Goal: Transaction & Acquisition: Purchase product/service

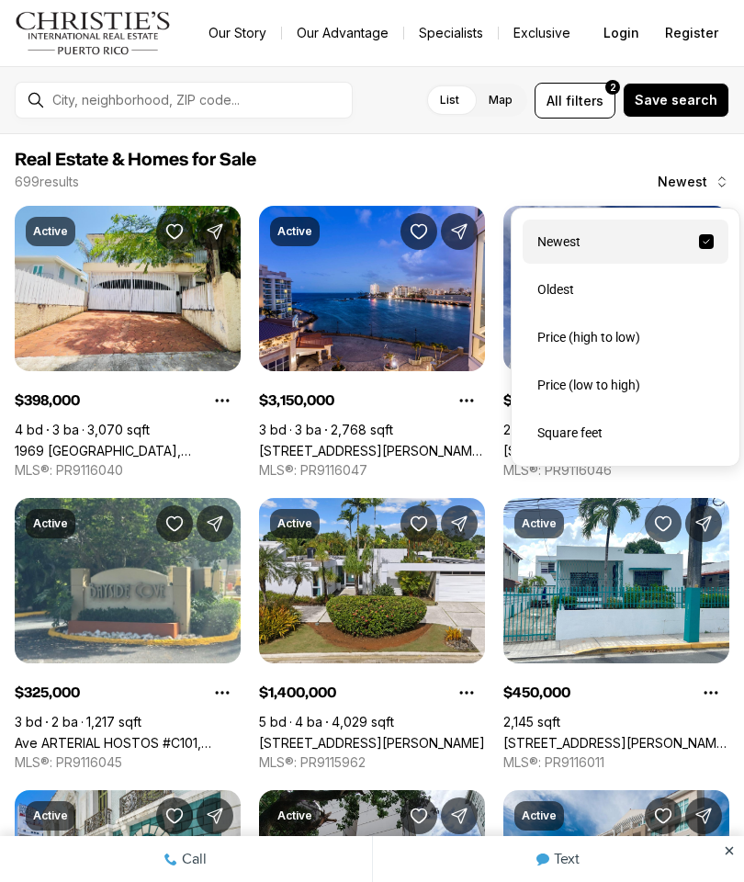
click at [541, 391] on div "Price (low to high)" at bounding box center [626, 385] width 206 height 44
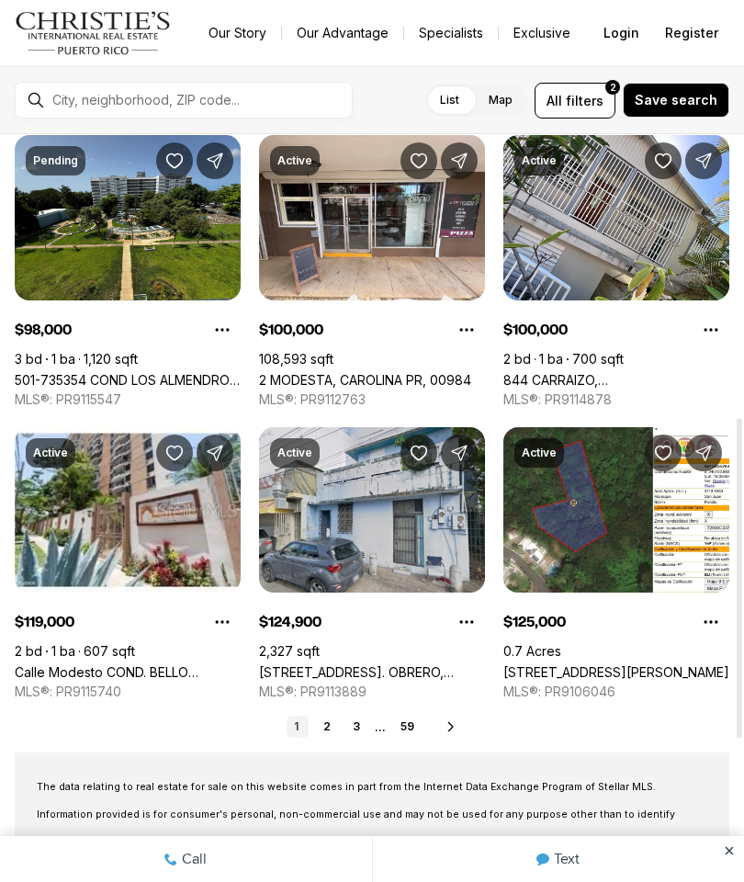
scroll to position [652, 0]
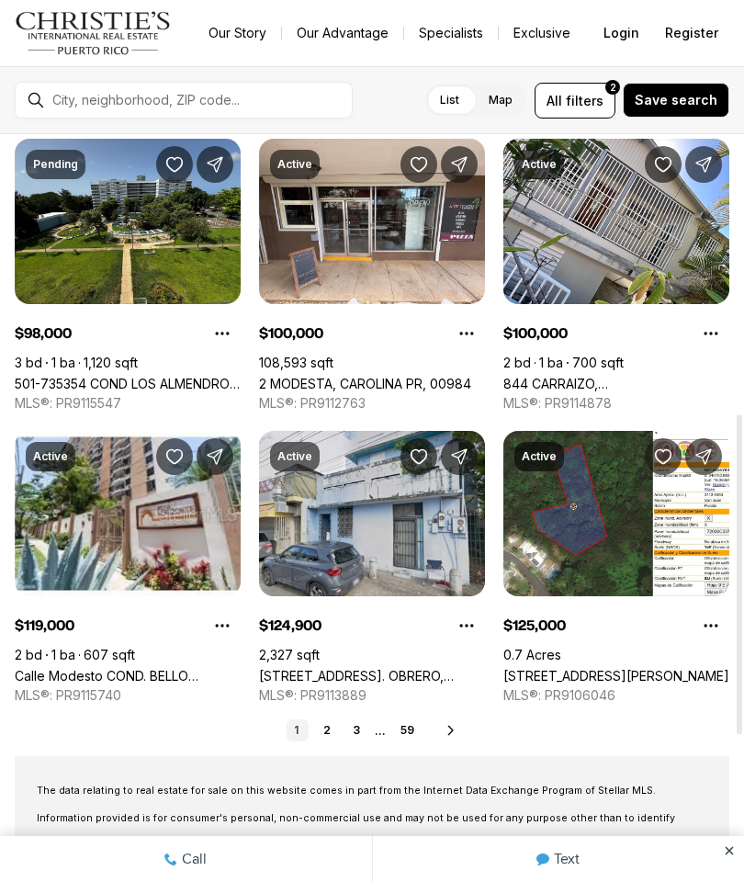
click at [671, 376] on link "844 CARRAIZO, SAN JUAN PR, 00926" at bounding box center [617, 384] width 226 height 16
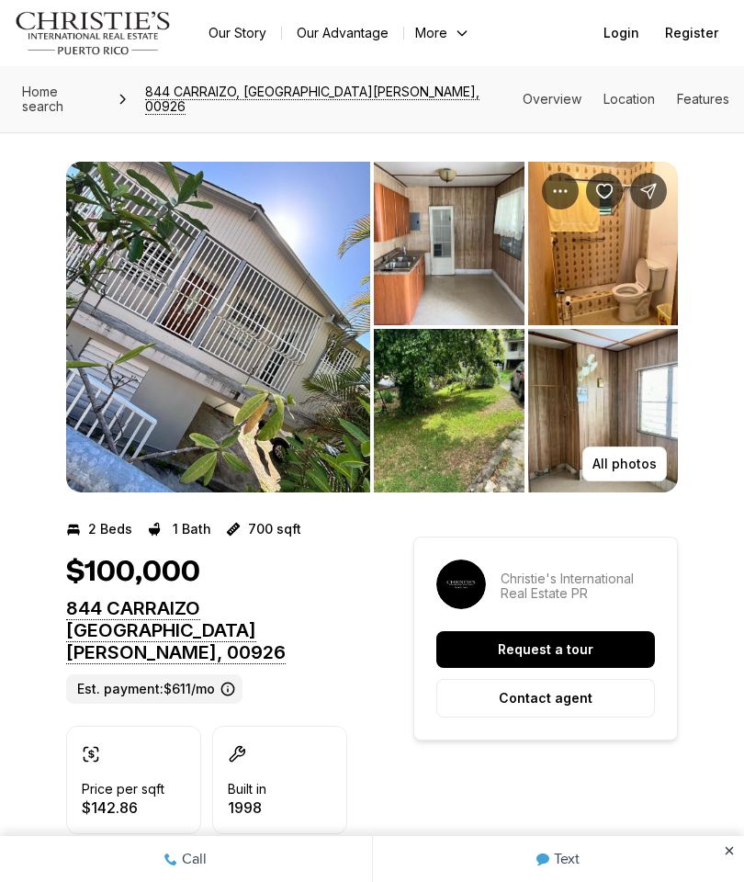
click at [509, 280] on img "View image gallery" at bounding box center [449, 244] width 151 height 164
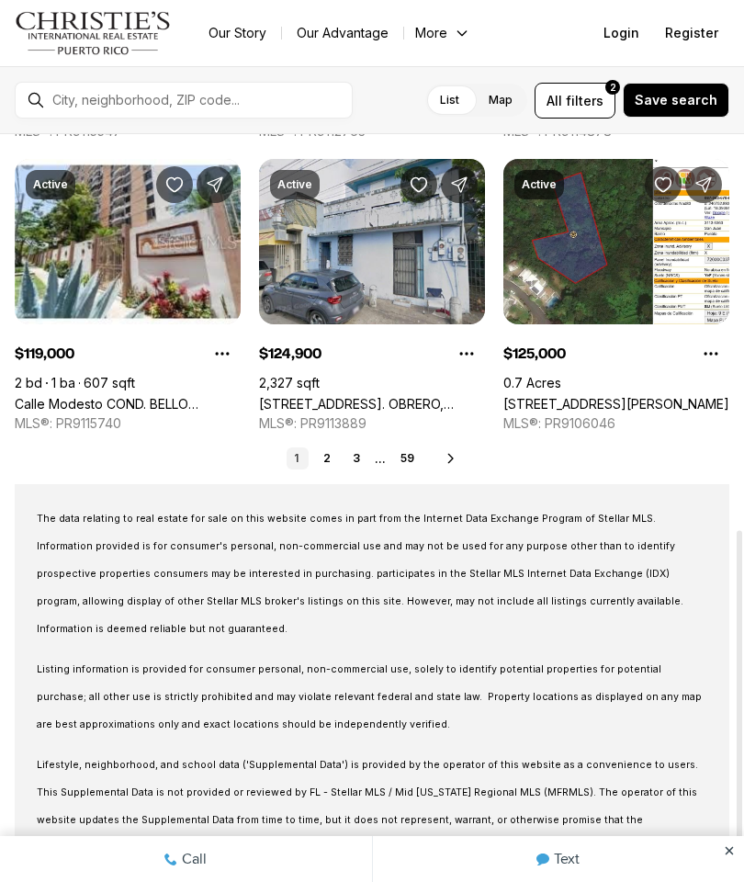
scroll to position [923, 0]
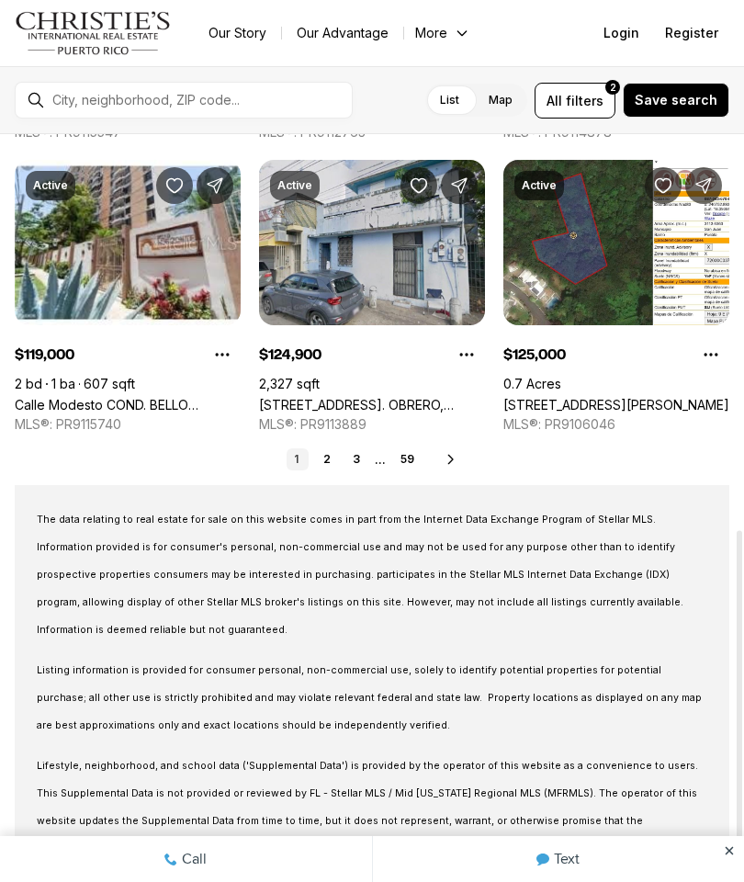
click at [330, 454] on link "2" at bounding box center [327, 459] width 22 height 22
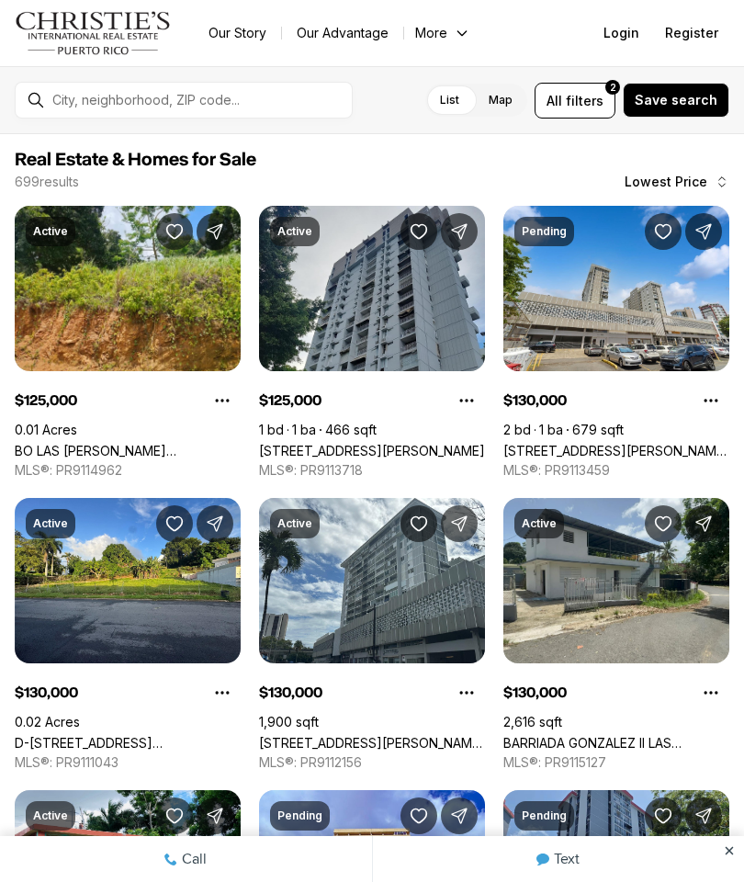
click at [147, 443] on link "BO LAS CUEVAS, TRUJILLO ALTO PR, 00976" at bounding box center [128, 451] width 226 height 16
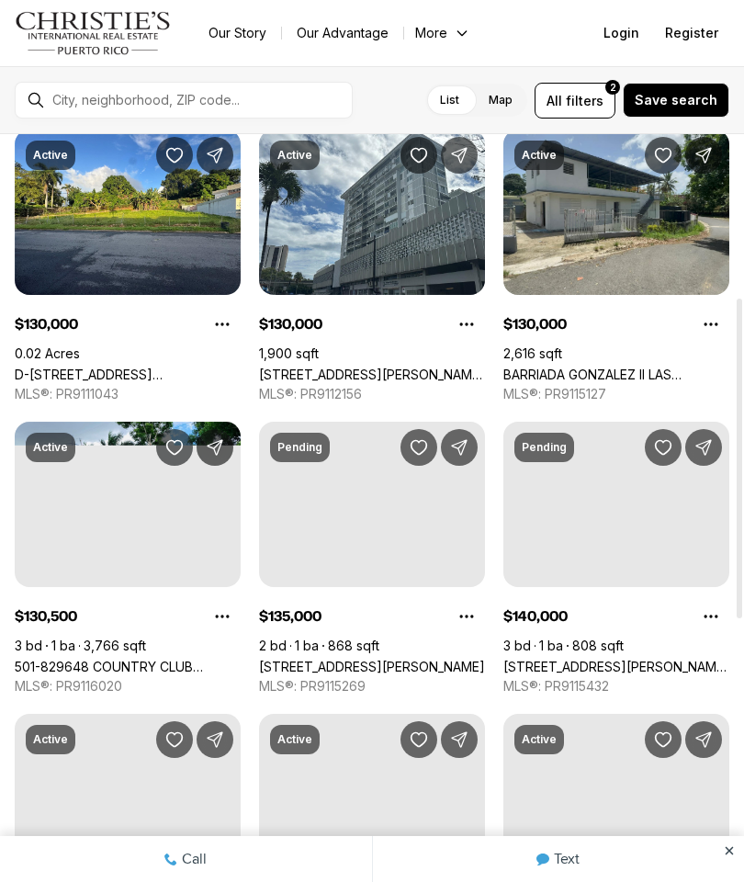
scroll to position [354, 0]
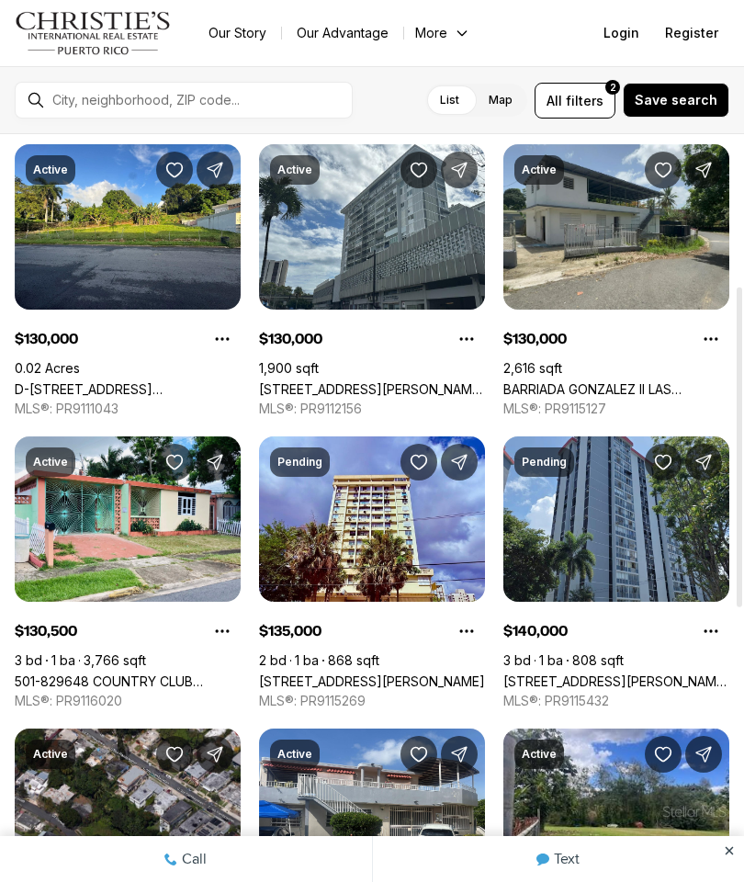
click at [652, 381] on link "BARRIADA GONZALEZ II LAS CUEVAS #6, TRUJILLO ALTO PR, 00976" at bounding box center [617, 389] width 226 height 16
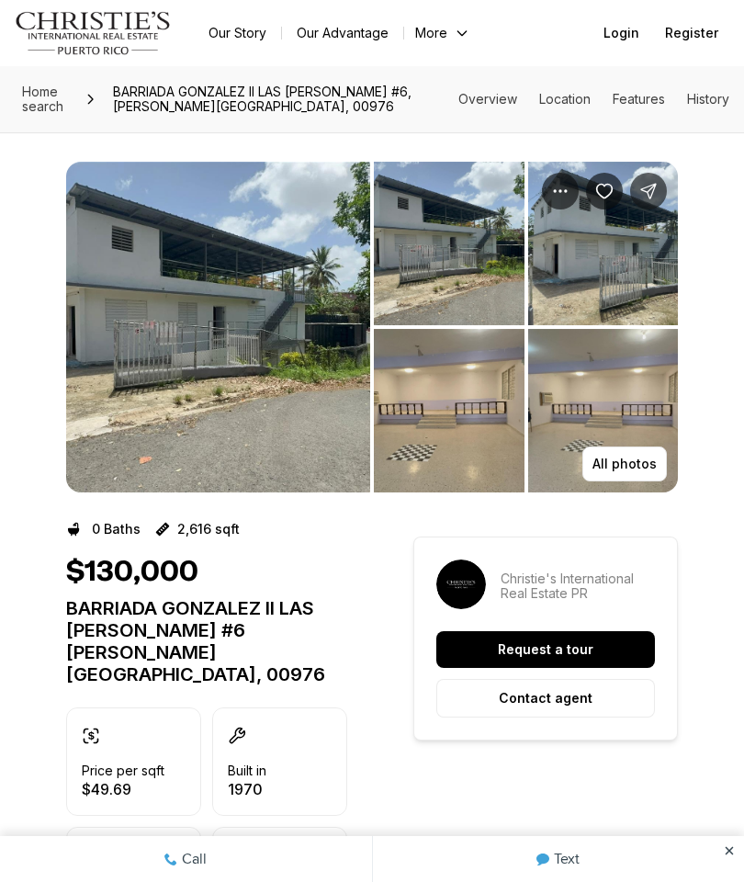
click at [225, 369] on img "View image gallery" at bounding box center [218, 327] width 304 height 331
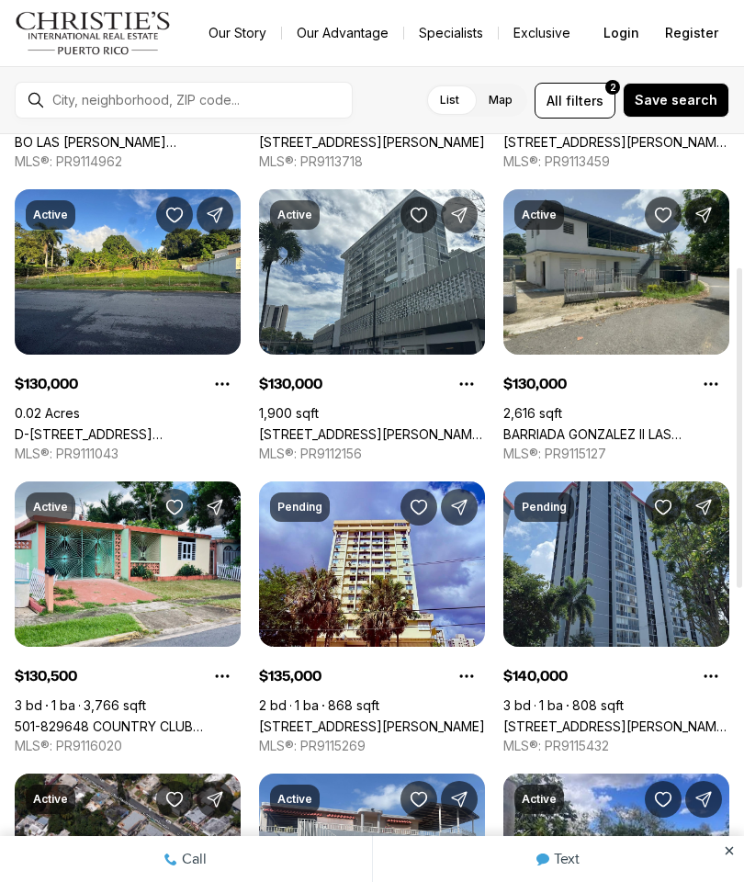
scroll to position [295, 0]
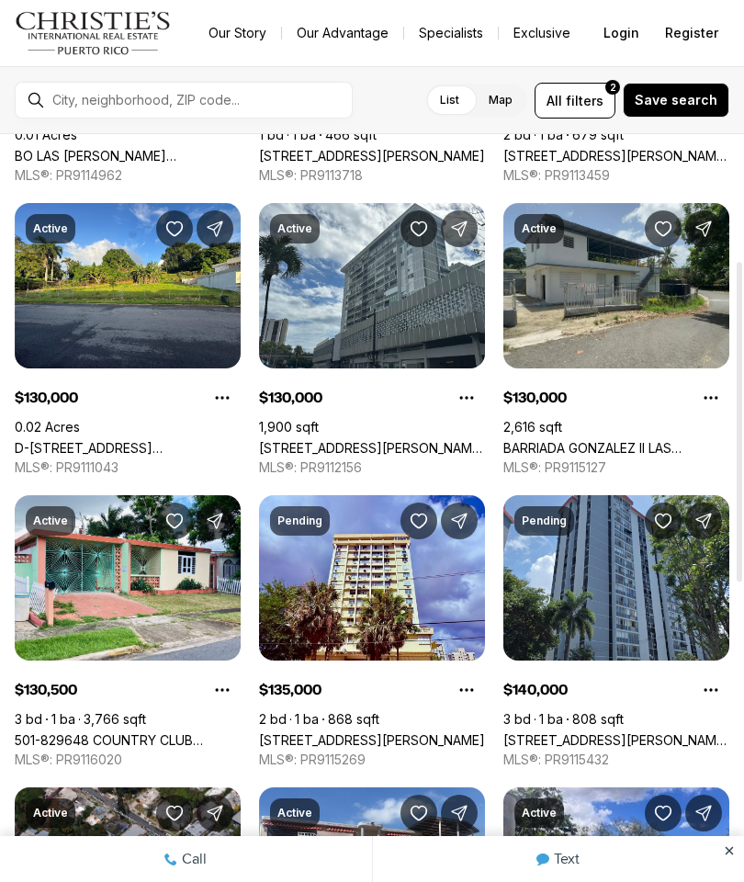
click at [75, 732] on link "501-829648 COUNTRY CLUB [STREET_ADDRESS][PERSON_NAME][PERSON_NAME]" at bounding box center [128, 740] width 226 height 16
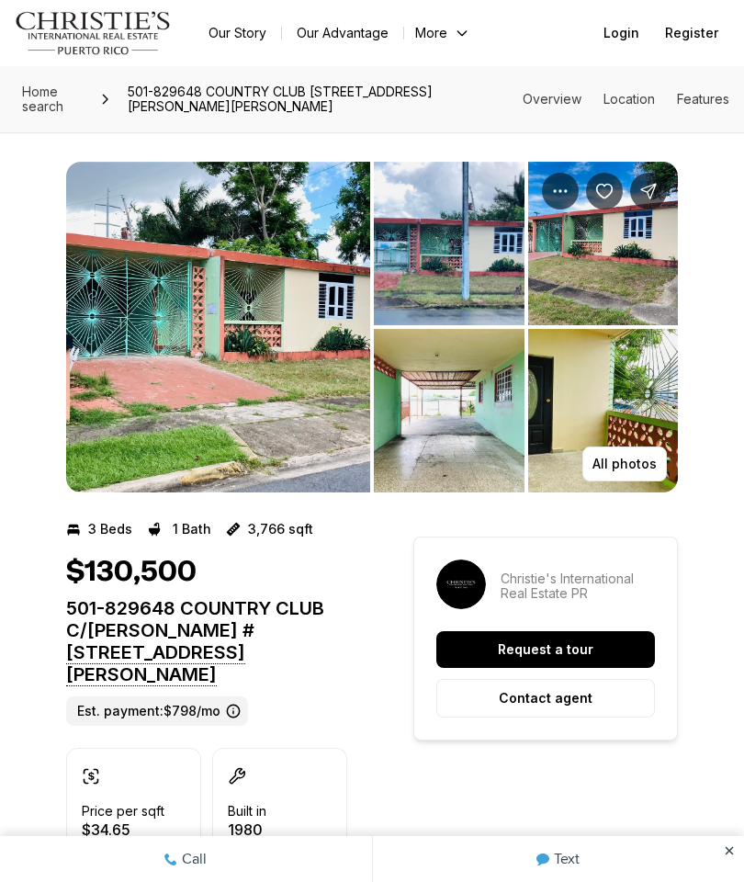
click at [516, 298] on img "View image gallery" at bounding box center [449, 244] width 151 height 164
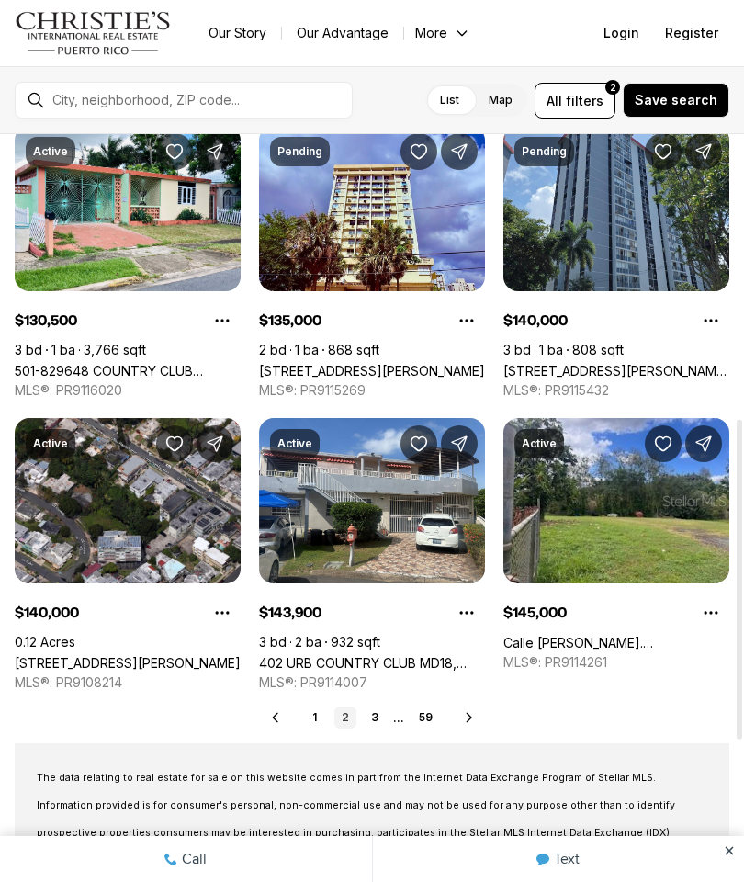
scroll to position [663, 0]
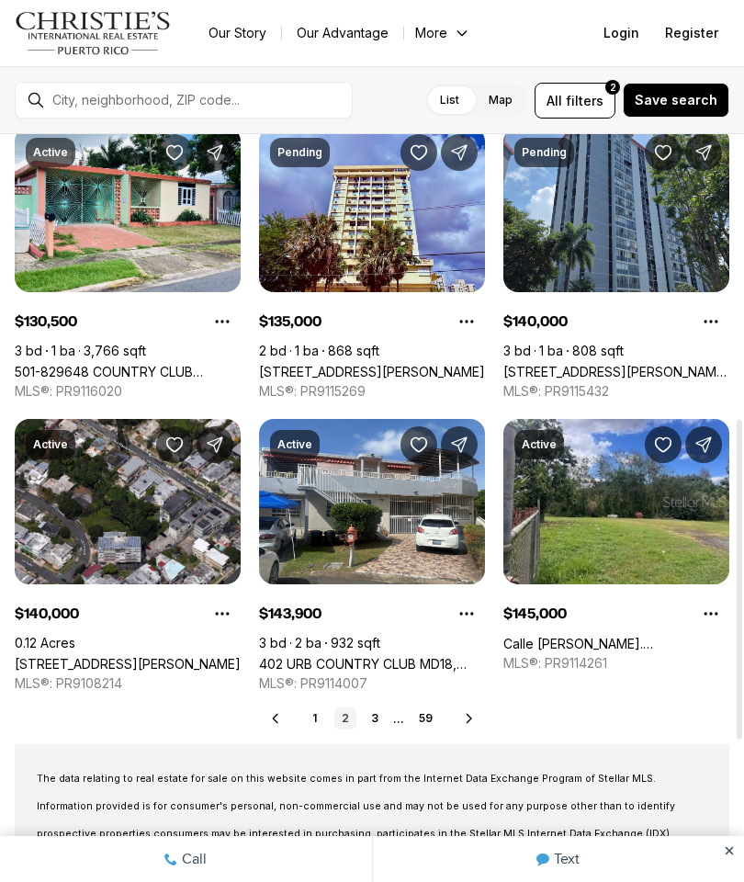
click at [71, 364] on link "501-829648 COUNTRY CLUB [STREET_ADDRESS][PERSON_NAME][PERSON_NAME]" at bounding box center [128, 372] width 226 height 16
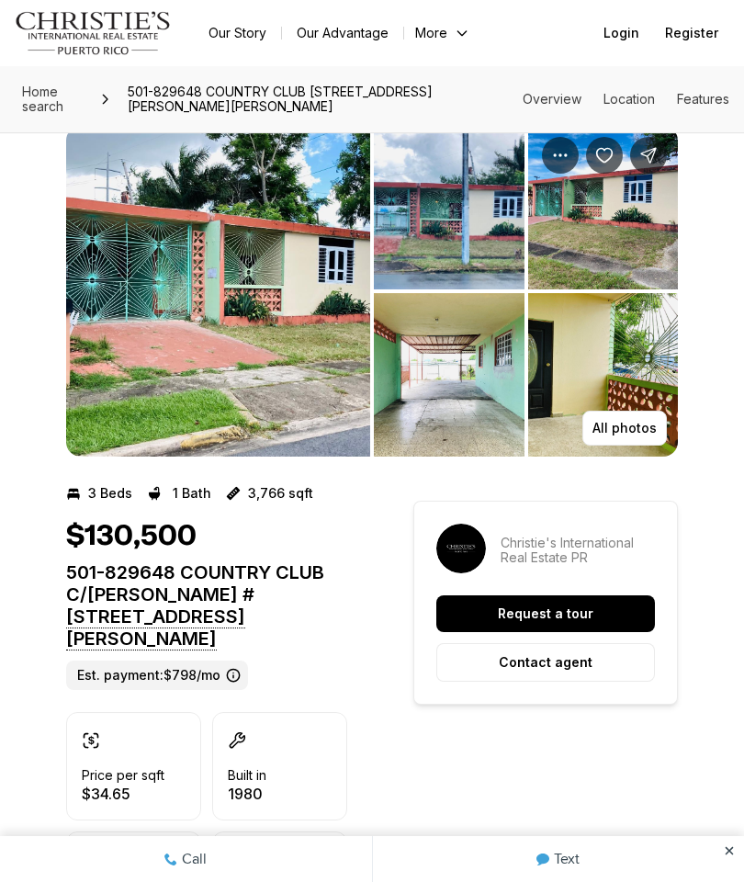
scroll to position [27, 0]
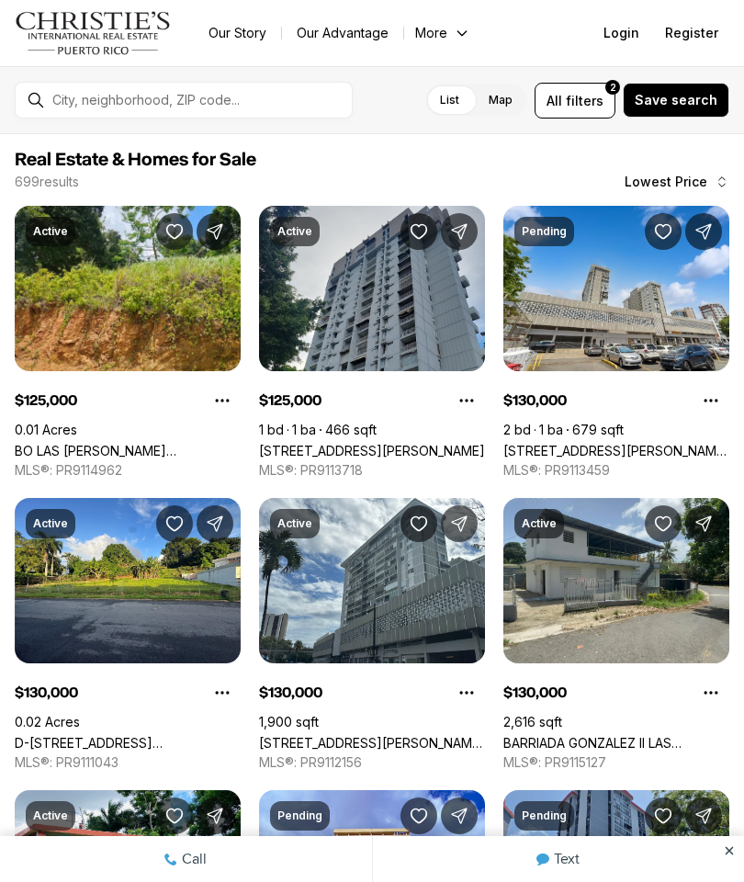
scroll to position [663, 0]
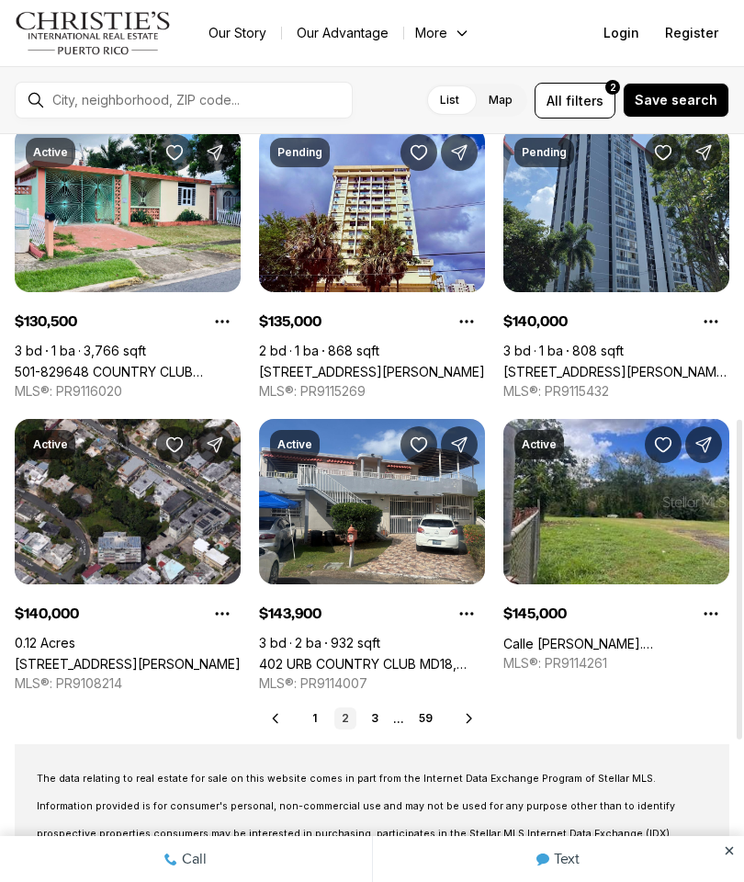
click at [378, 720] on link "3" at bounding box center [375, 719] width 22 height 22
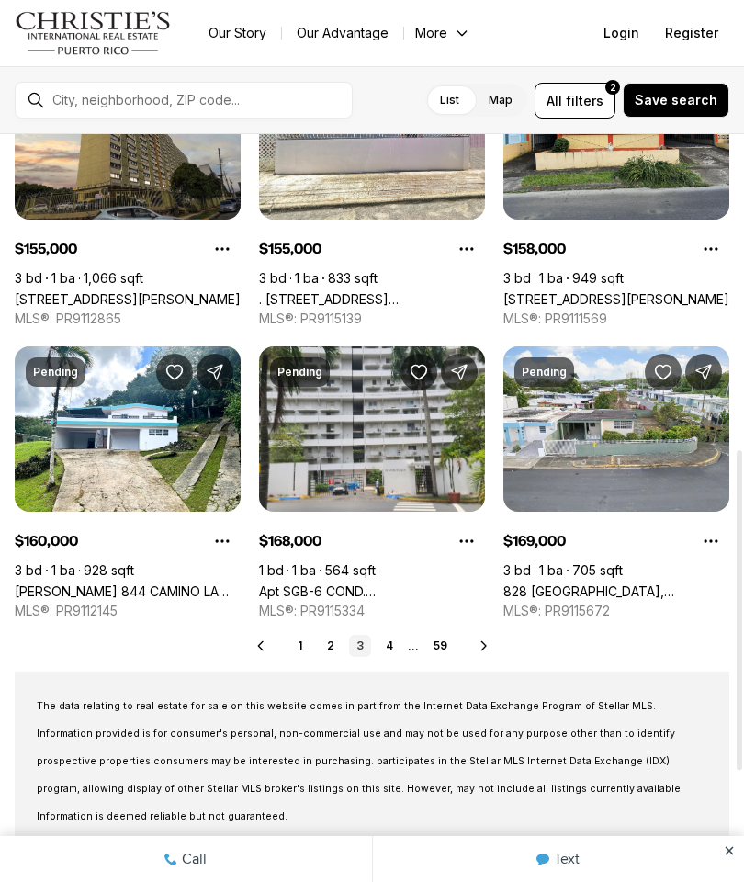
scroll to position [735, 0]
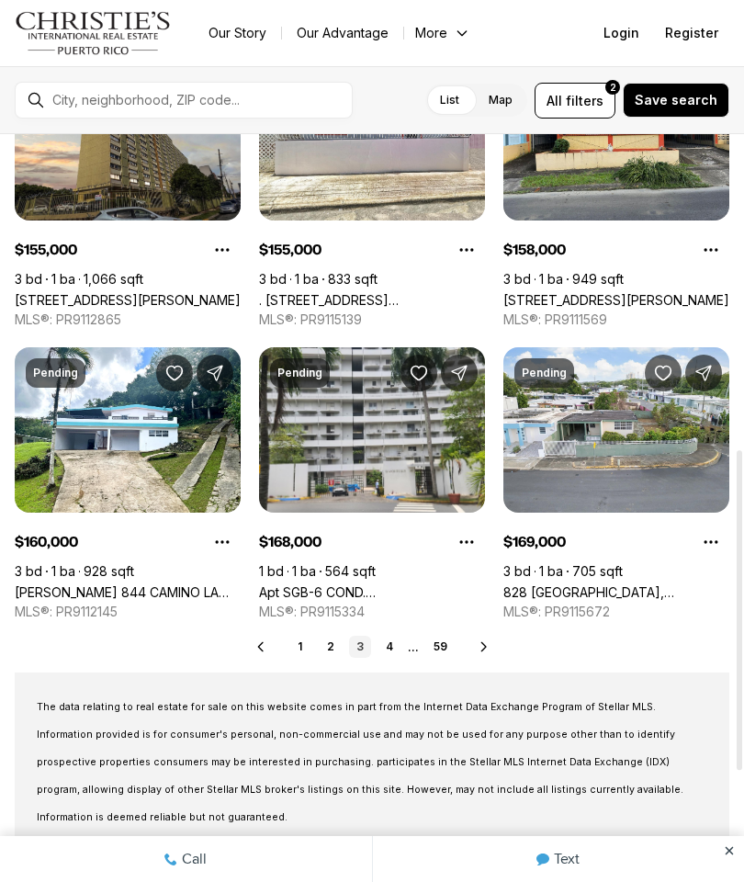
click at [110, 584] on link "[PERSON_NAME] 844 CAMINO LA [DEMOGRAPHIC_DATA], [GEOGRAPHIC_DATA][PERSON_NAME],…" at bounding box center [128, 592] width 226 height 16
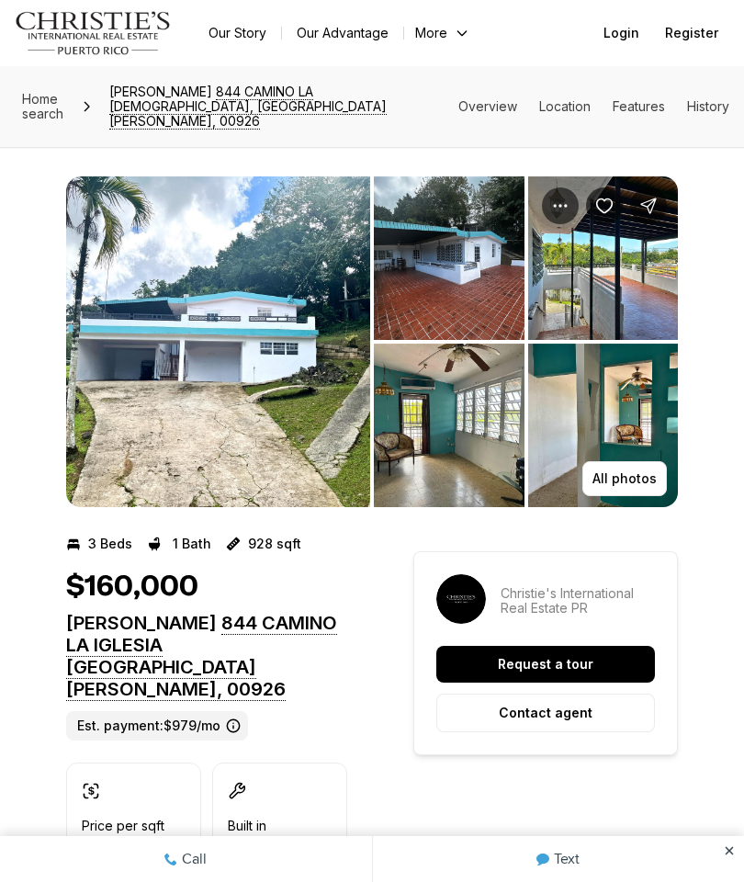
scroll to position [18, 0]
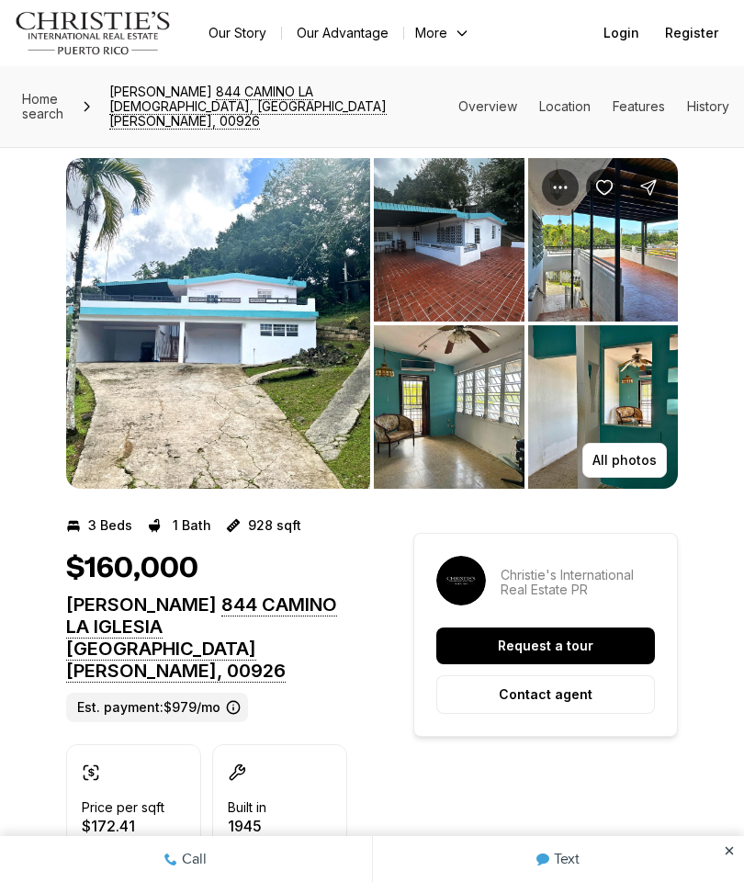
click at [121, 442] on img "View image gallery" at bounding box center [218, 323] width 304 height 331
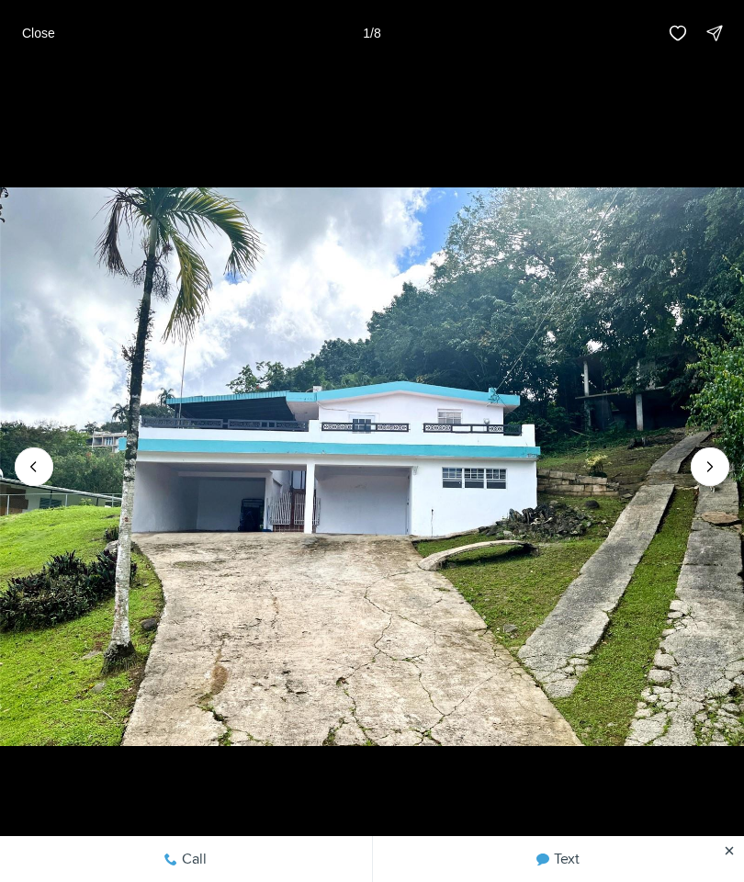
click at [54, 23] on button "Close" at bounding box center [38, 33] width 55 height 37
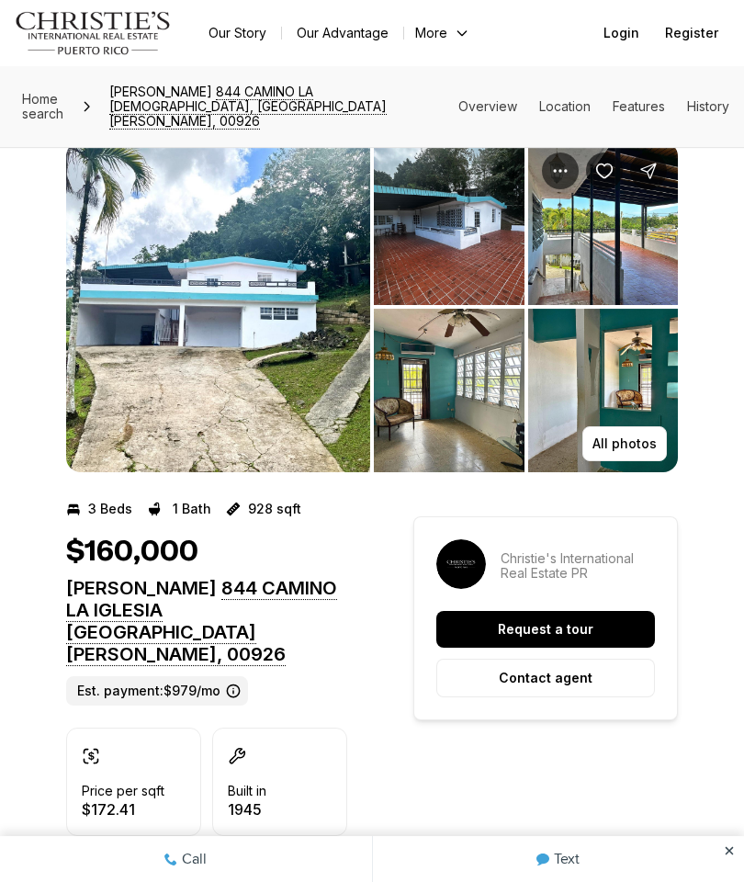
scroll to position [0, 0]
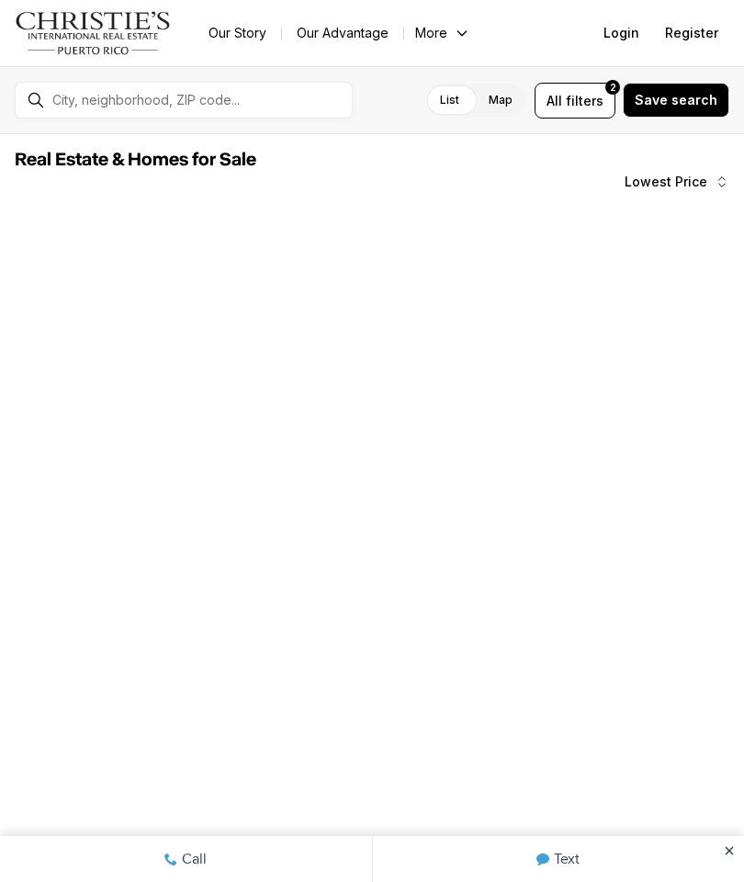
click at [72, 467] on div at bounding box center [128, 499] width 226 height 127
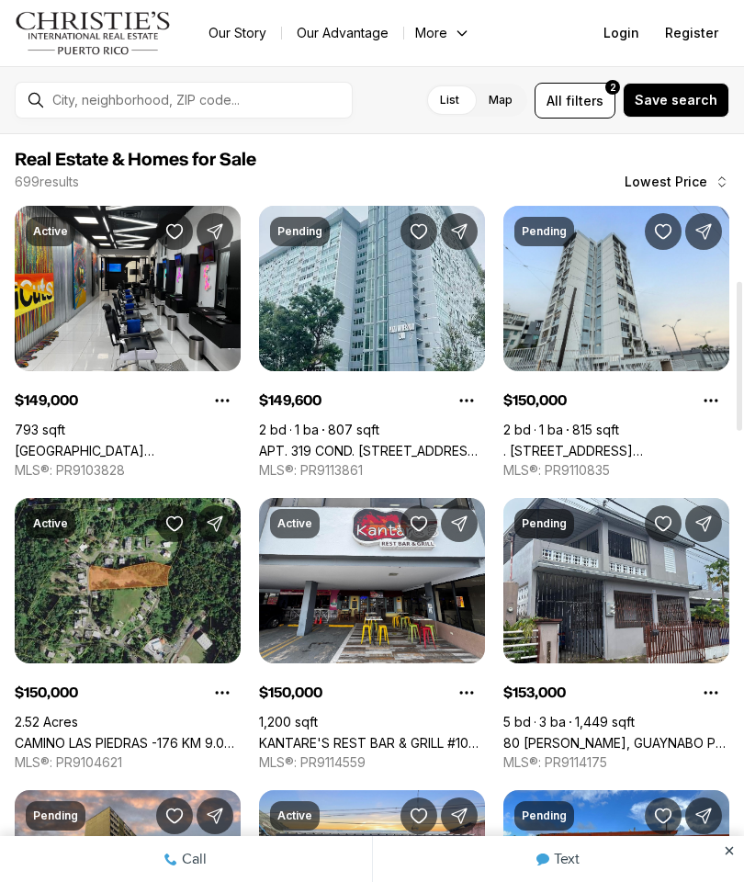
scroll to position [735, 0]
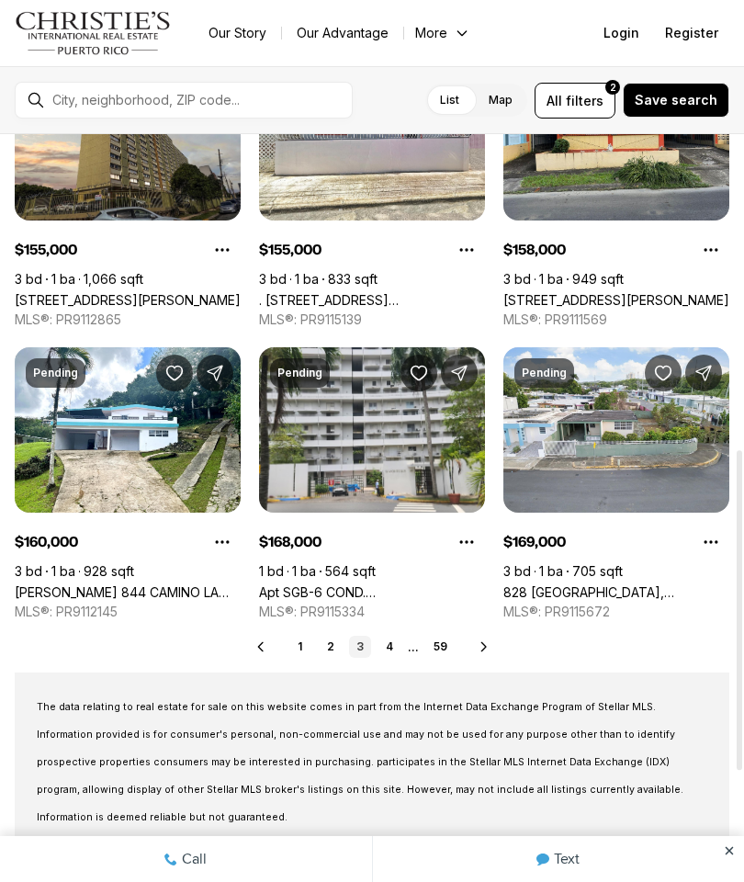
click at [158, 584] on link "[PERSON_NAME] 844 CAMINO LA [DEMOGRAPHIC_DATA], [GEOGRAPHIC_DATA][PERSON_NAME],…" at bounding box center [128, 592] width 226 height 16
click at [116, 584] on link "[PERSON_NAME] 844 CAMINO LA [DEMOGRAPHIC_DATA], [GEOGRAPHIC_DATA][PERSON_NAME],…" at bounding box center [128, 592] width 226 height 16
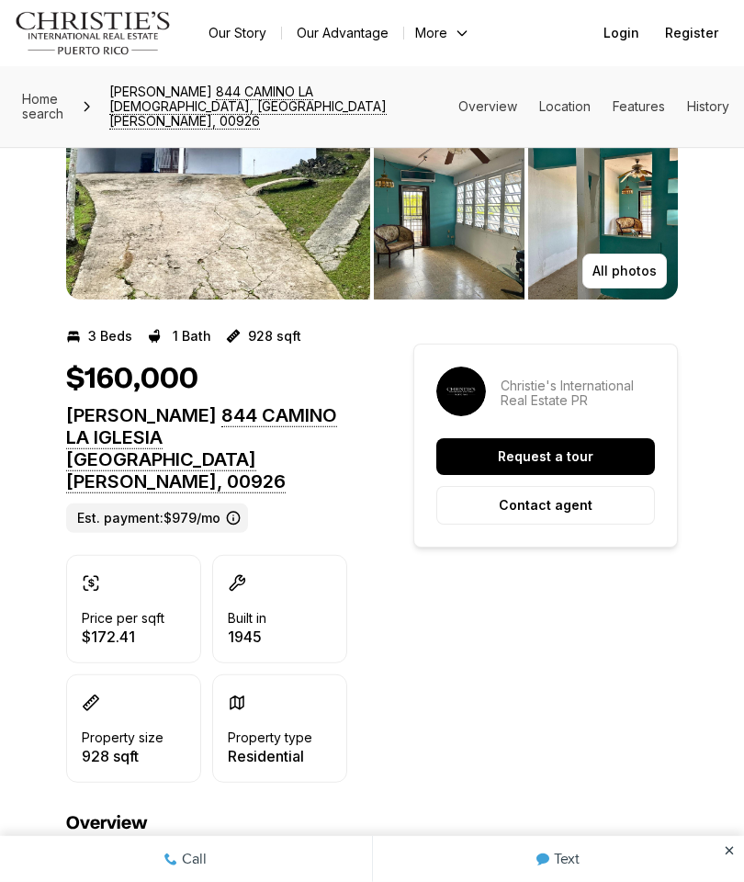
scroll to position [210, 0]
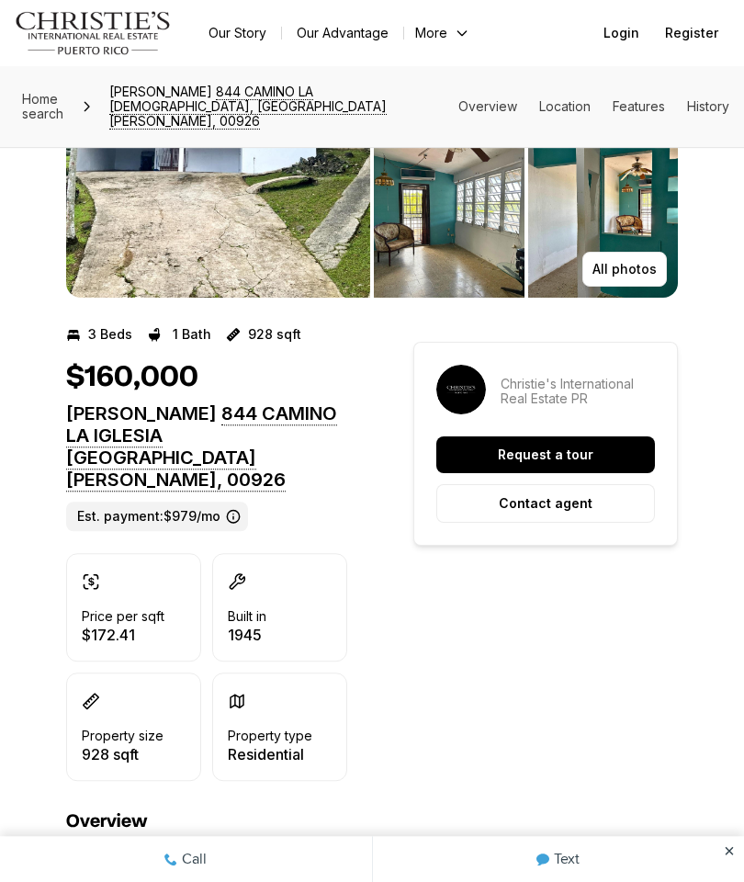
click at [628, 491] on button "Contact agent" at bounding box center [546, 503] width 219 height 39
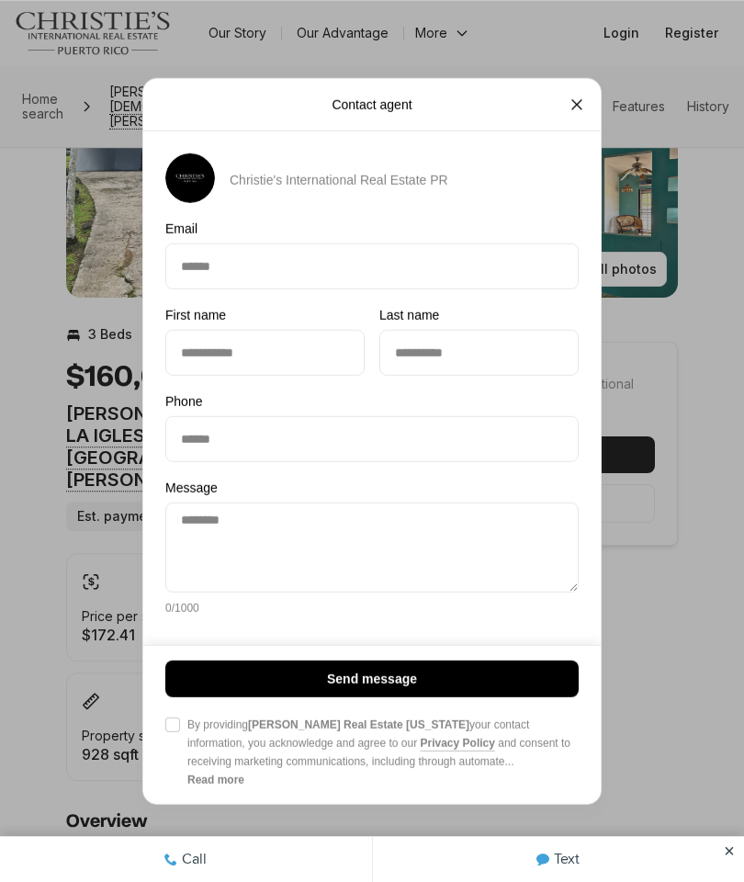
type textarea "**********"
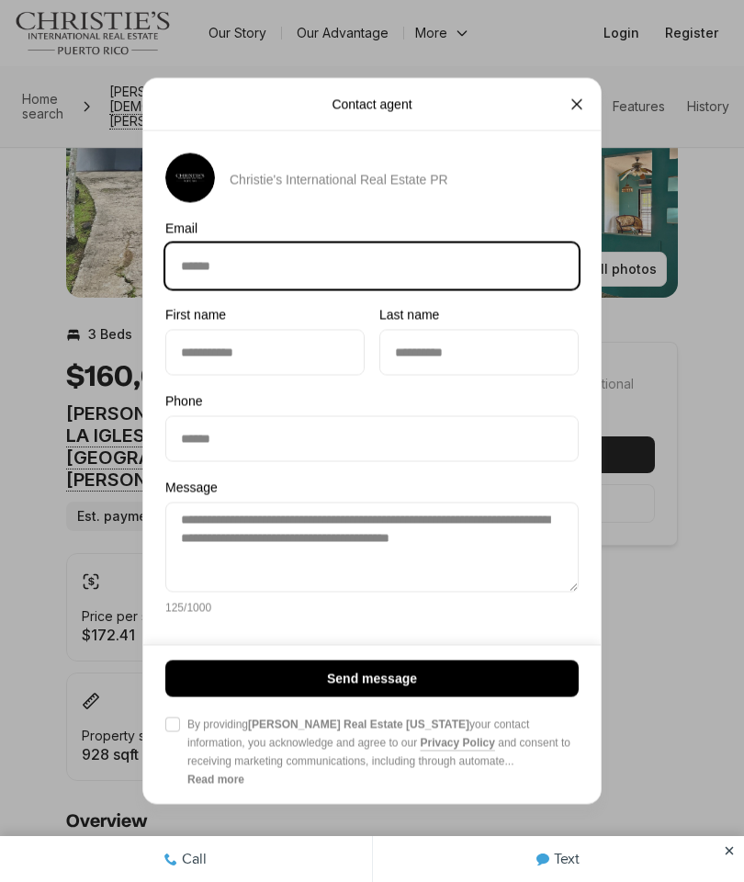
click at [516, 285] on input "Email Email" at bounding box center [372, 266] width 412 height 44
type input "**********"
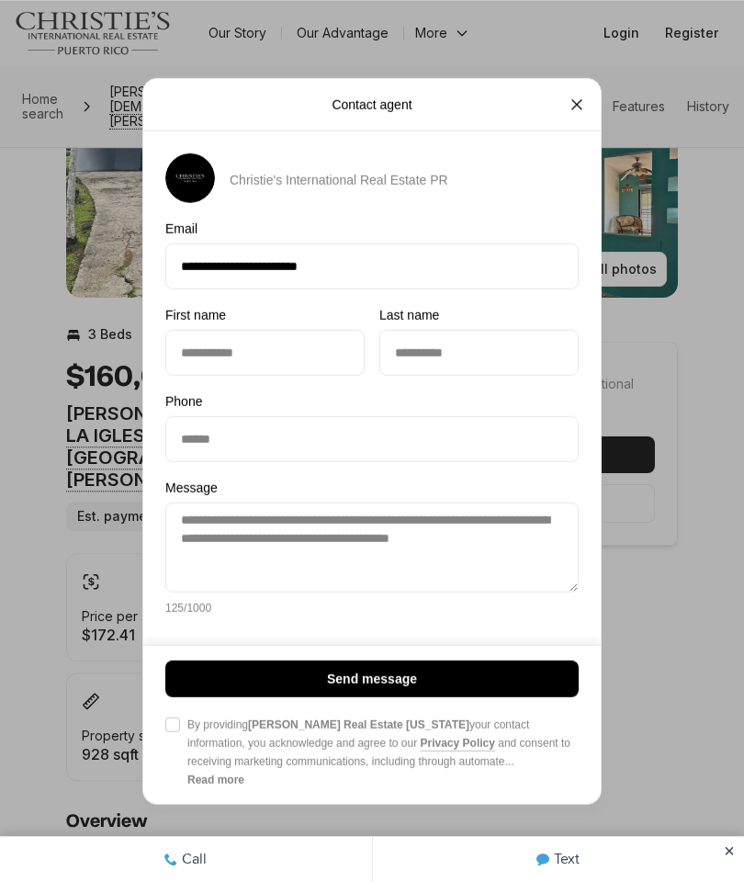
click at [232, 375] on input "First name First name" at bounding box center [265, 353] width 198 height 44
type input "*****"
click at [437, 375] on input "Last name Last name" at bounding box center [479, 353] width 198 height 44
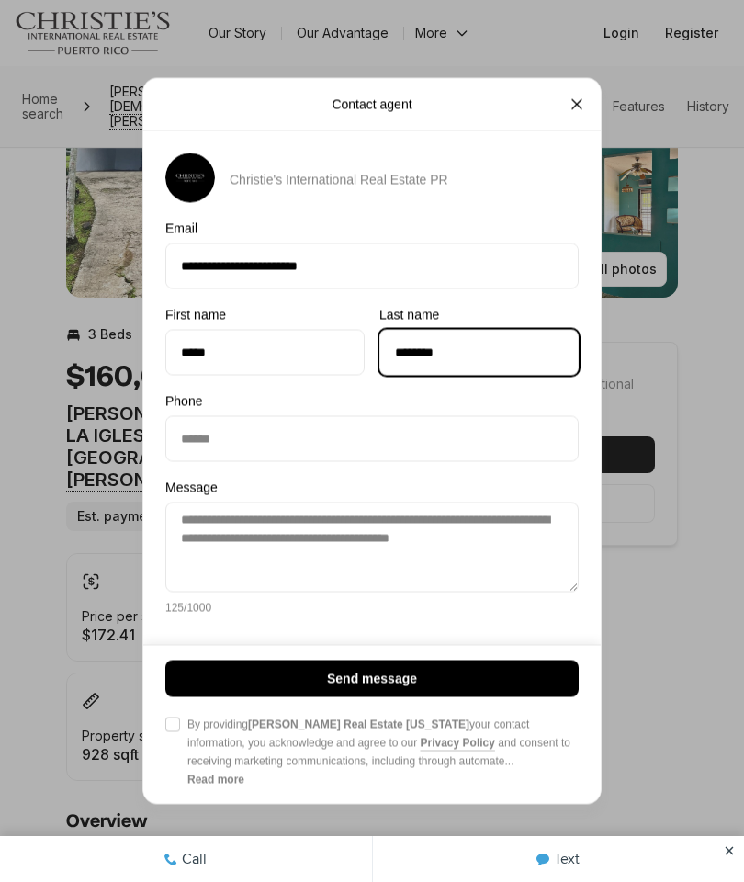
type input "********"
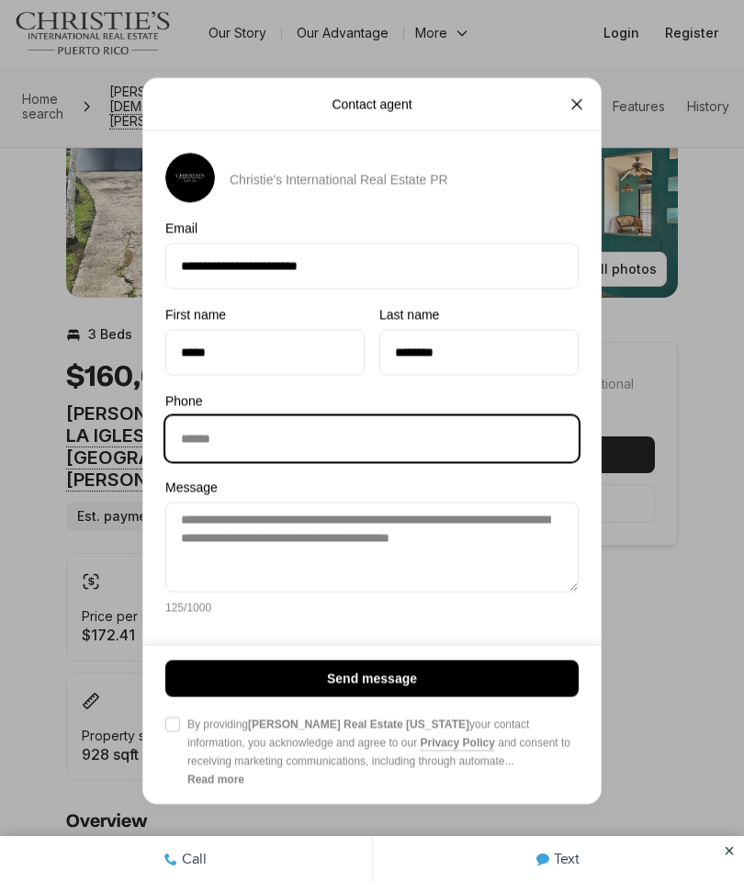
click at [196, 461] on input "Phone Phone" at bounding box center [372, 439] width 412 height 44
type input "**********"
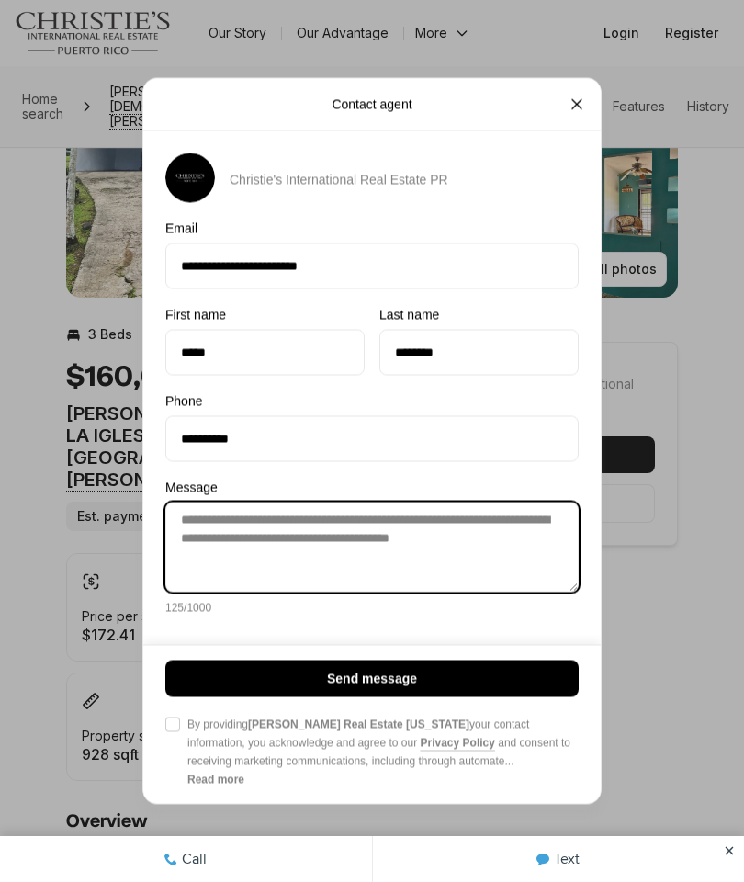
click at [219, 575] on textarea "**********" at bounding box center [372, 548] width 414 height 90
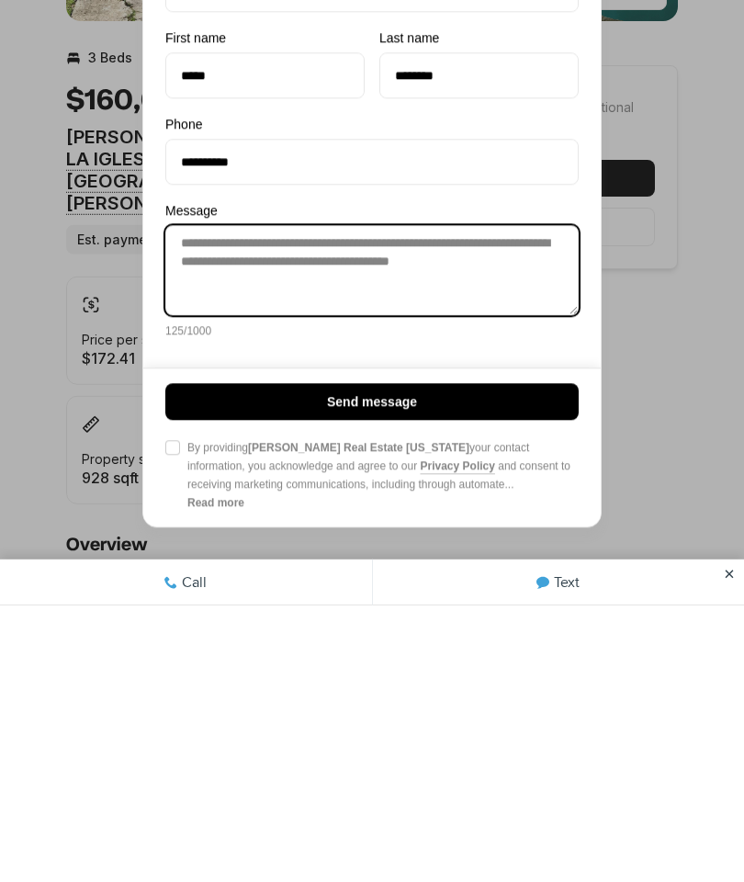
click at [559, 503] on textarea "**********" at bounding box center [372, 548] width 414 height 90
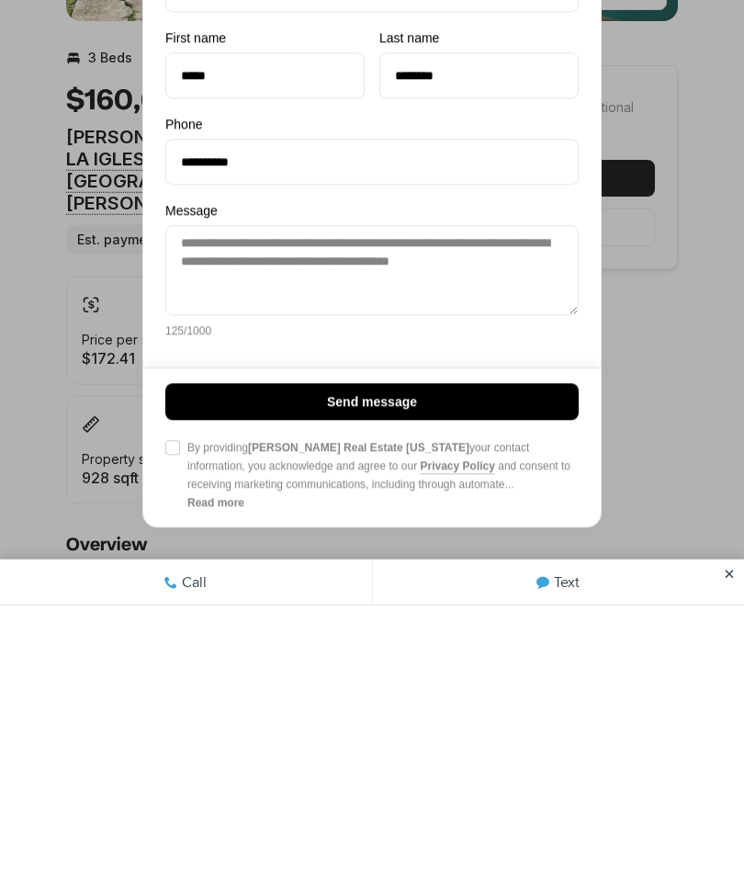
click at [173, 718] on button "Agree to Privacy Policy By providing Christie's Real Estate Puerto Rico your co…" at bounding box center [172, 725] width 15 height 15
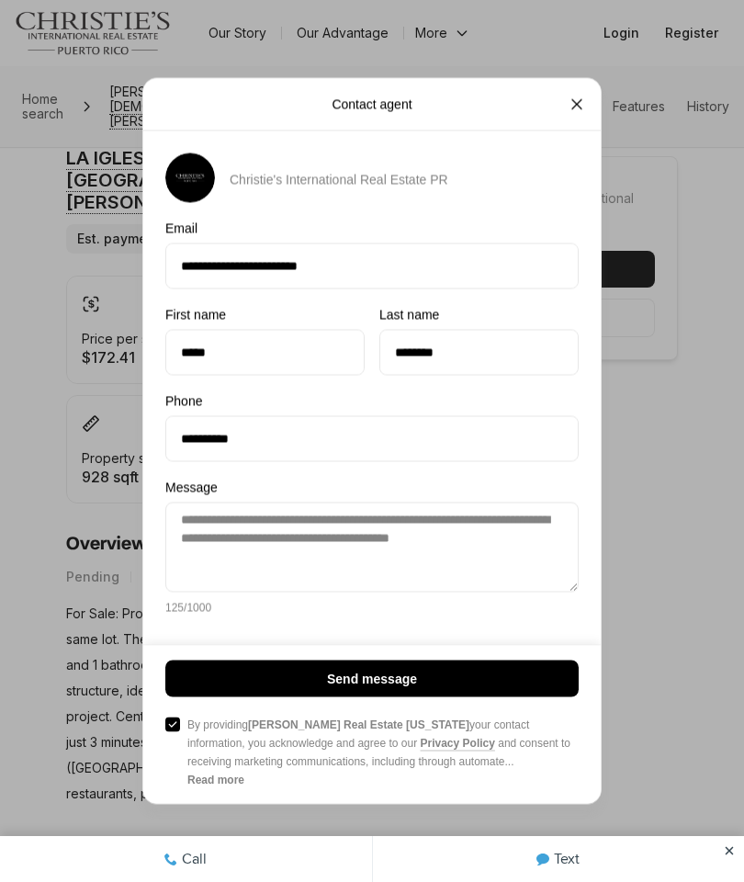
click at [289, 697] on button "Send message" at bounding box center [372, 679] width 414 height 37
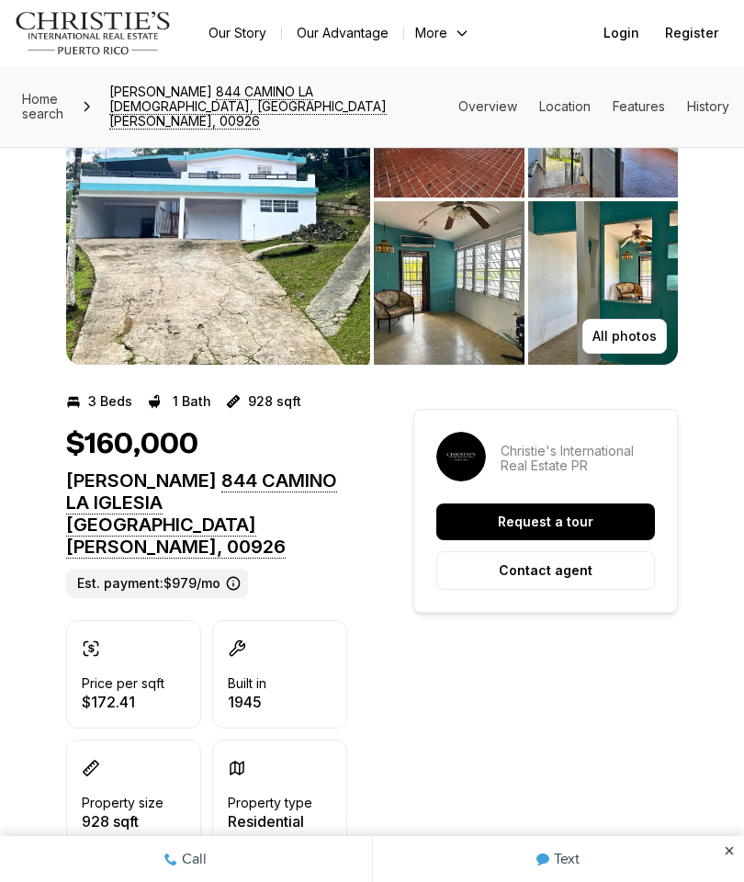
scroll to position [0, 0]
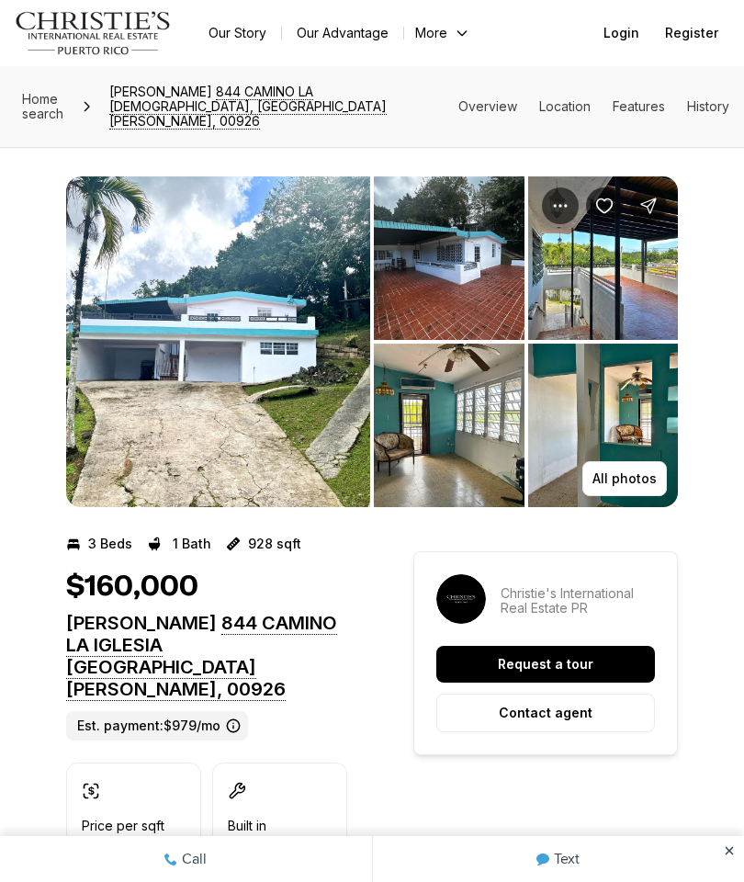
click at [626, 267] on img "View image gallery" at bounding box center [603, 258] width 151 height 164
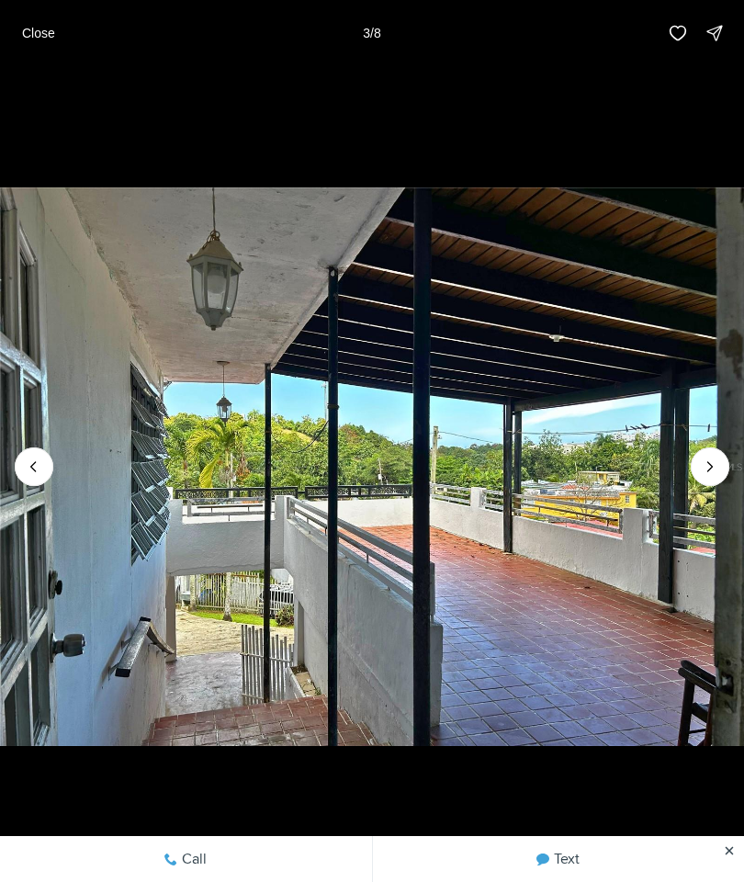
click at [706, 476] on icon "Next slide" at bounding box center [710, 467] width 18 height 18
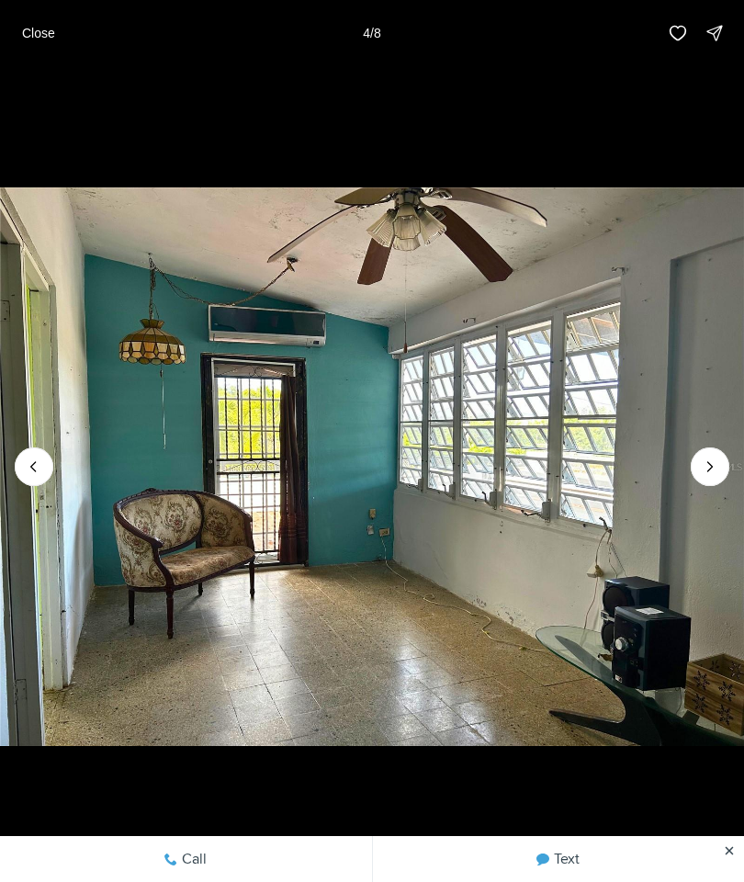
click at [703, 476] on icon "Next slide" at bounding box center [710, 467] width 18 height 18
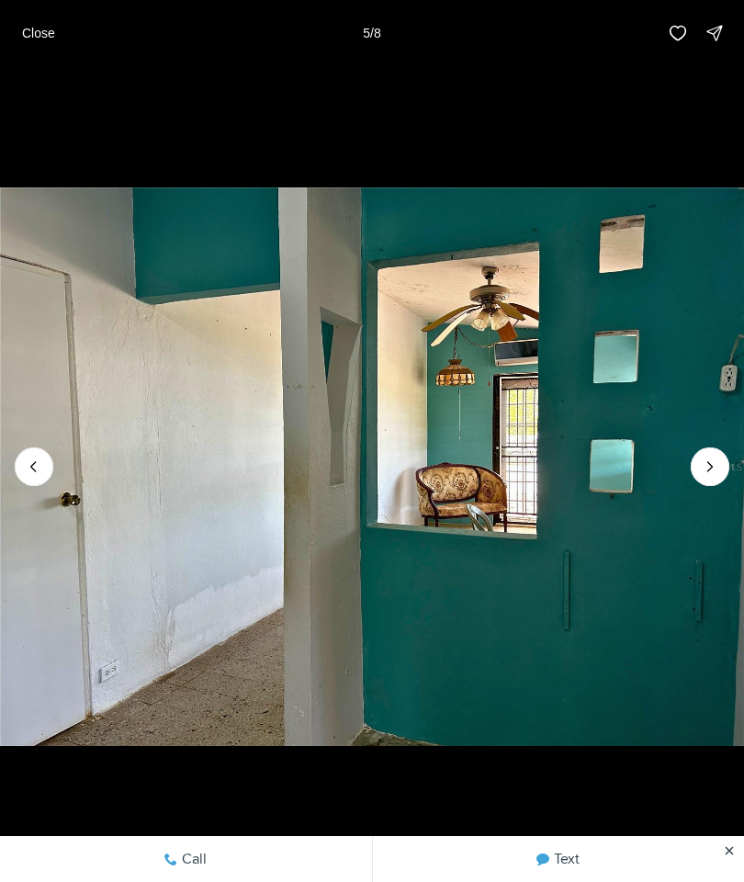
click at [710, 476] on icon "Next slide" at bounding box center [710, 467] width 18 height 18
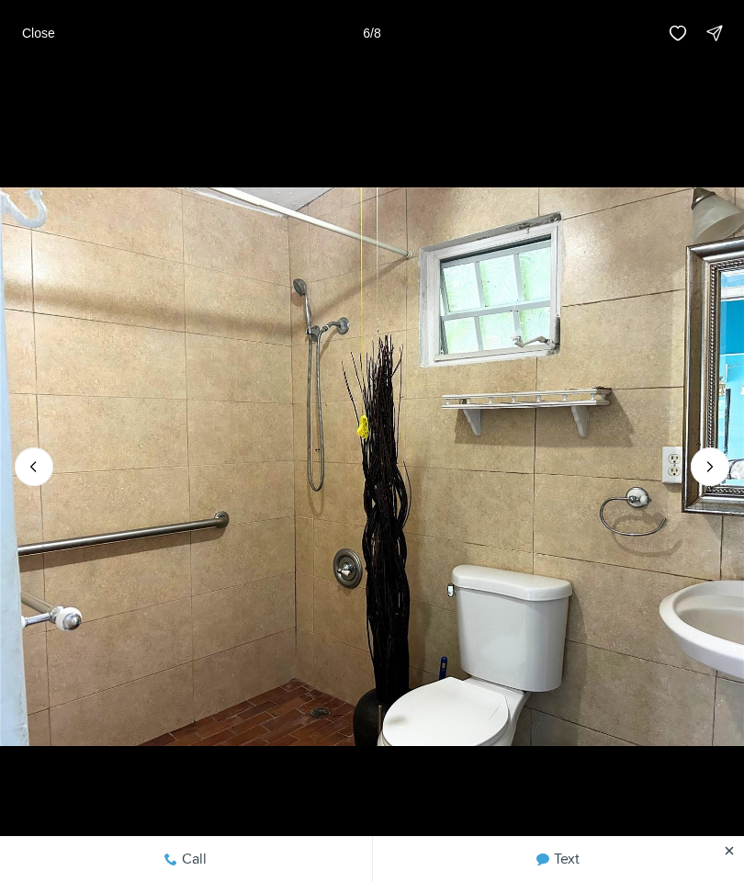
click at [711, 471] on icon "Next slide" at bounding box center [711, 466] width 5 height 9
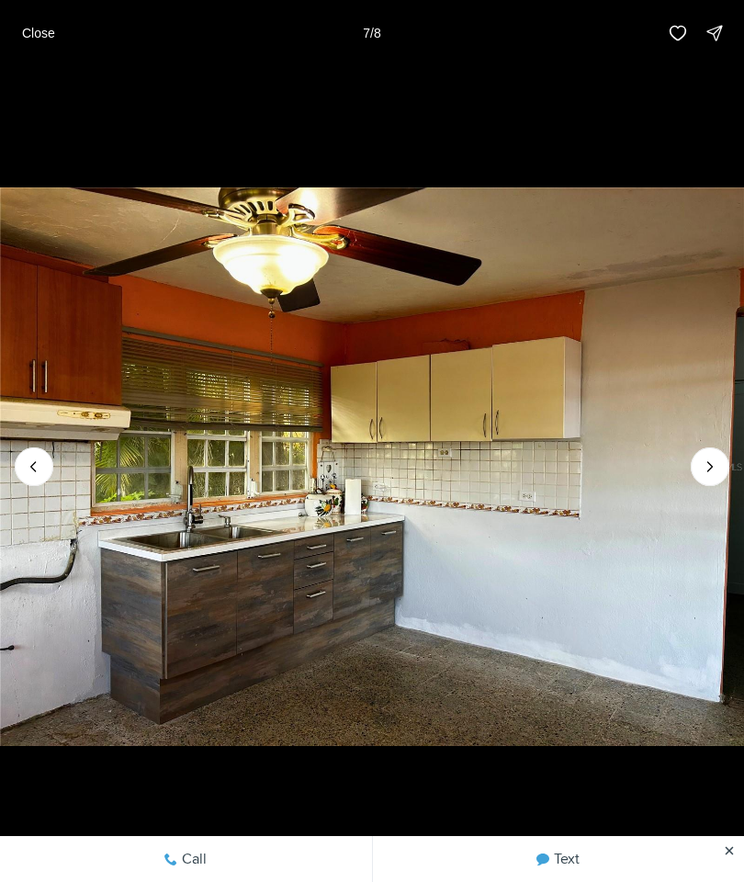
click at [718, 528] on img "7 of 8" at bounding box center [372, 467] width 744 height 618
click at [703, 476] on icon "Next slide" at bounding box center [710, 467] width 18 height 18
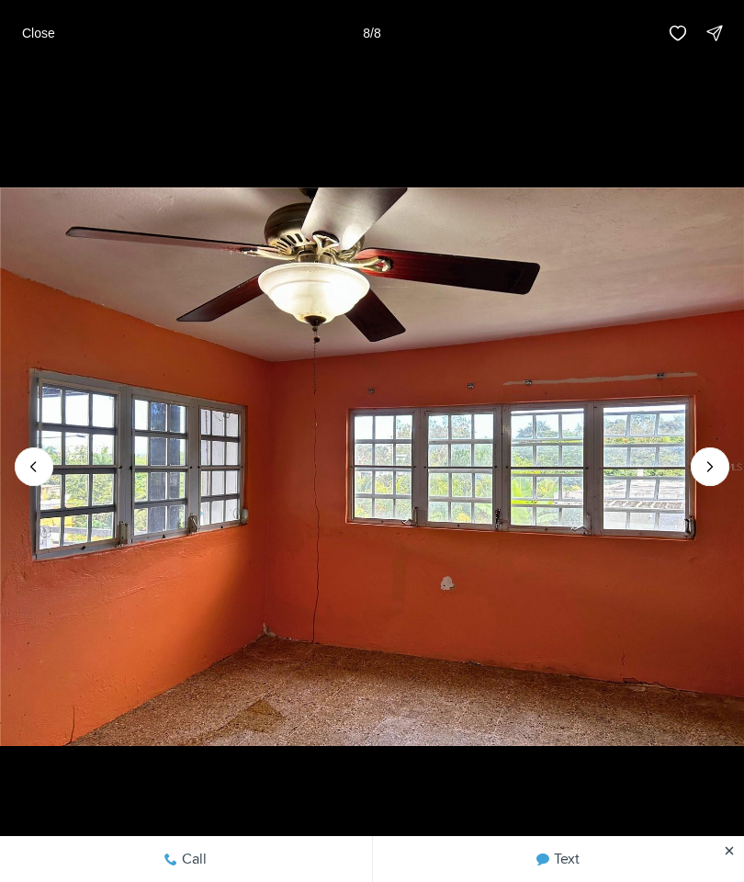
click at [708, 486] on div at bounding box center [710, 467] width 39 height 39
click at [717, 486] on div at bounding box center [710, 467] width 39 height 39
click at [710, 525] on img "8 of 8" at bounding box center [372, 467] width 744 height 618
click at [687, 500] on img "8 of 8" at bounding box center [372, 467] width 744 height 618
click at [706, 486] on div at bounding box center [710, 467] width 39 height 39
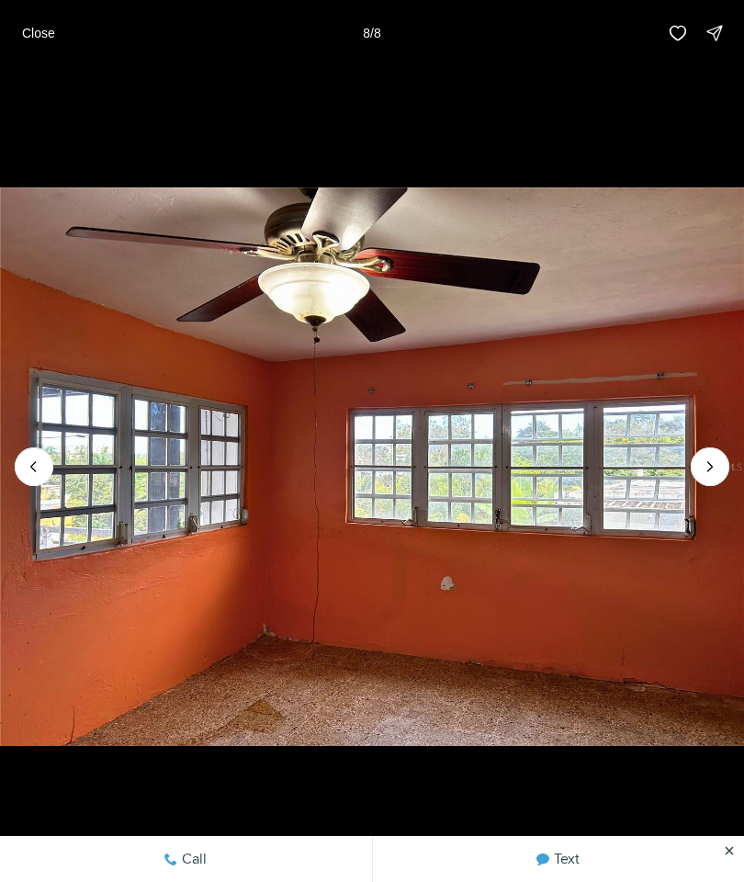
click at [708, 486] on div at bounding box center [710, 467] width 39 height 39
click at [683, 524] on img "8 of 8" at bounding box center [372, 467] width 744 height 618
click at [702, 486] on div at bounding box center [710, 467] width 39 height 39
click at [701, 486] on div at bounding box center [710, 467] width 39 height 39
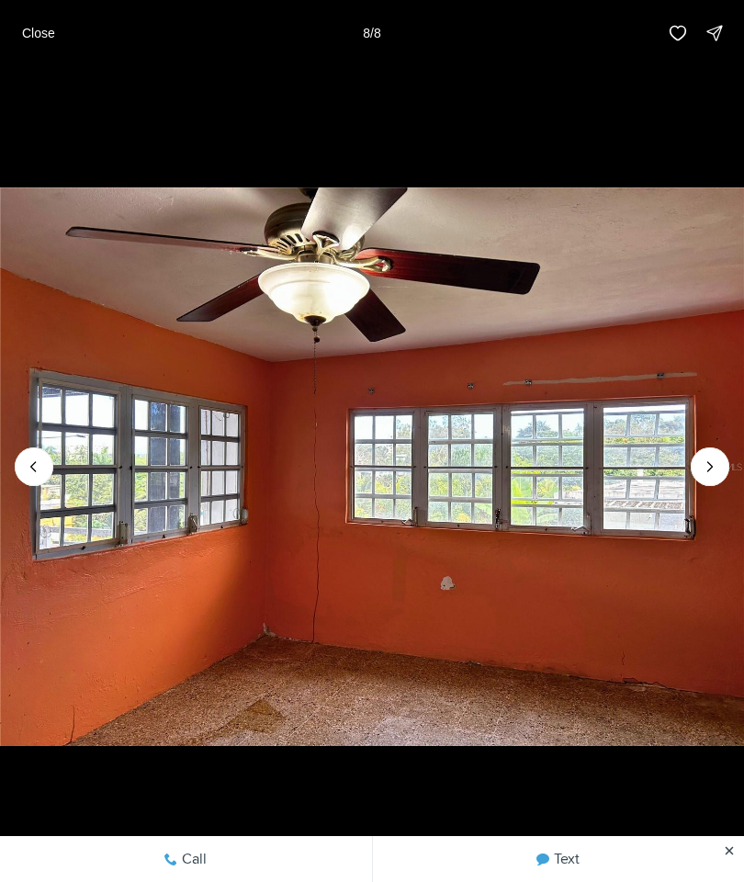
click at [712, 486] on div at bounding box center [710, 467] width 39 height 39
click at [49, 486] on button "Previous slide" at bounding box center [34, 467] width 39 height 39
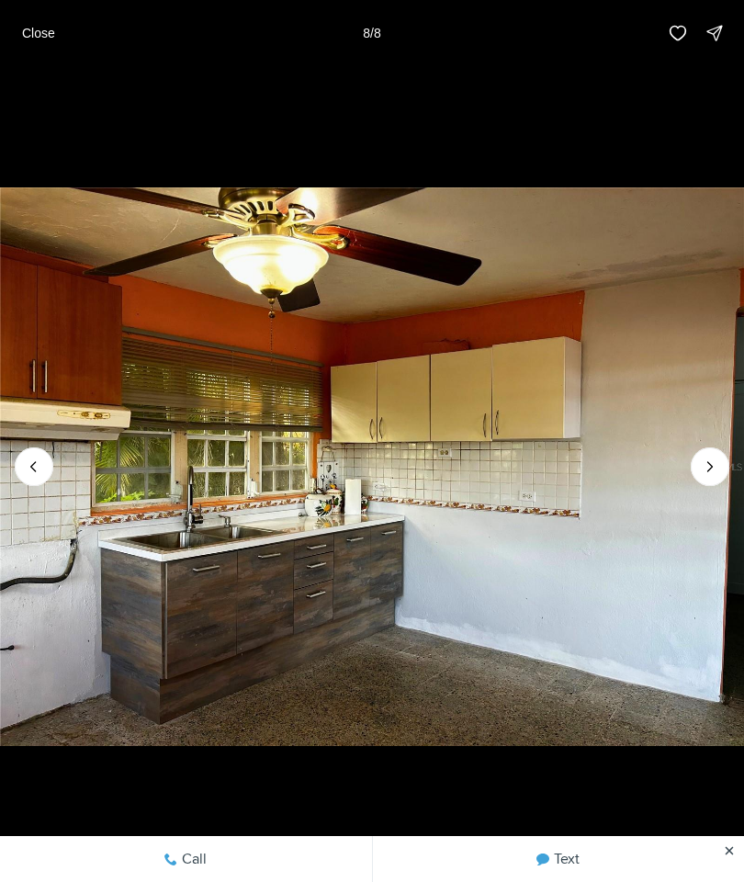
click at [28, 476] on icon "Previous slide" at bounding box center [34, 467] width 18 height 18
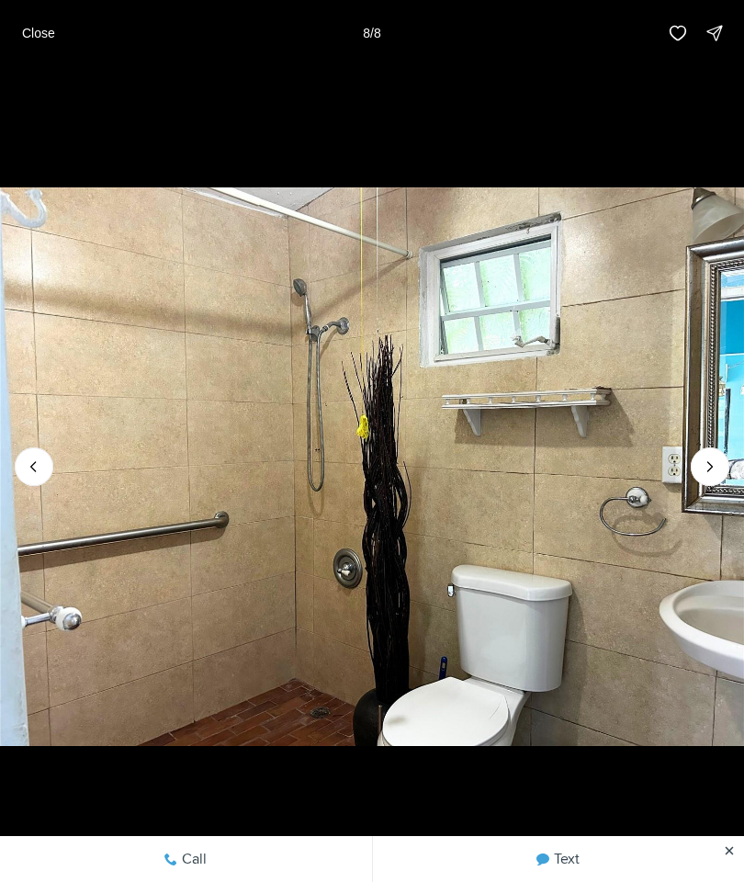
click at [48, 17] on button "Close" at bounding box center [38, 33] width 55 height 37
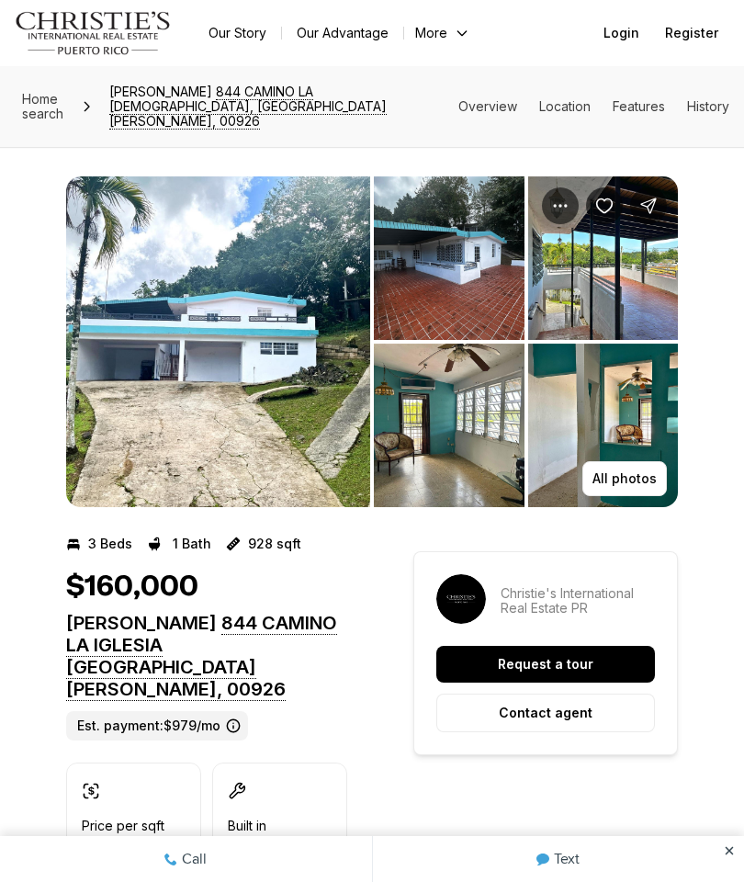
click at [414, 218] on img "View image gallery" at bounding box center [449, 258] width 151 height 164
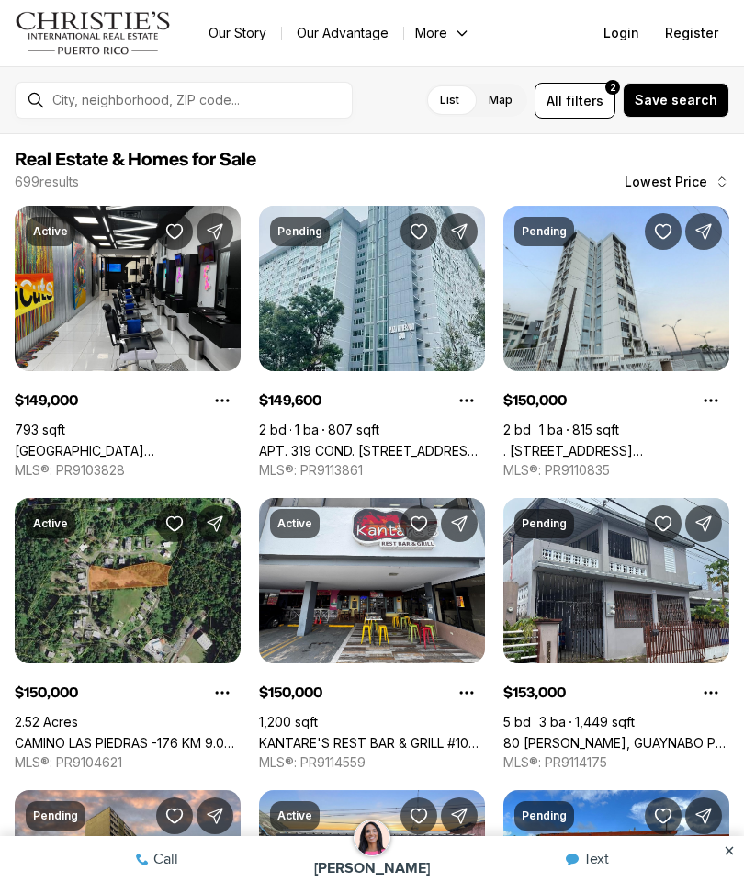
scroll to position [735, 0]
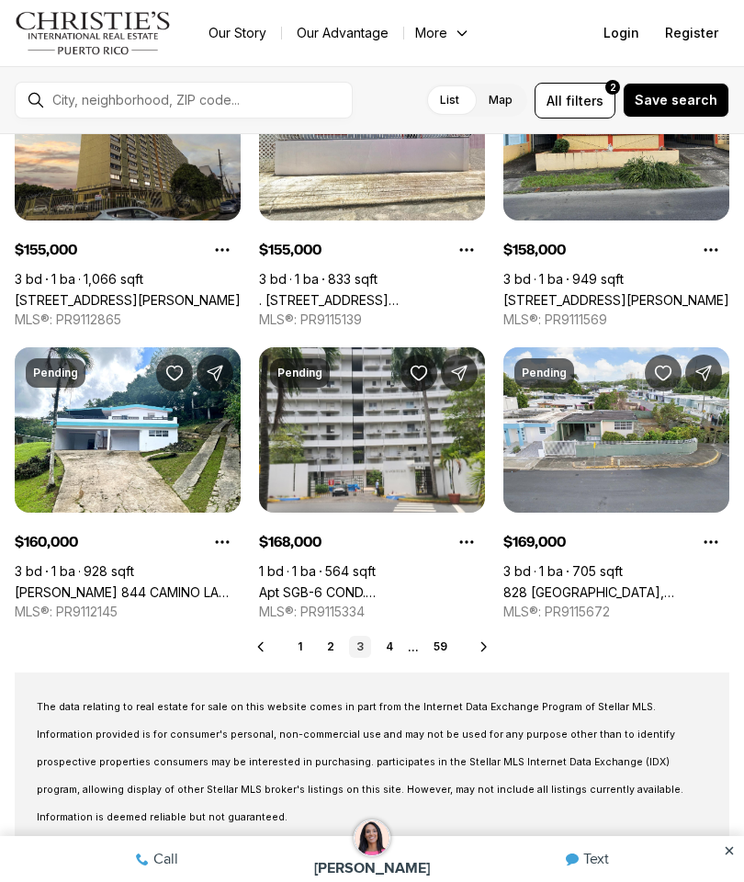
click at [84, 584] on link "Carr 844 CAMINO LA IGLESIA, SAN JUAN PR, 00926" at bounding box center [128, 592] width 226 height 16
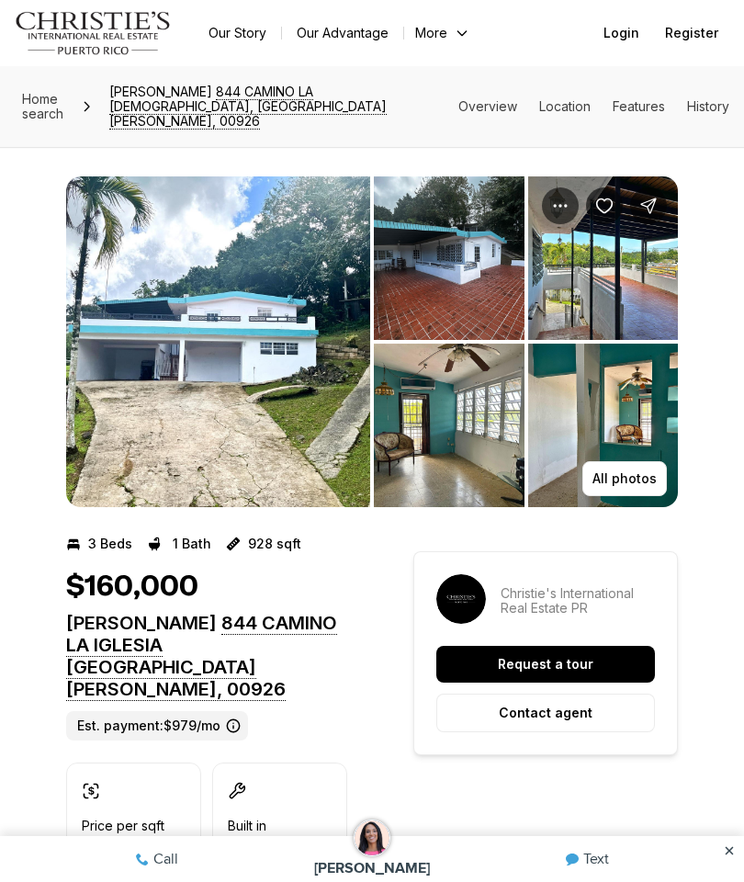
click at [130, 379] on img "View image gallery" at bounding box center [218, 341] width 304 height 331
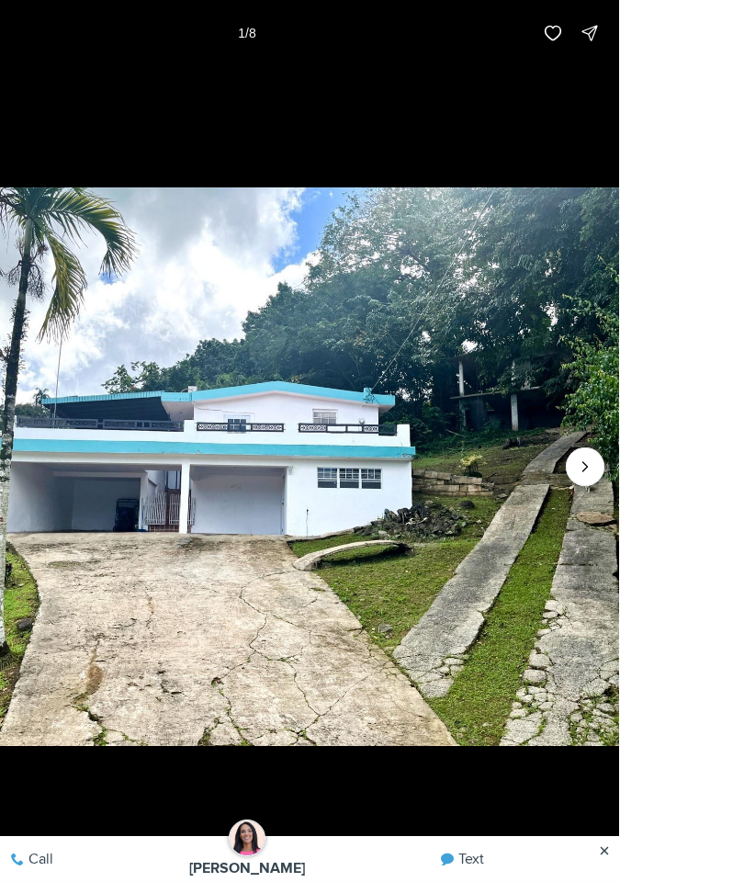
scroll to position [95, 0]
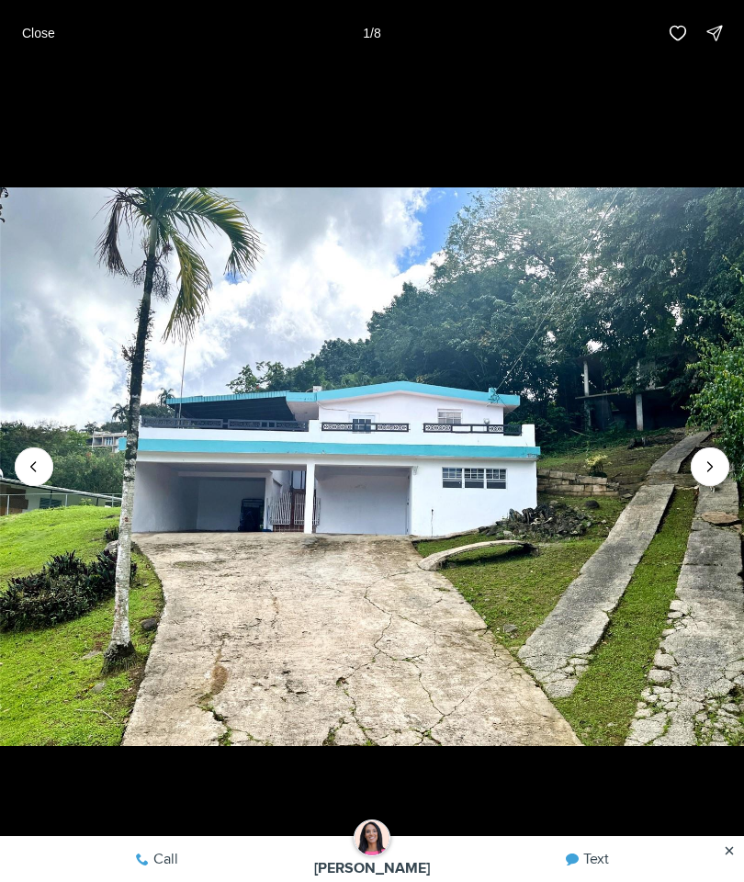
click at [378, 34] on p "1 / 8" at bounding box center [371, 33] width 17 height 15
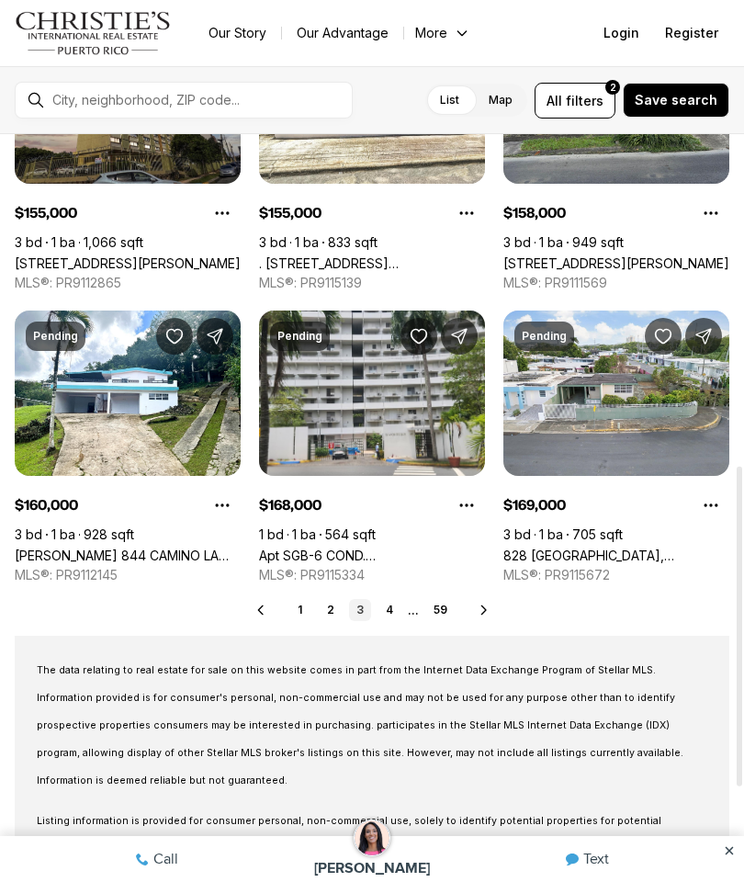
scroll to position [773, 0]
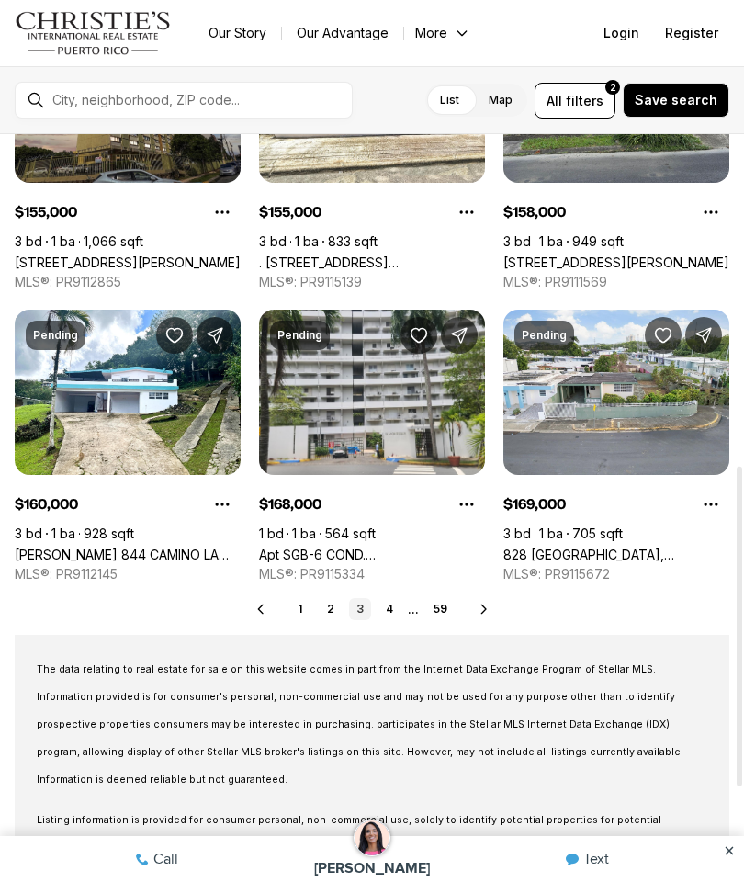
click at [670, 547] on link "828 [GEOGRAPHIC_DATA], [GEOGRAPHIC_DATA][PERSON_NAME], 00924" at bounding box center [617, 555] width 226 height 16
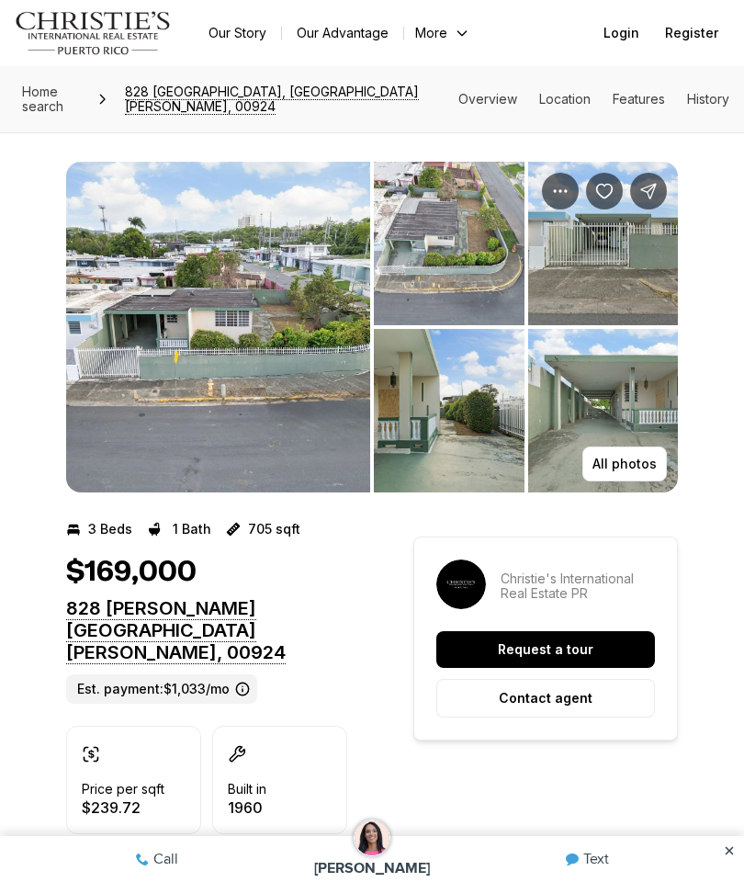
click at [121, 313] on img "View image gallery" at bounding box center [218, 327] width 304 height 331
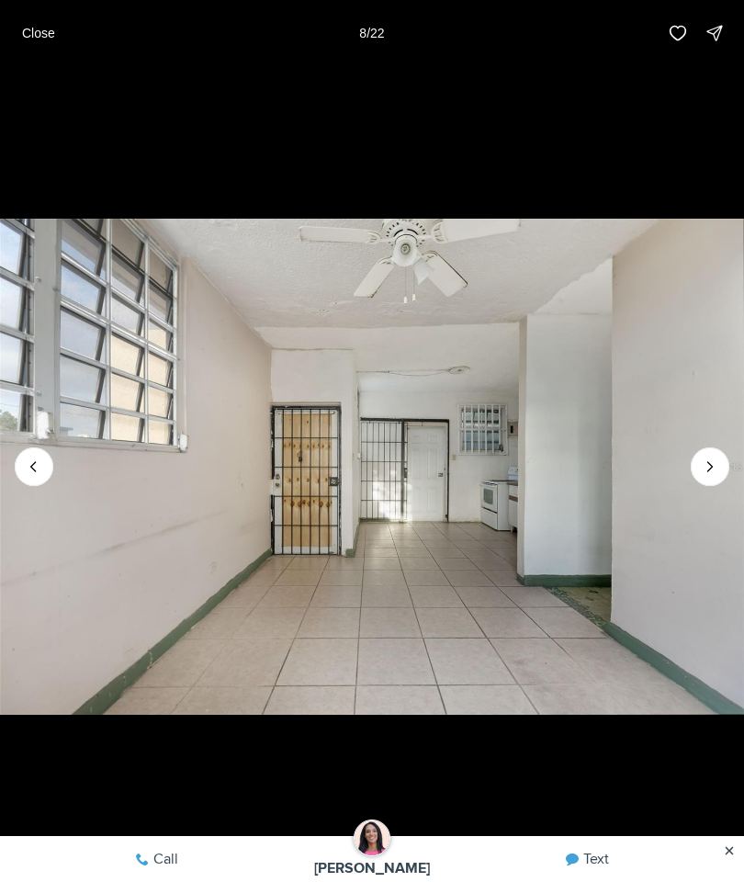
click at [32, 41] on button "Close" at bounding box center [38, 33] width 55 height 37
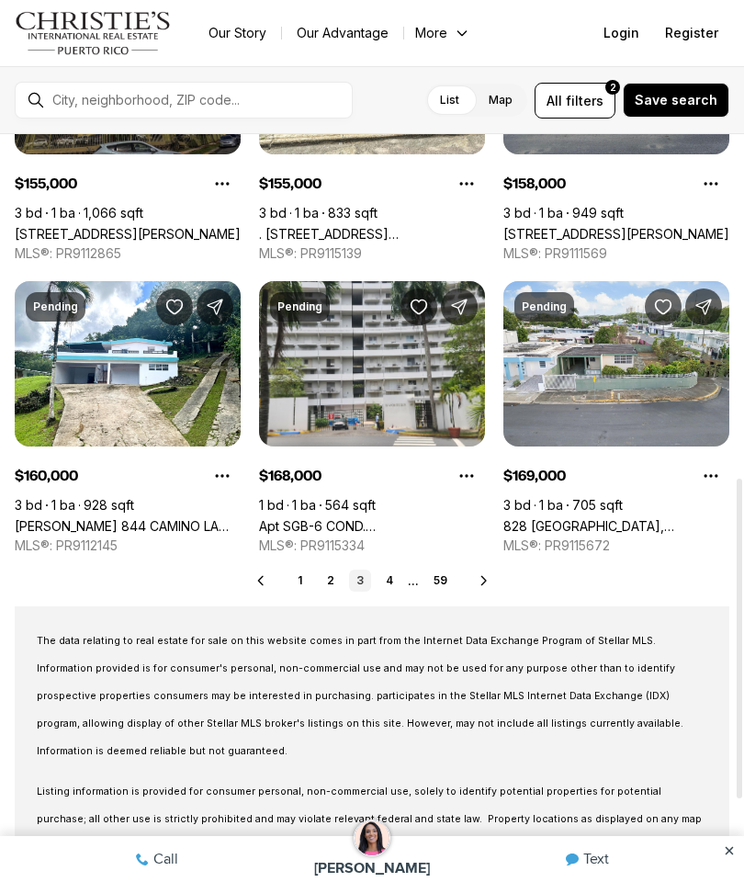
scroll to position [800, 0]
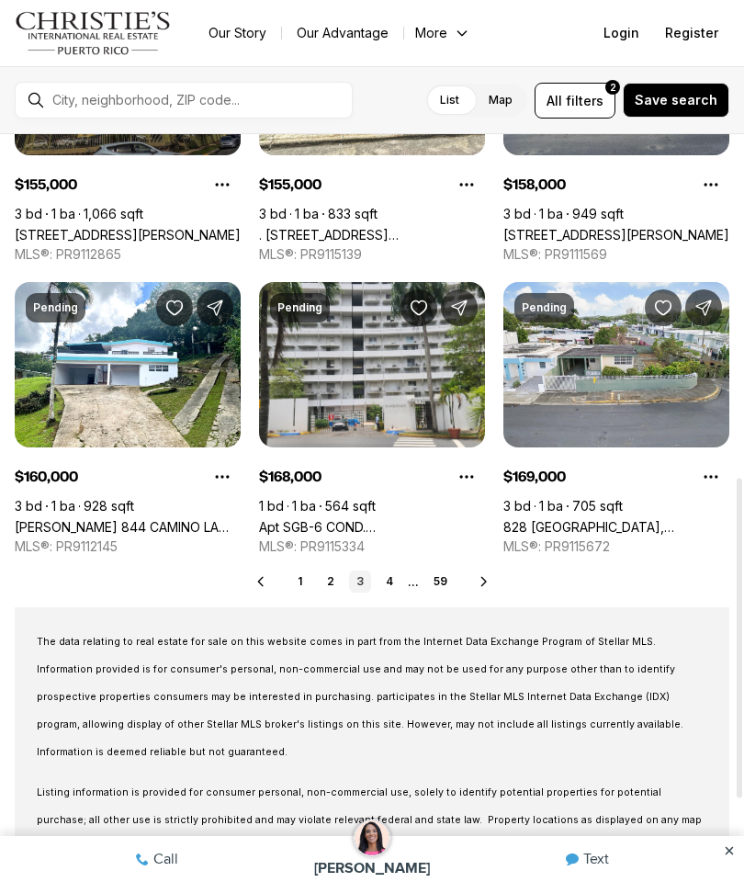
click at [392, 579] on link "4" at bounding box center [390, 582] width 22 height 22
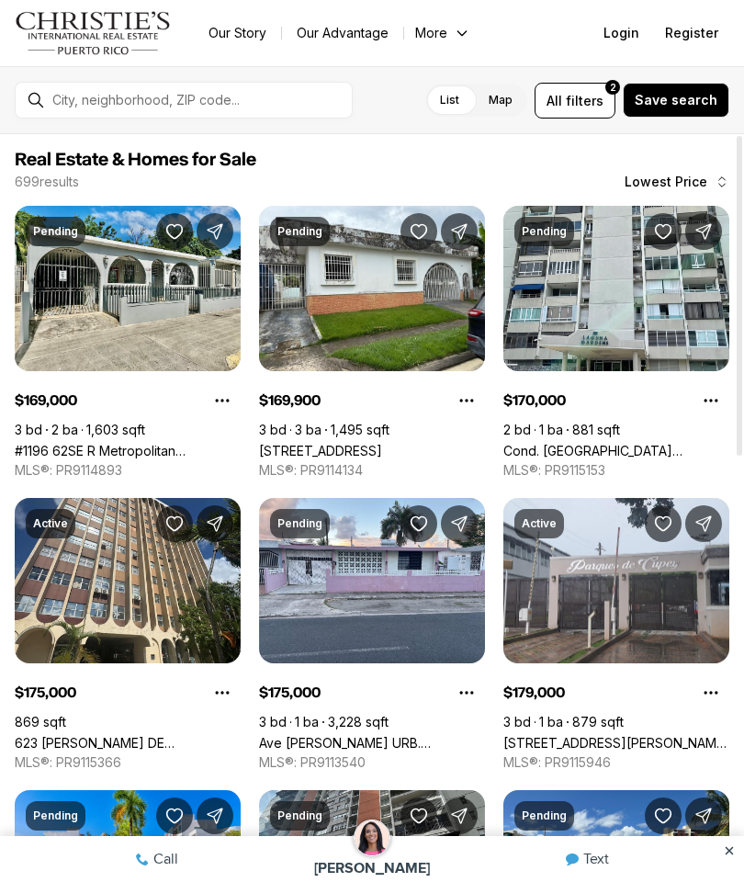
click at [60, 443] on link "#1196 62SE R Metropolitan [STREET_ADDRESS][PERSON_NAME]" at bounding box center [128, 451] width 226 height 16
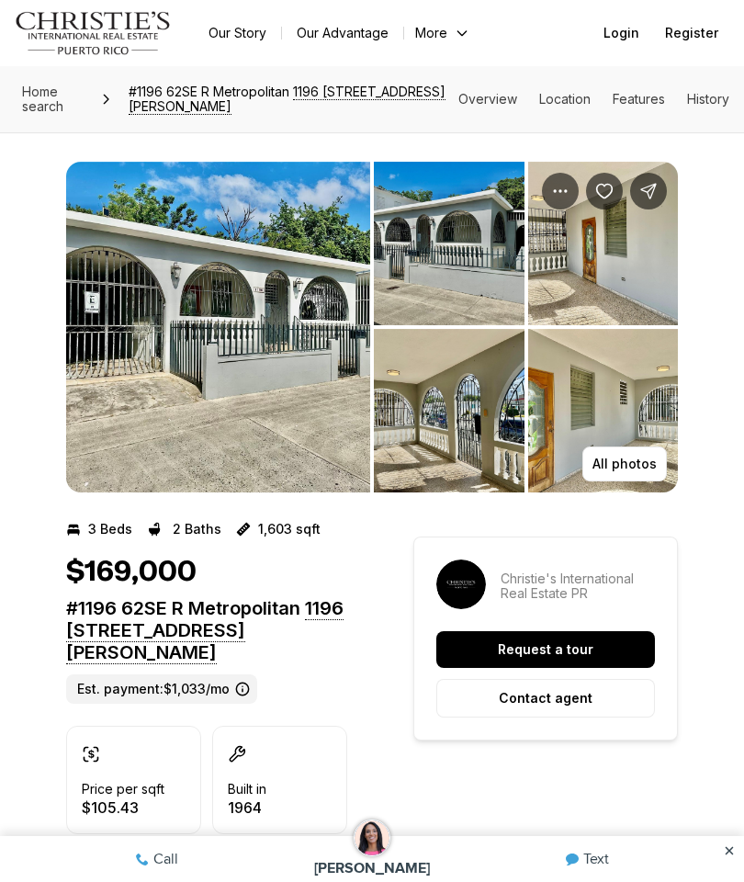
click at [159, 378] on img "View image gallery" at bounding box center [218, 327] width 304 height 331
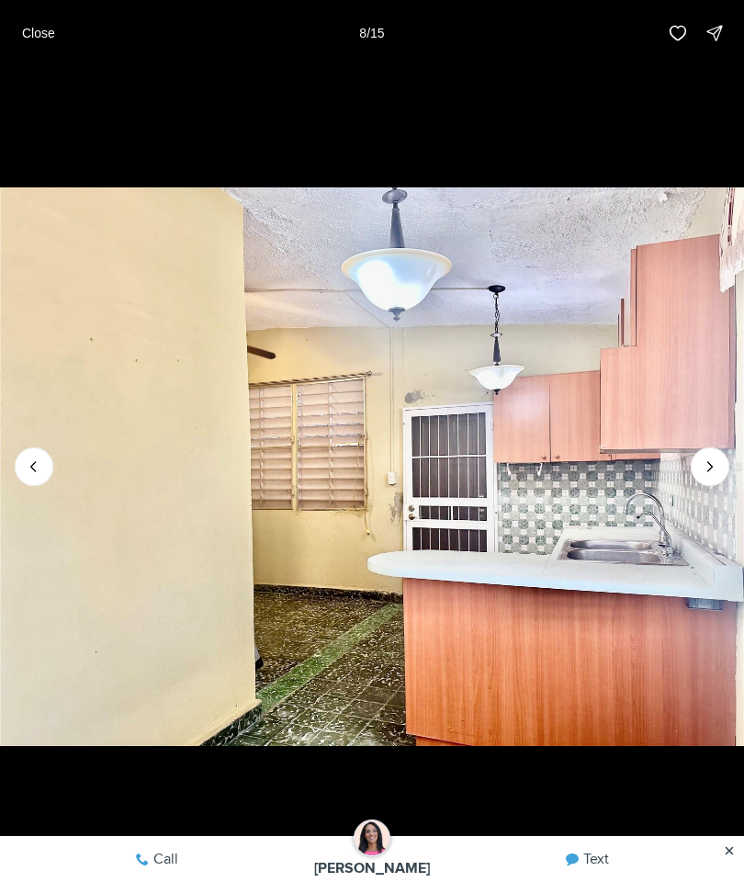
click at [41, 40] on p "Close" at bounding box center [38, 33] width 33 height 15
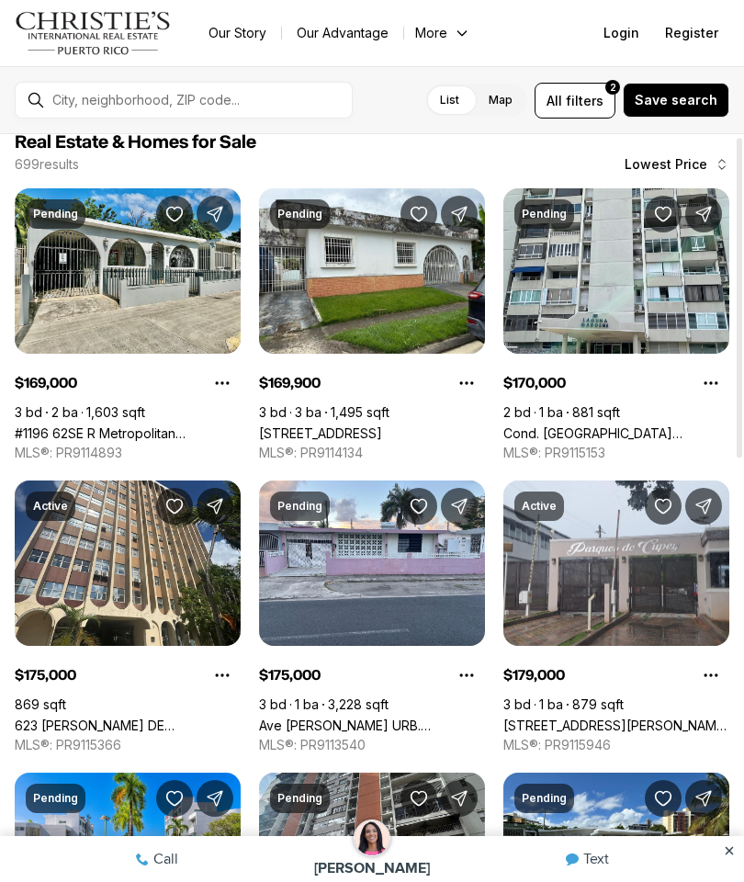
scroll to position [20, 0]
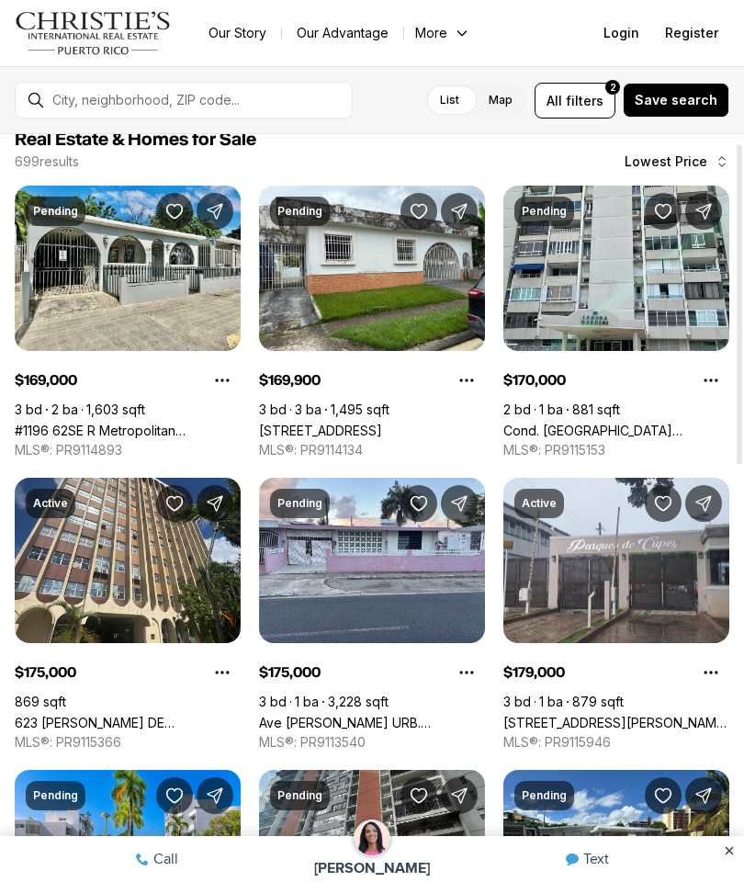
click at [299, 423] on link "[STREET_ADDRESS]" at bounding box center [320, 431] width 123 height 16
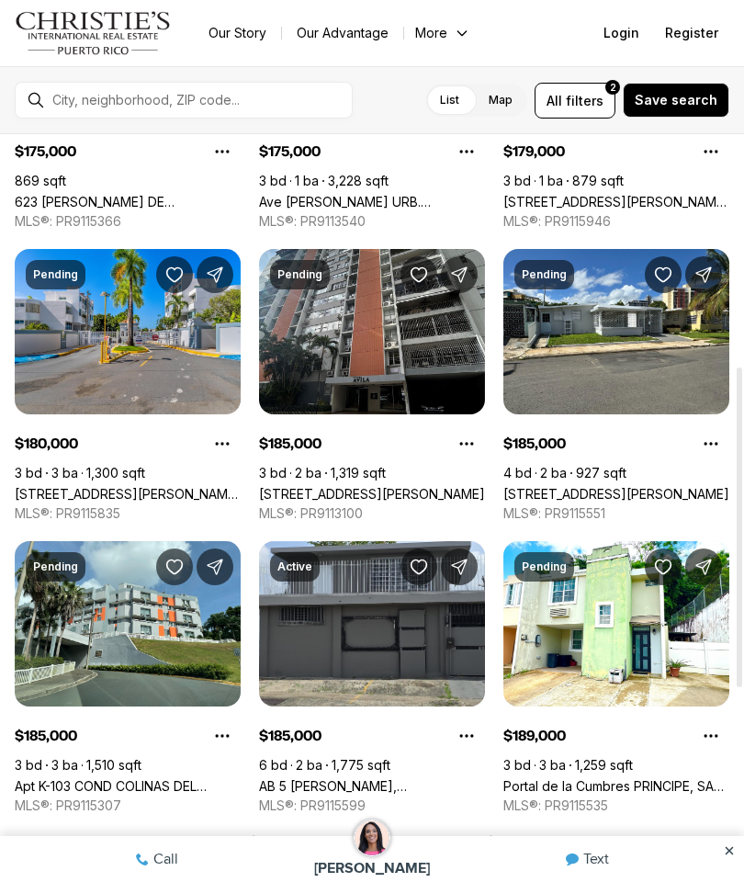
scroll to position [546, 0]
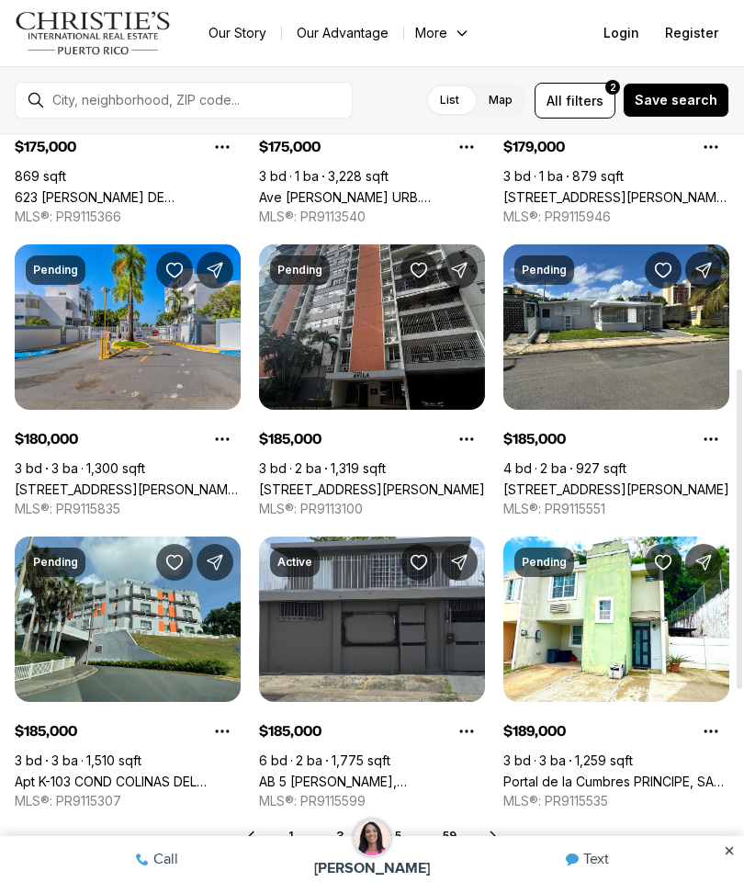
click at [689, 482] on link "56 CALLE, SAN JUAN PR, 00921" at bounding box center [617, 490] width 226 height 16
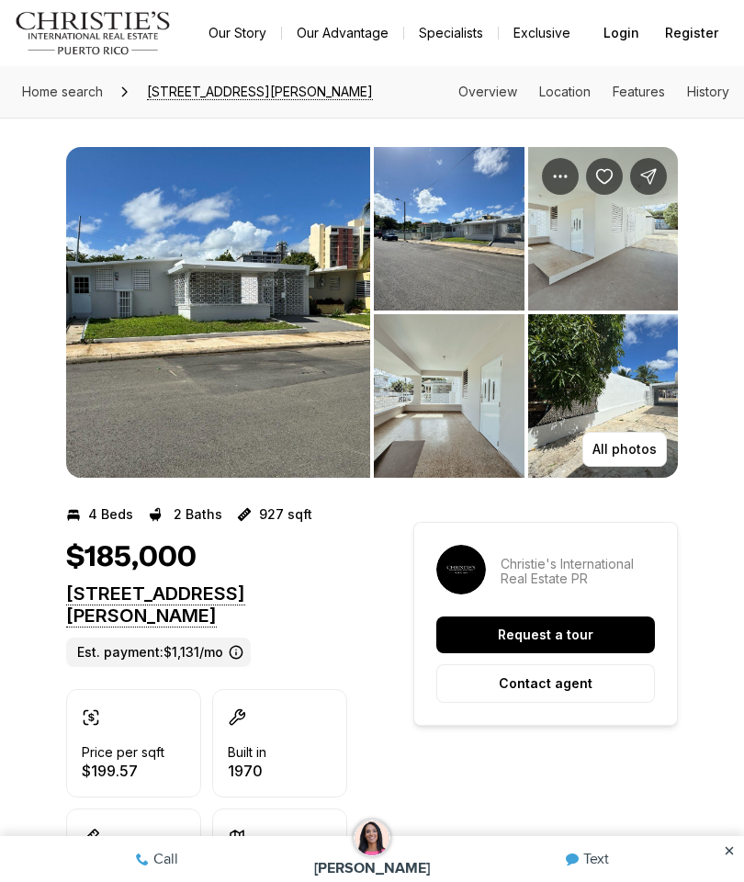
click at [141, 428] on img "View image gallery" at bounding box center [218, 312] width 304 height 331
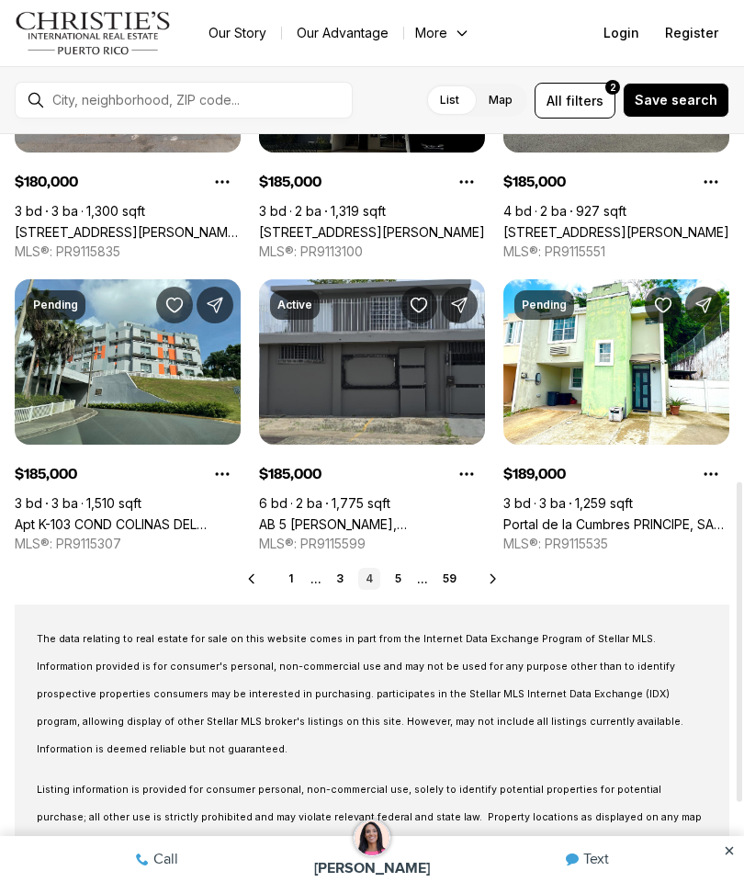
scroll to position [812, 0]
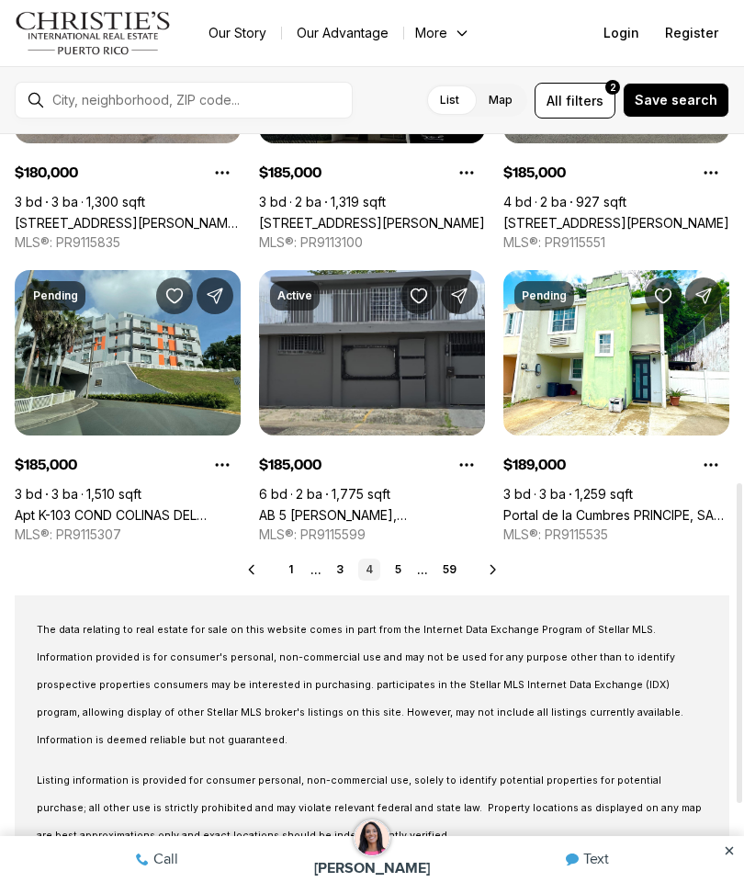
click at [398, 578] on link "5" at bounding box center [399, 570] width 22 height 22
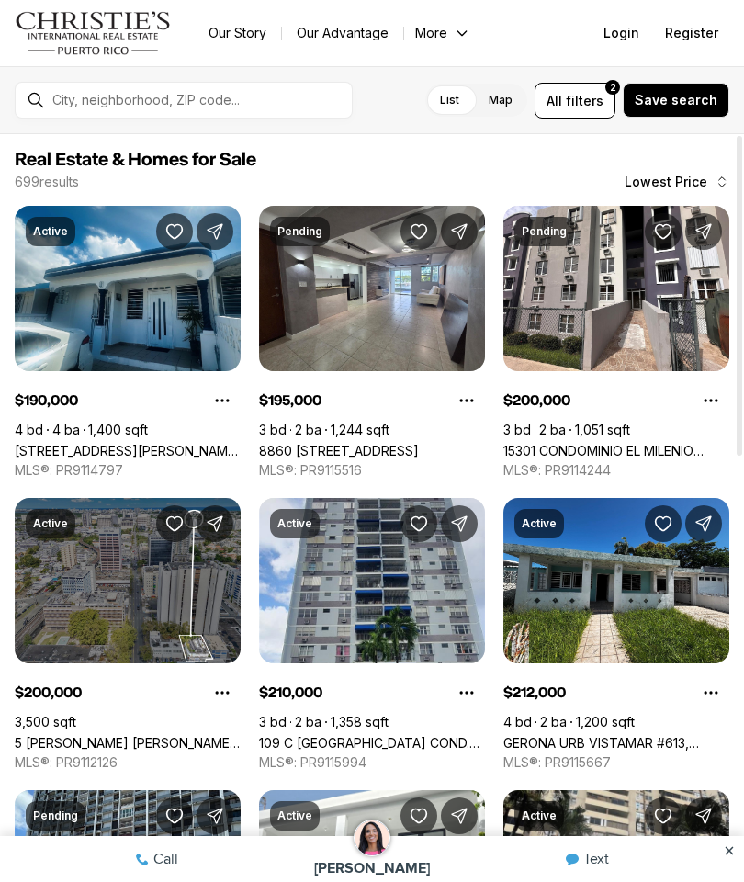
click at [284, 443] on link "8860 [STREET_ADDRESS]" at bounding box center [339, 451] width 160 height 16
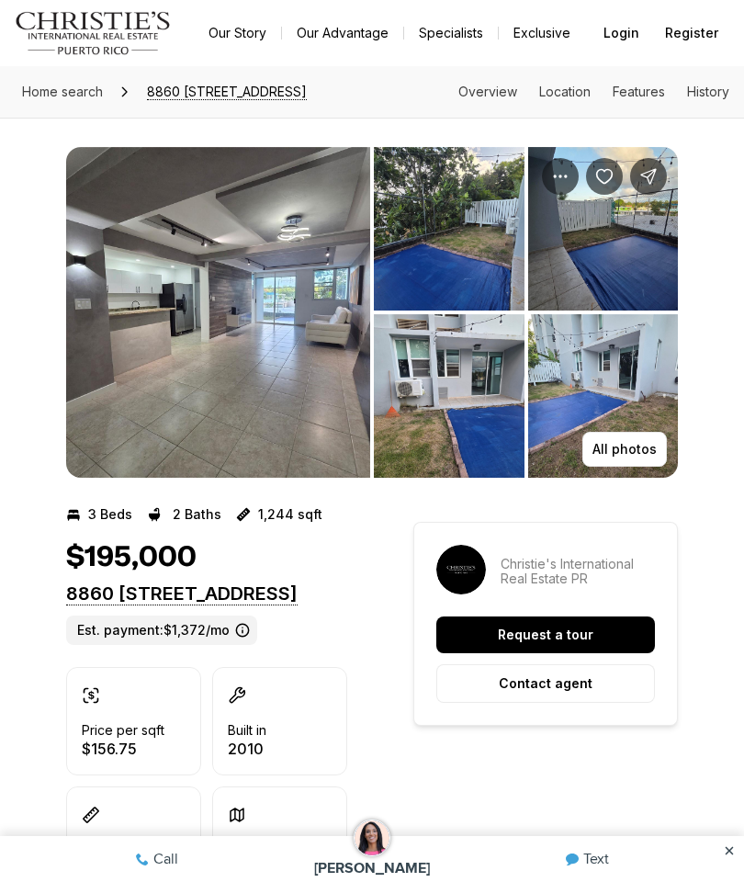
click at [181, 423] on img "View image gallery" at bounding box center [218, 312] width 304 height 331
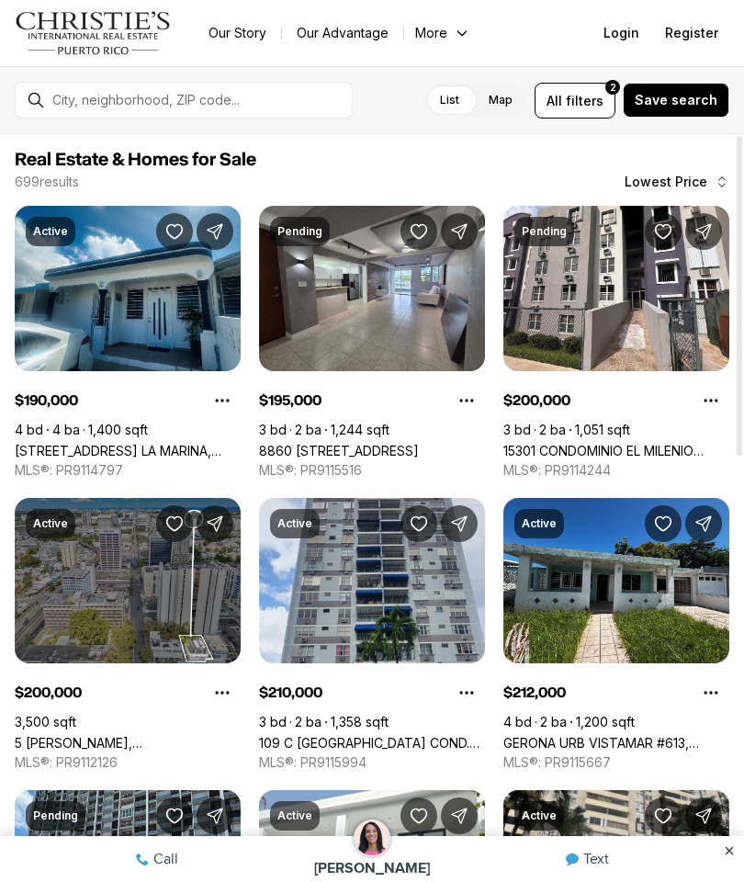
click at [419, 443] on link "8860 [STREET_ADDRESS]" at bounding box center [339, 451] width 160 height 16
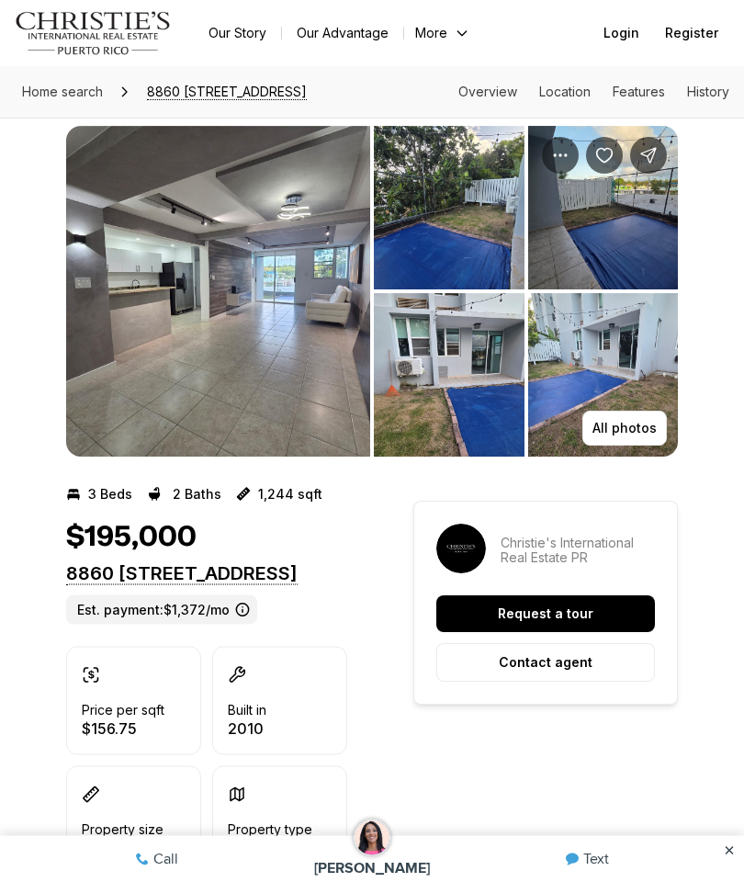
scroll to position [22, 0]
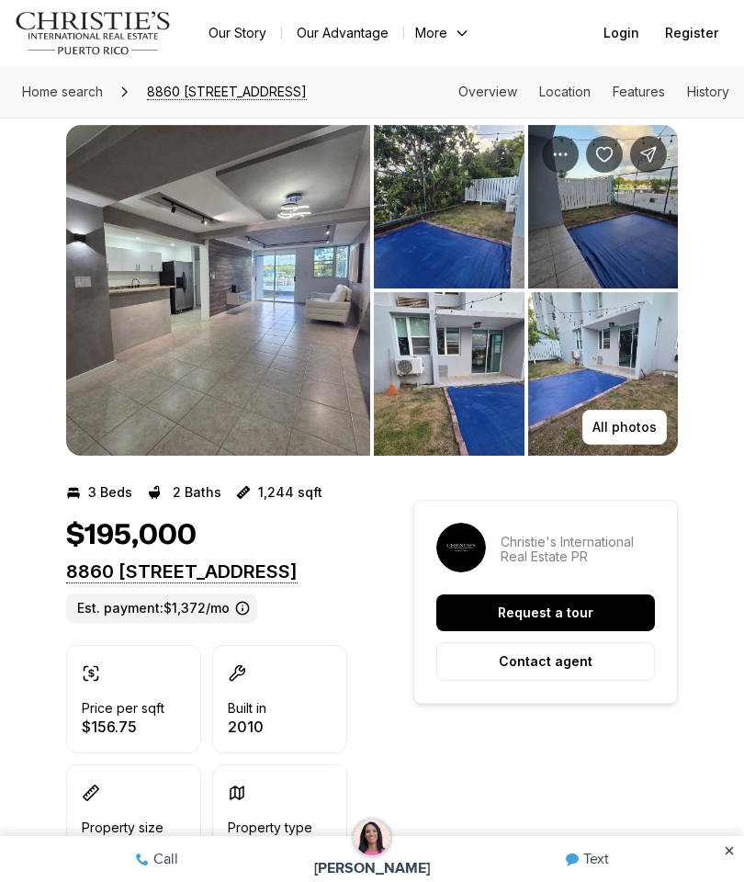
click at [152, 178] on img "View image gallery" at bounding box center [218, 290] width 304 height 331
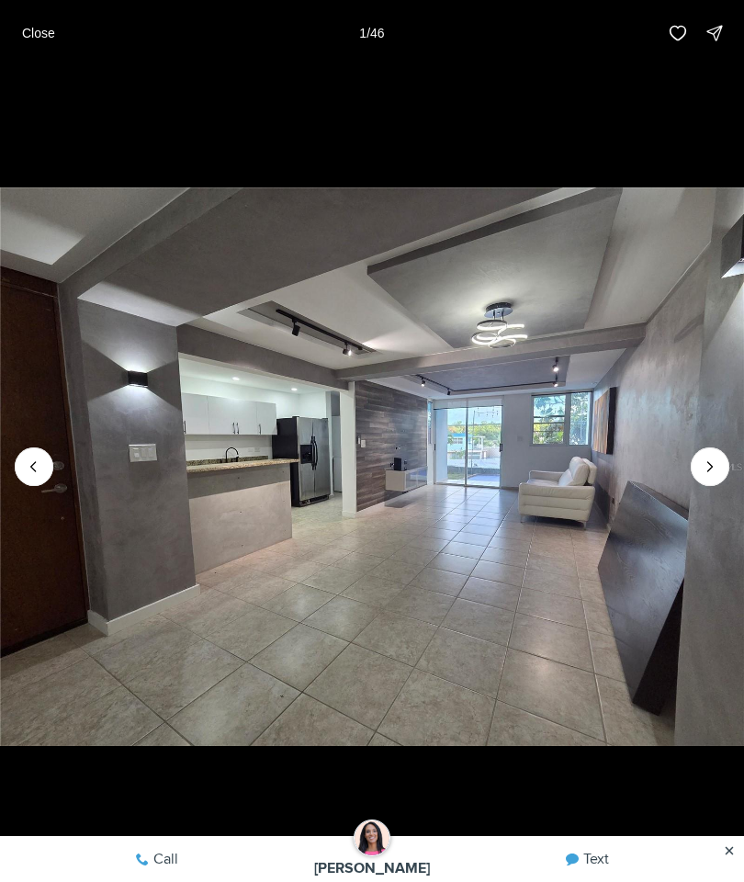
click at [710, 476] on icon "Next slide" at bounding box center [710, 467] width 18 height 18
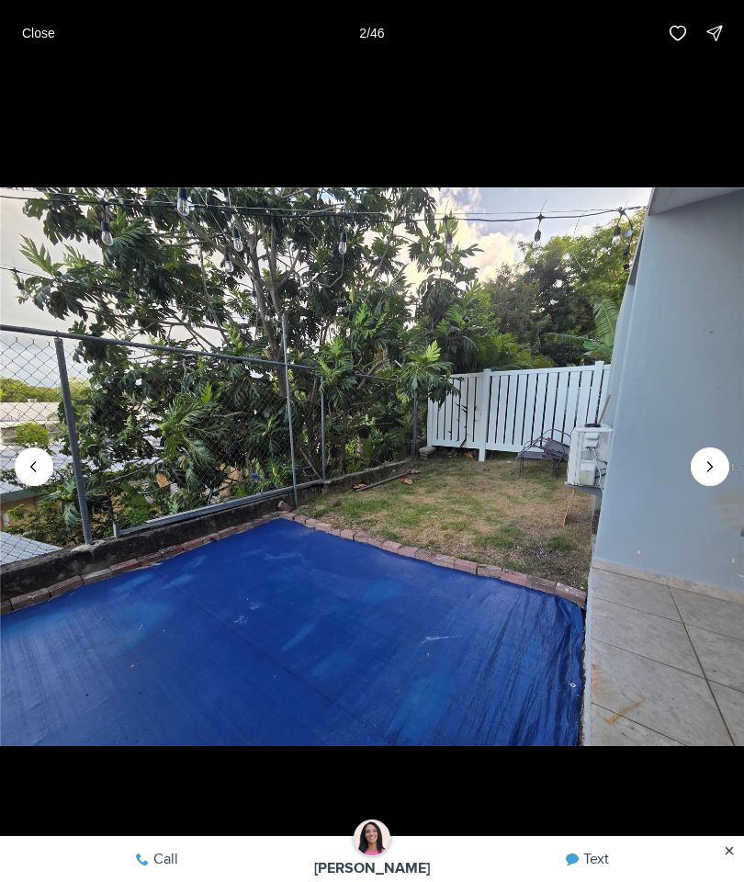
click at [712, 476] on icon "Next slide" at bounding box center [710, 467] width 18 height 18
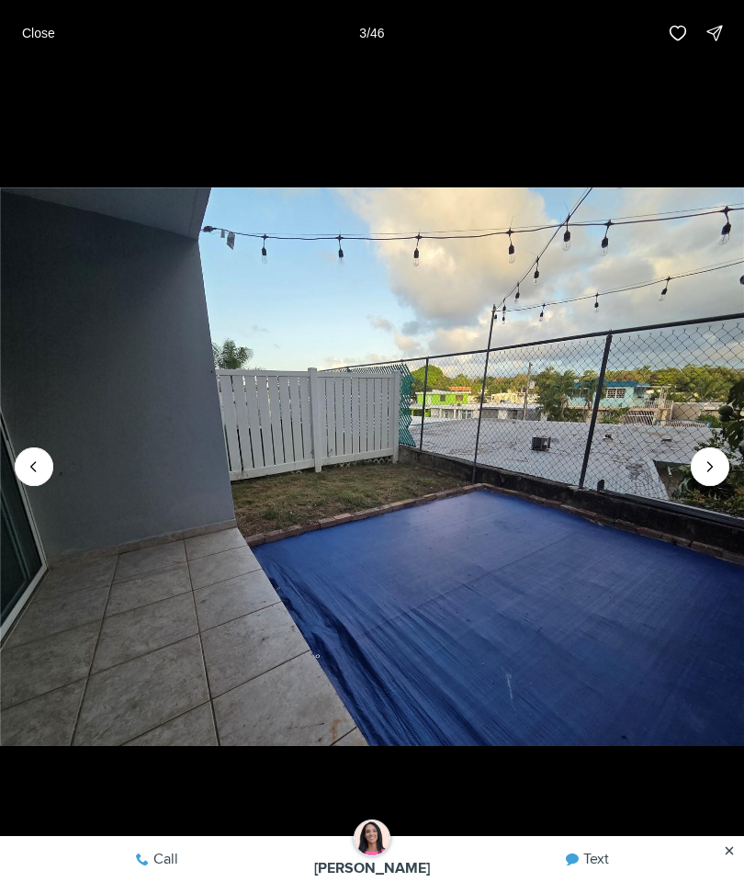
click at [701, 476] on icon "Next slide" at bounding box center [710, 467] width 18 height 18
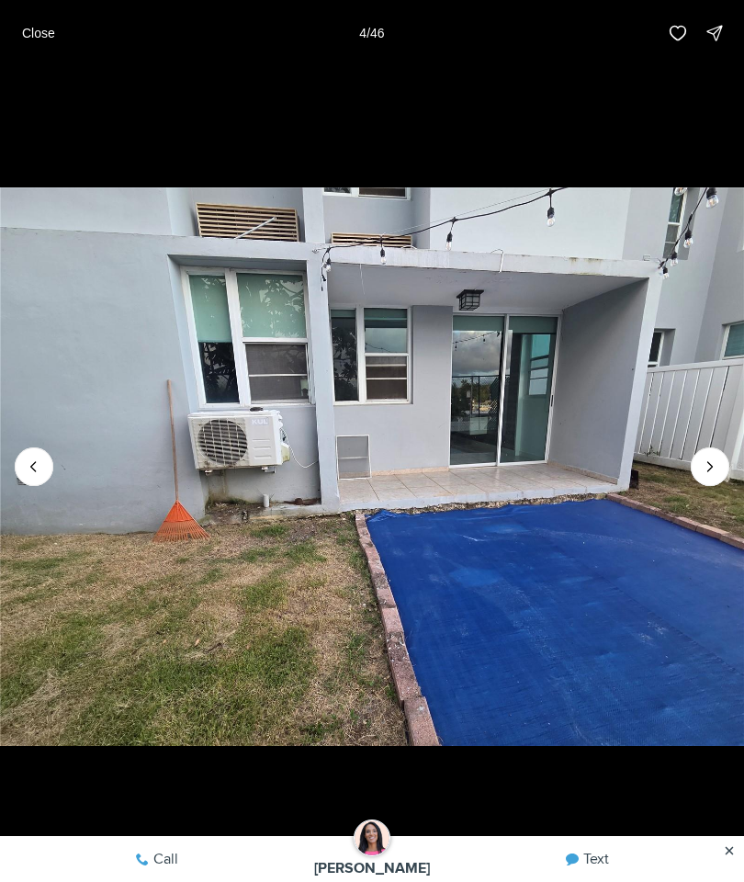
click at [711, 486] on button "Next slide" at bounding box center [710, 467] width 39 height 39
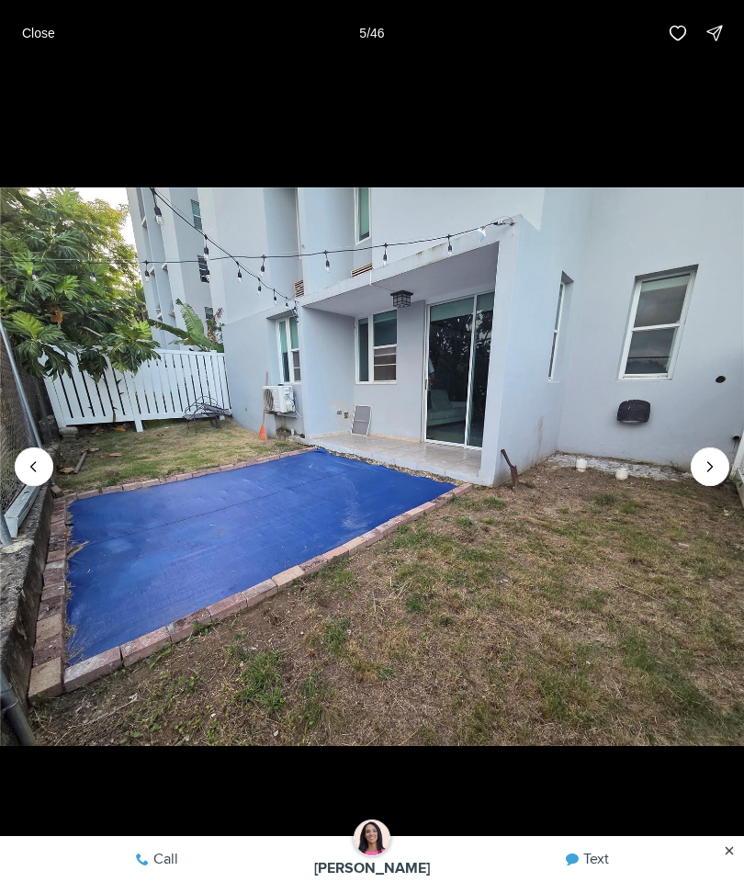
click at [686, 493] on img "5 of 46" at bounding box center [372, 467] width 744 height 618
click at [687, 497] on img "5 of 46" at bounding box center [372, 467] width 744 height 618
click at [704, 476] on icon "Next slide" at bounding box center [710, 467] width 18 height 18
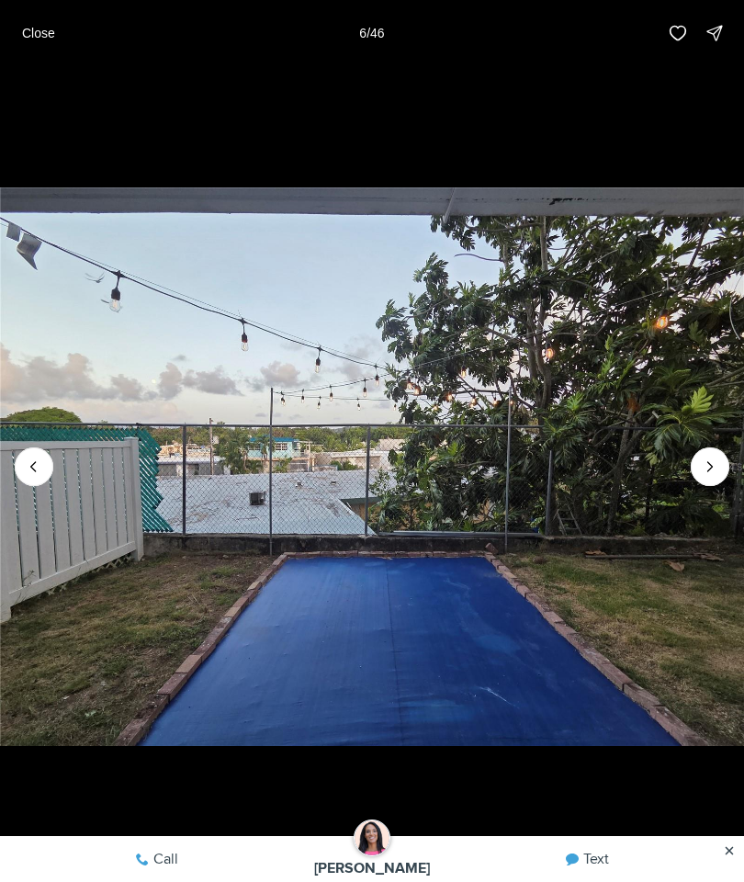
click at [710, 476] on icon "Next slide" at bounding box center [710, 467] width 18 height 18
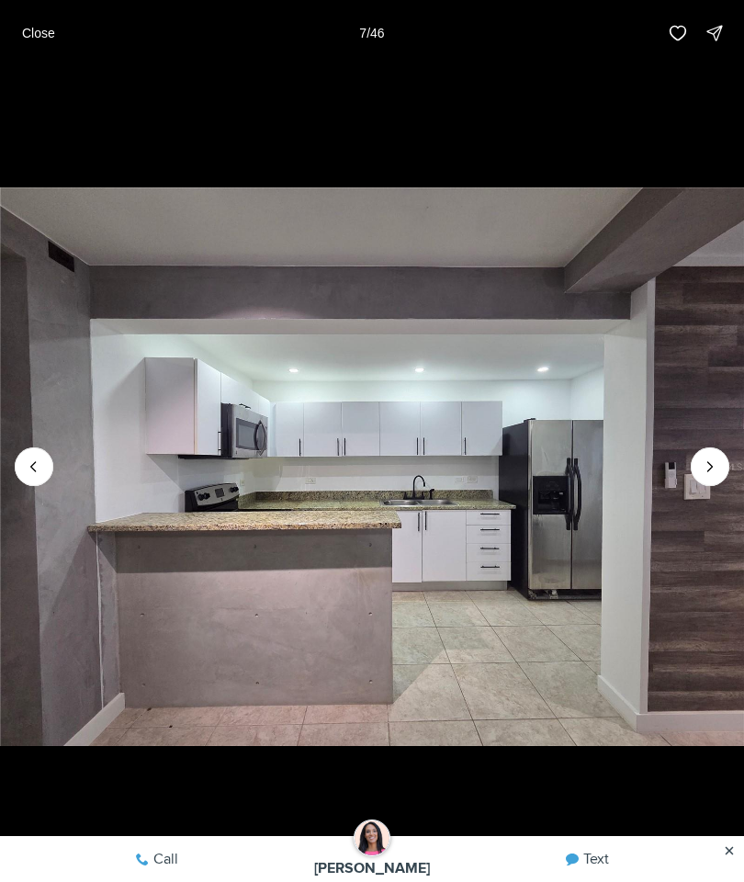
click at [714, 476] on icon "Next slide" at bounding box center [710, 467] width 18 height 18
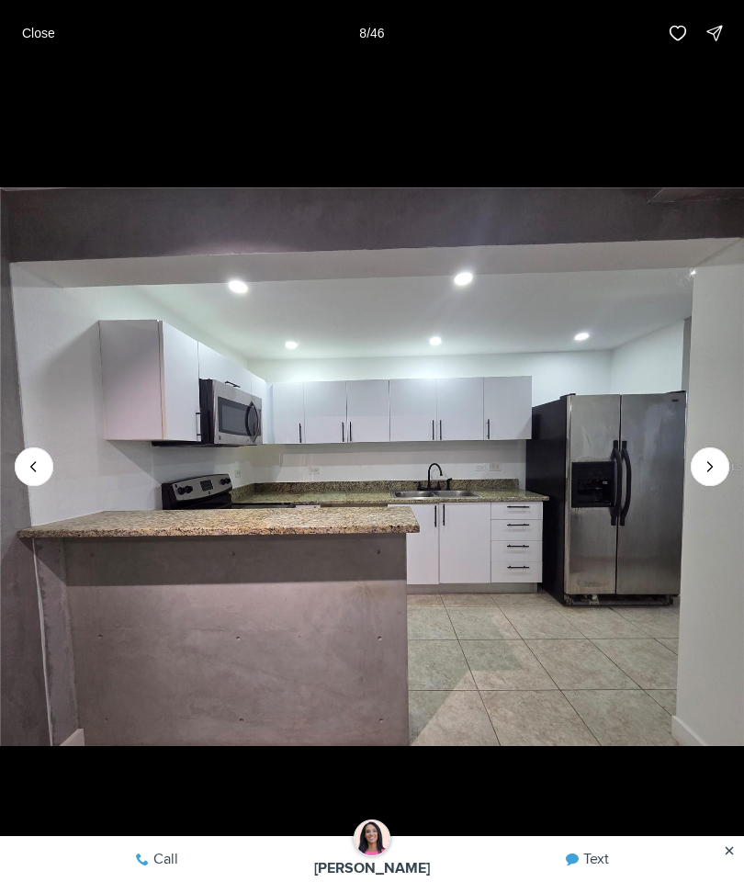
click at [704, 476] on icon "Next slide" at bounding box center [710, 467] width 18 height 18
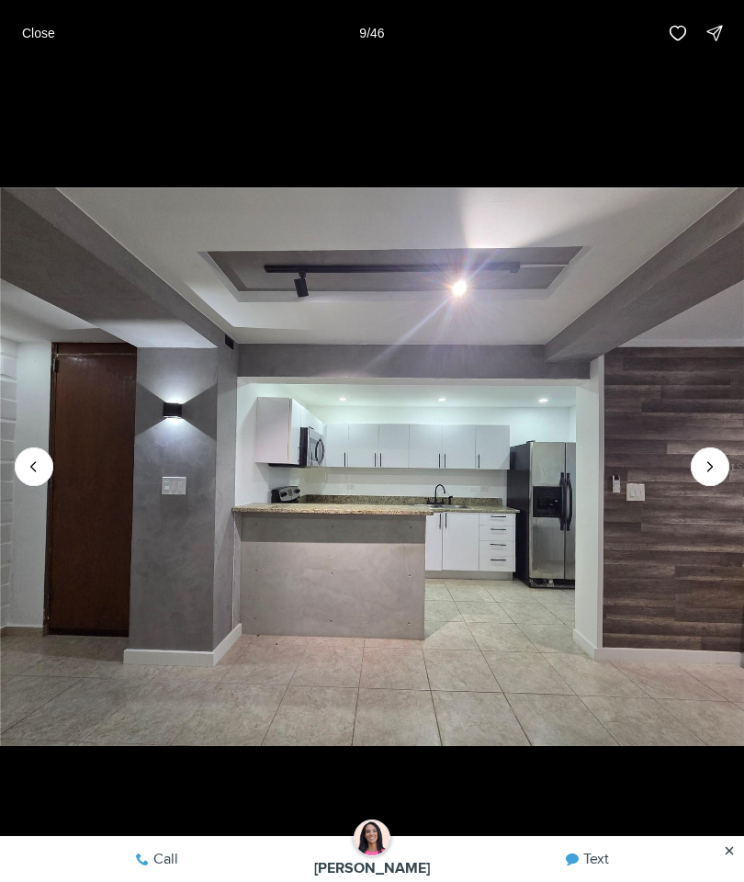
click at [708, 476] on icon "Next slide" at bounding box center [710, 467] width 18 height 18
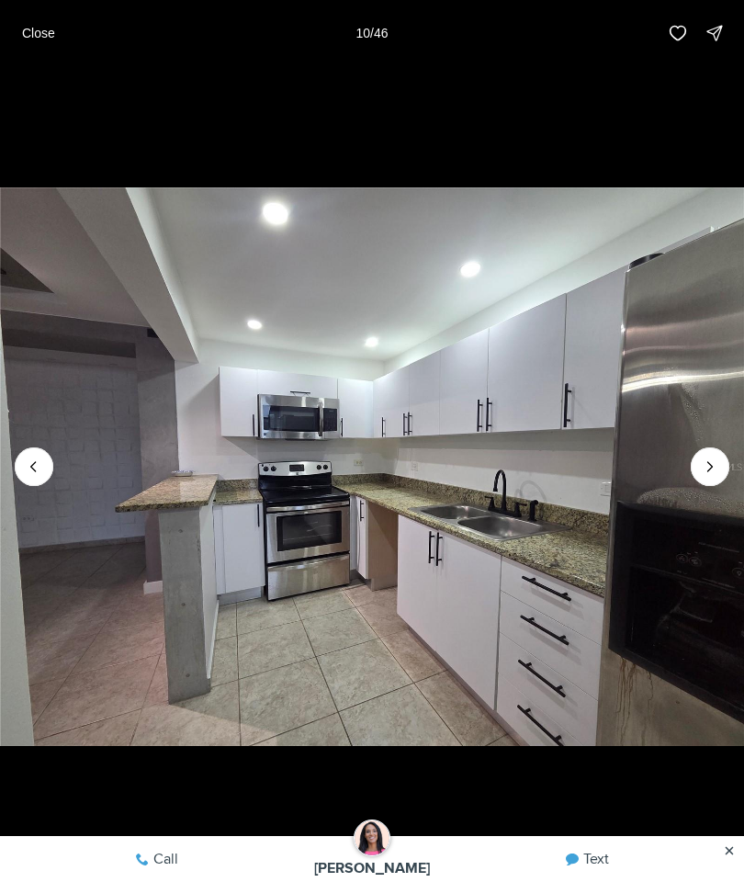
click at [710, 476] on icon "Next slide" at bounding box center [710, 467] width 18 height 18
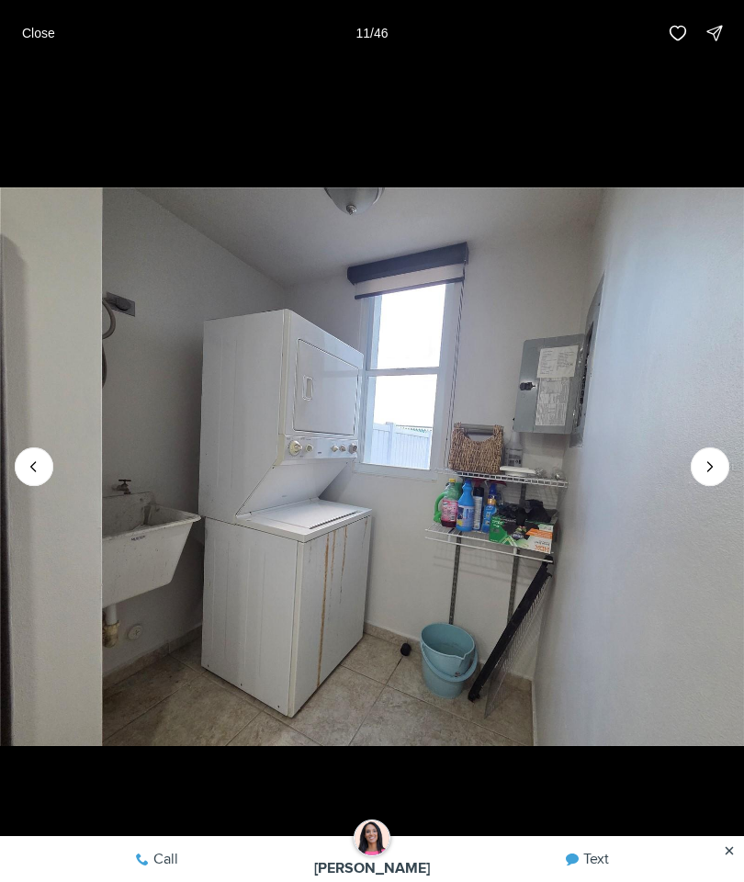
click at [708, 476] on icon "Next slide" at bounding box center [710, 467] width 18 height 18
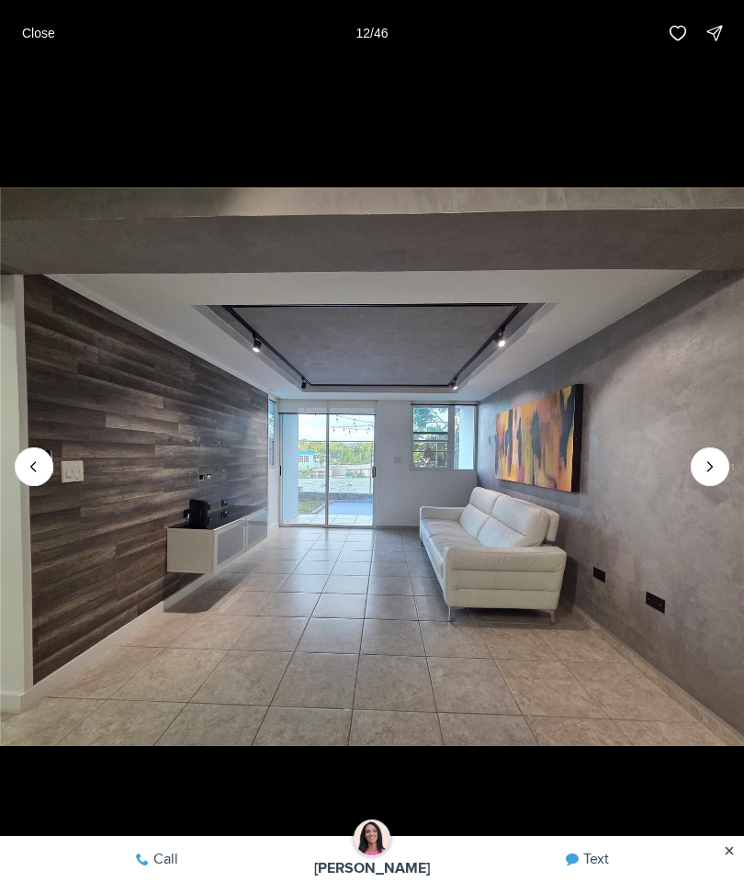
click at [708, 476] on icon "Next slide" at bounding box center [710, 467] width 18 height 18
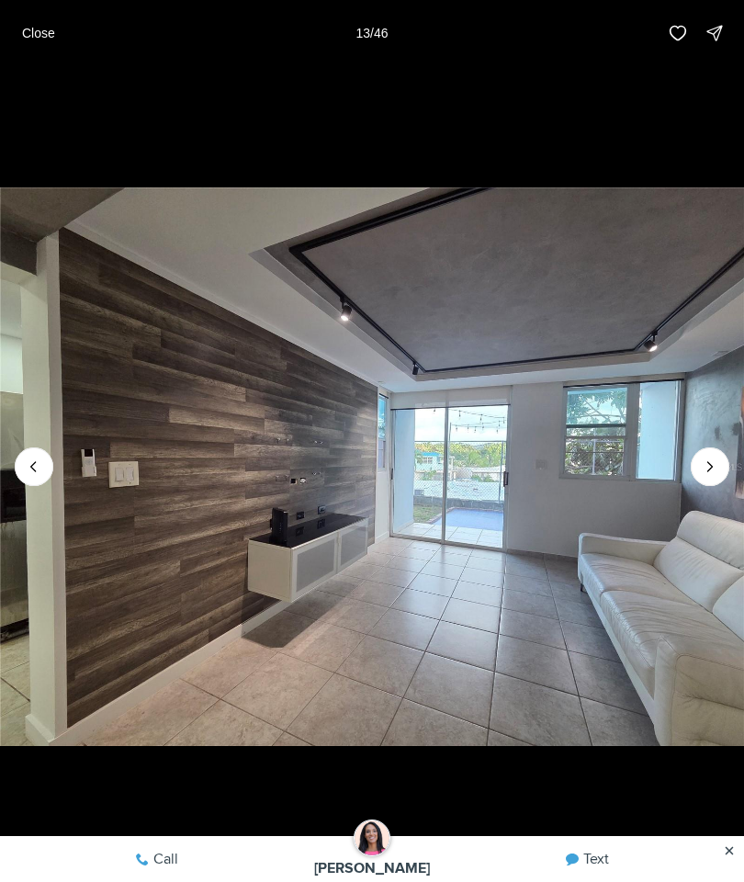
click at [716, 476] on icon "Next slide" at bounding box center [710, 467] width 18 height 18
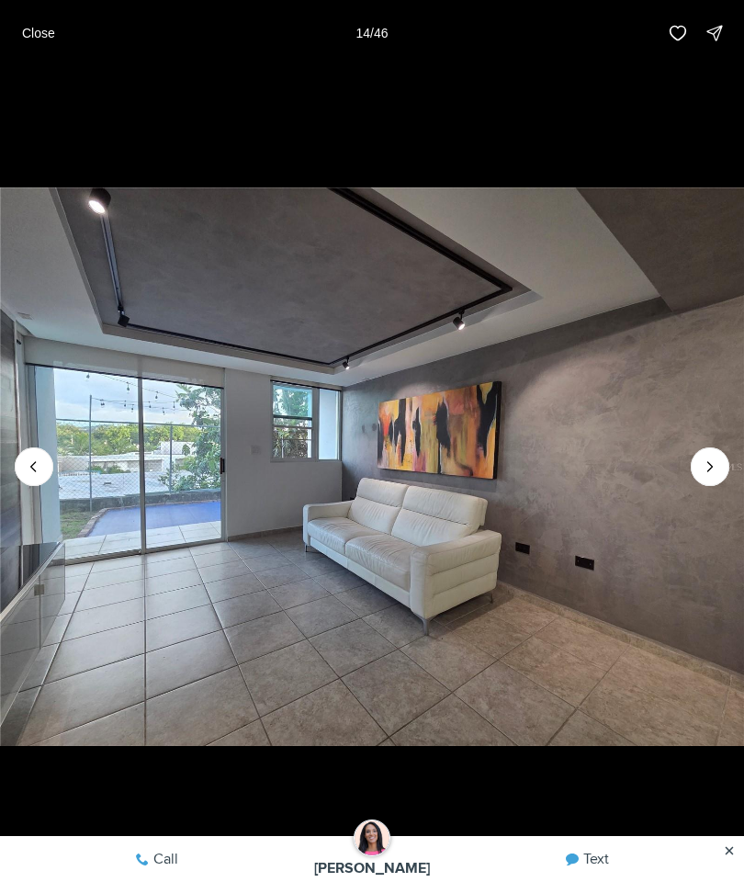
click at [718, 476] on icon "Next slide" at bounding box center [710, 467] width 18 height 18
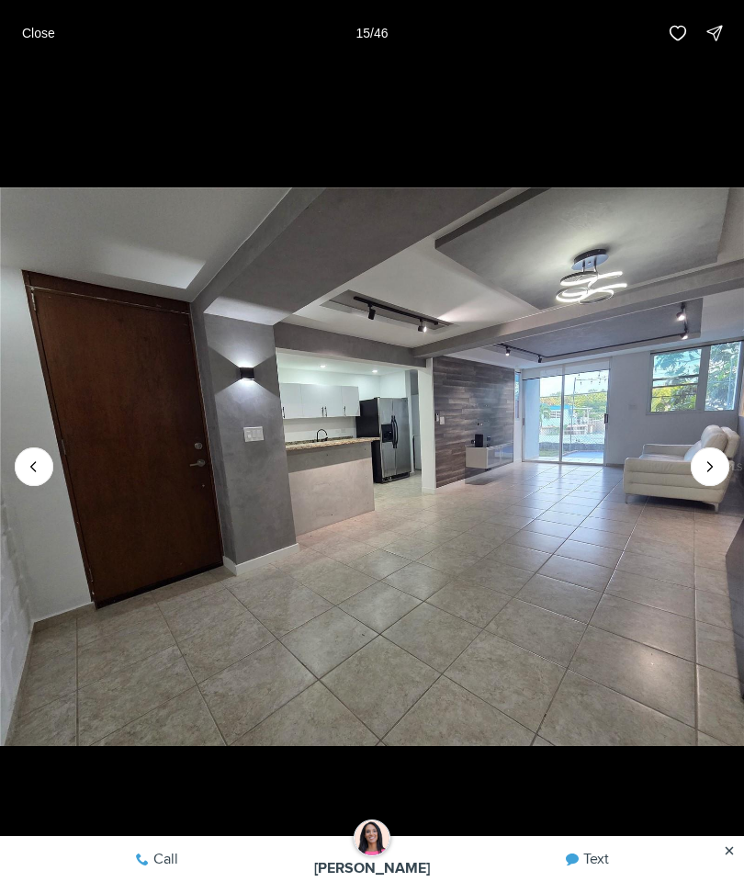
click at [708, 476] on icon "Next slide" at bounding box center [710, 467] width 18 height 18
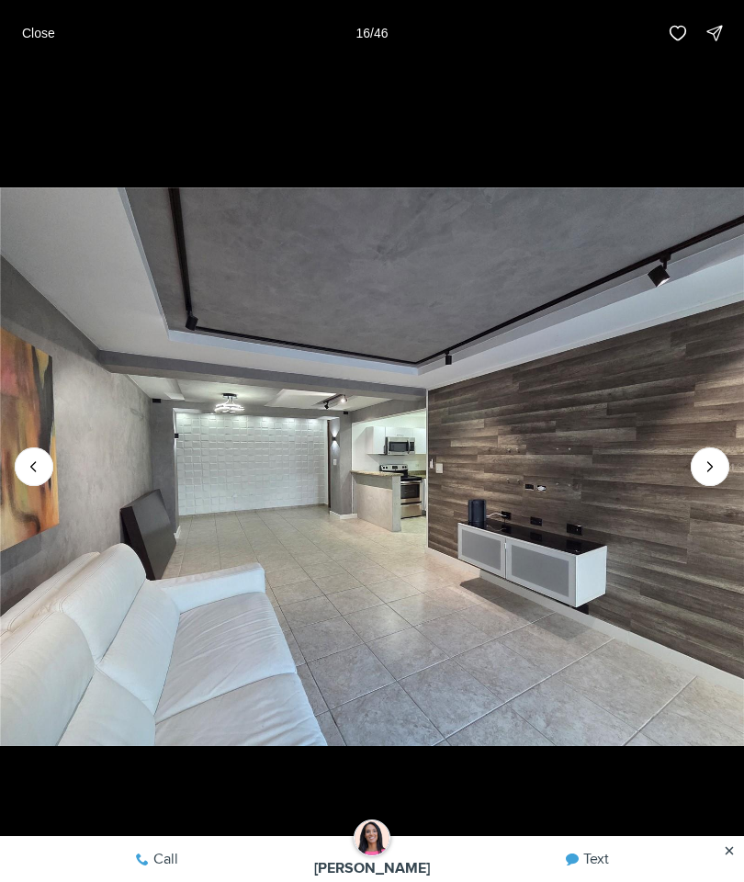
click at [707, 476] on icon "Next slide" at bounding box center [710, 467] width 18 height 18
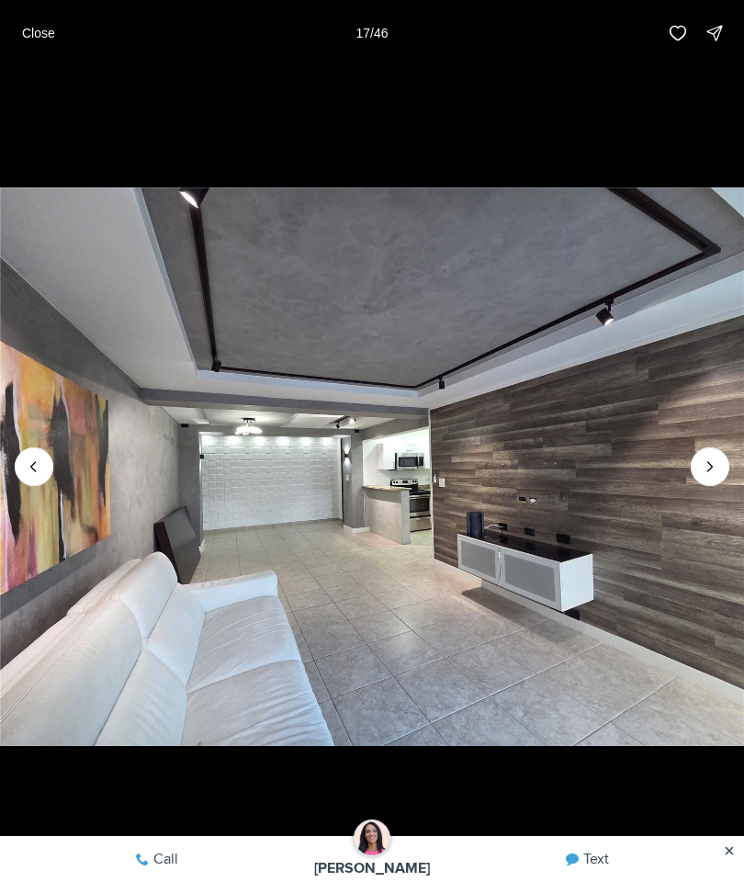
click at [710, 476] on icon "Next slide" at bounding box center [710, 467] width 18 height 18
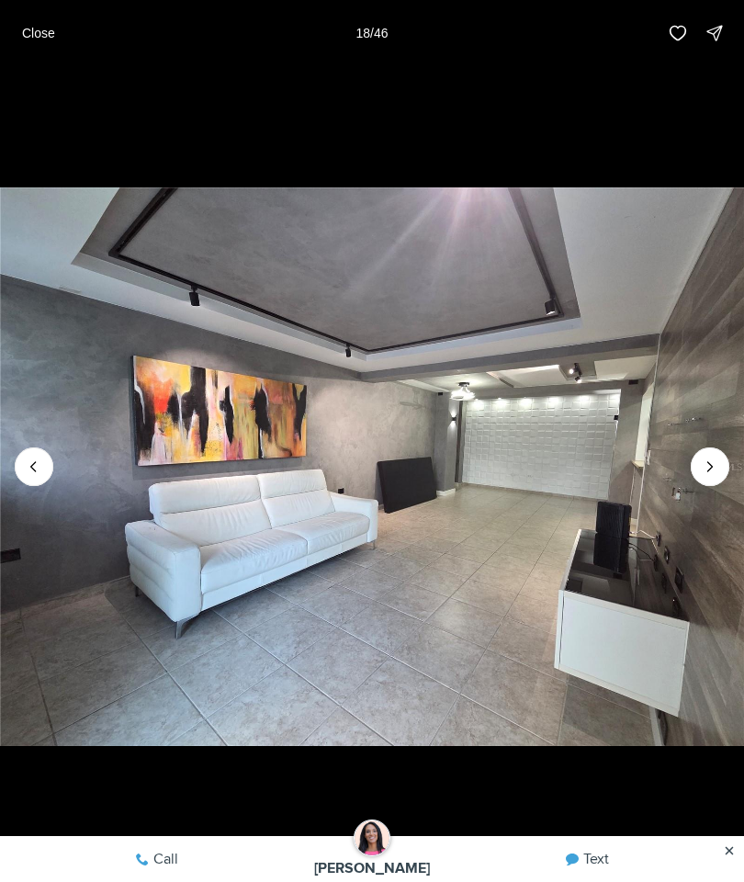
click at [712, 476] on icon "Next slide" at bounding box center [710, 467] width 18 height 18
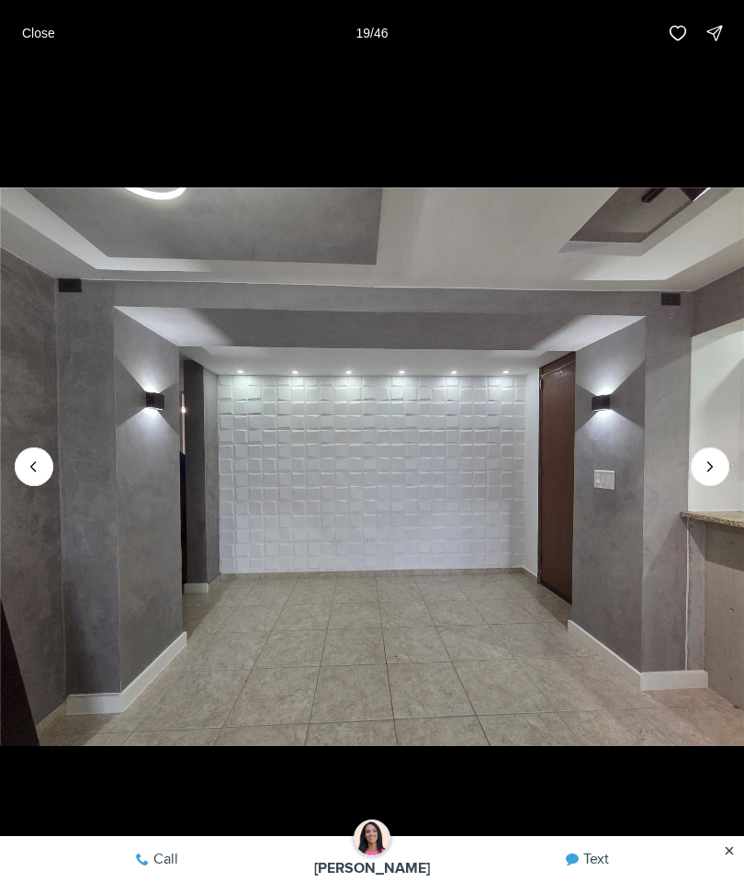
click at [714, 476] on icon "Next slide" at bounding box center [710, 467] width 18 height 18
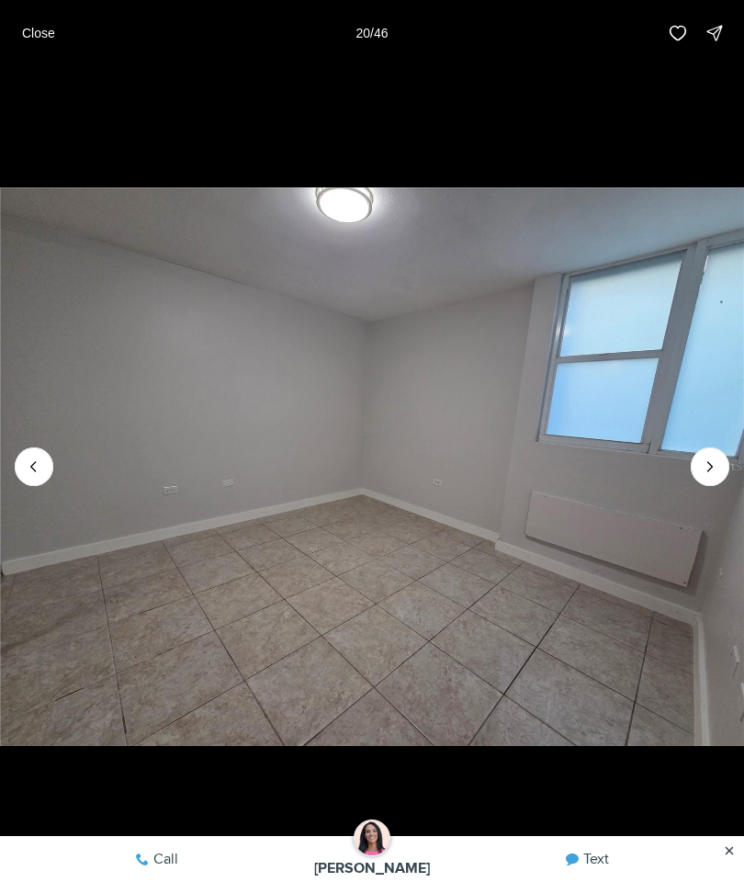
click at [714, 476] on icon "Next slide" at bounding box center [710, 467] width 18 height 18
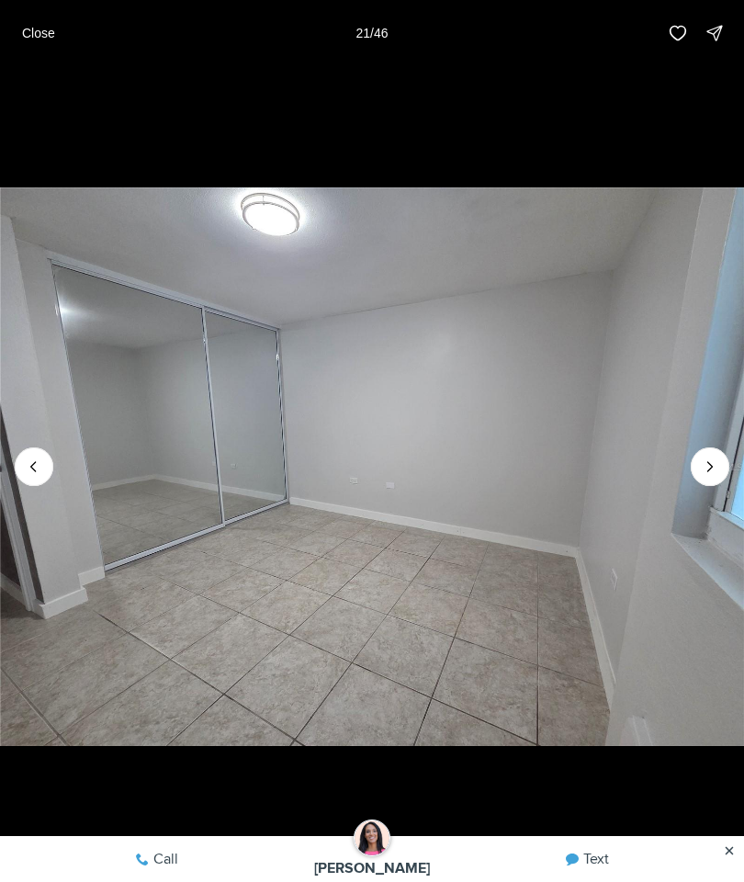
click at [714, 476] on icon "Next slide" at bounding box center [710, 467] width 18 height 18
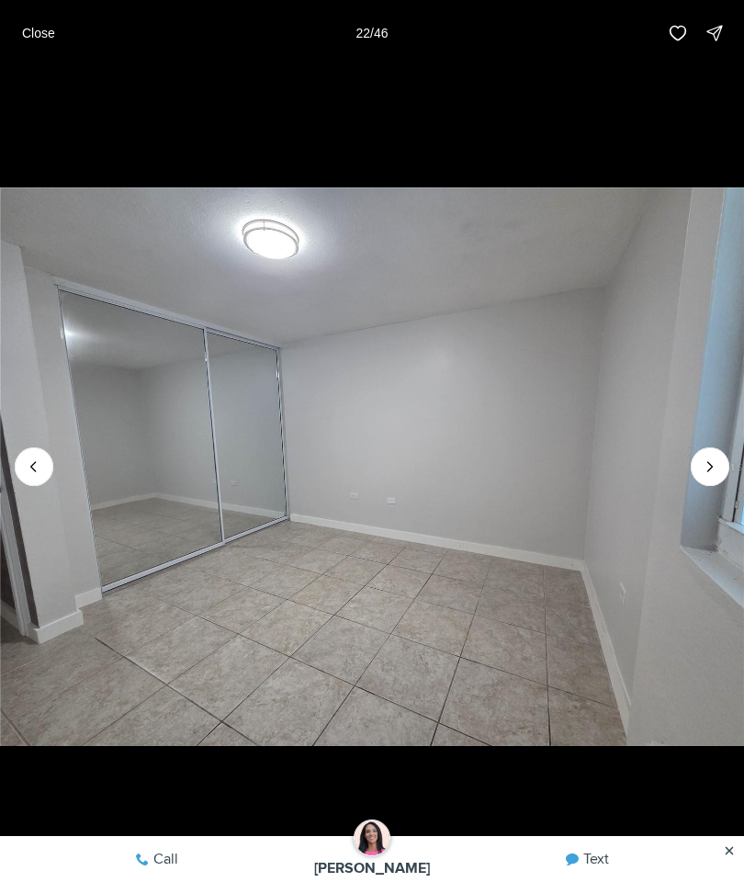
click at [717, 476] on icon "Next slide" at bounding box center [710, 467] width 18 height 18
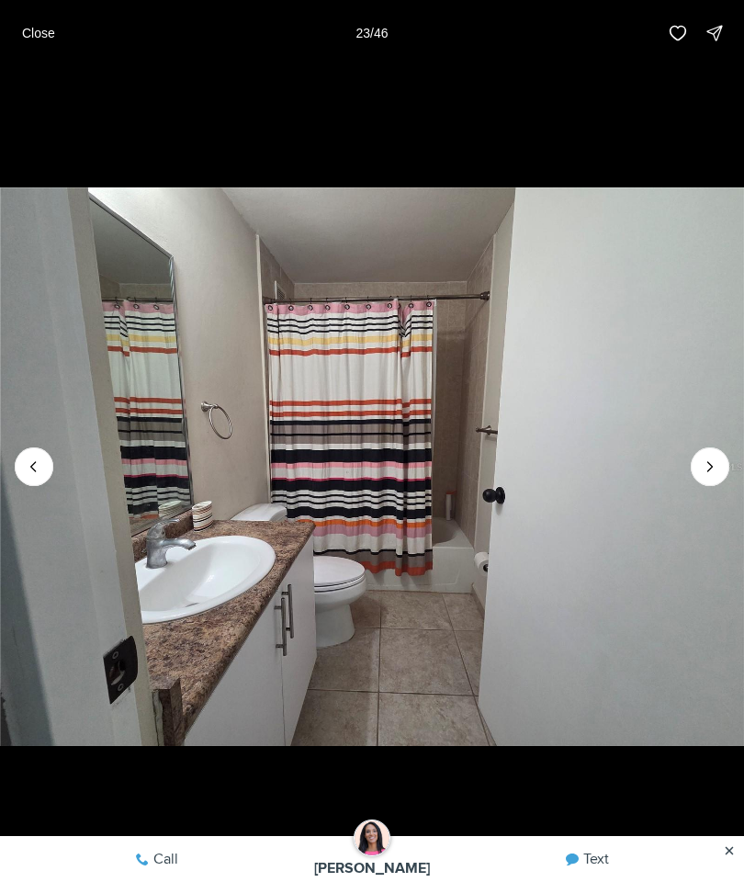
click at [719, 476] on icon "Next slide" at bounding box center [710, 467] width 18 height 18
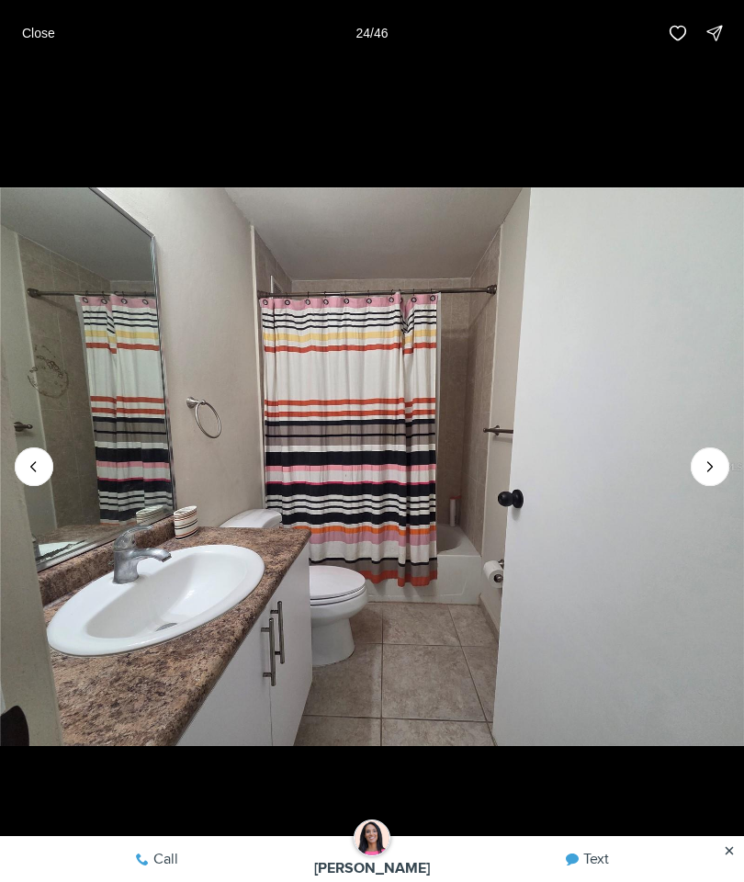
click at [719, 476] on icon "Next slide" at bounding box center [710, 467] width 18 height 18
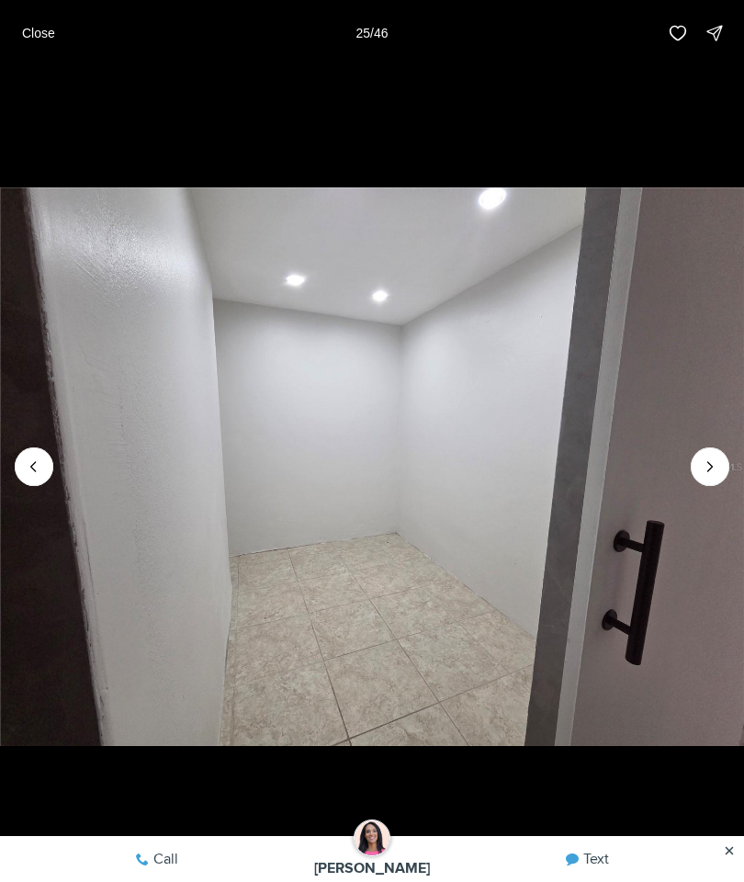
click at [717, 476] on icon "Next slide" at bounding box center [710, 467] width 18 height 18
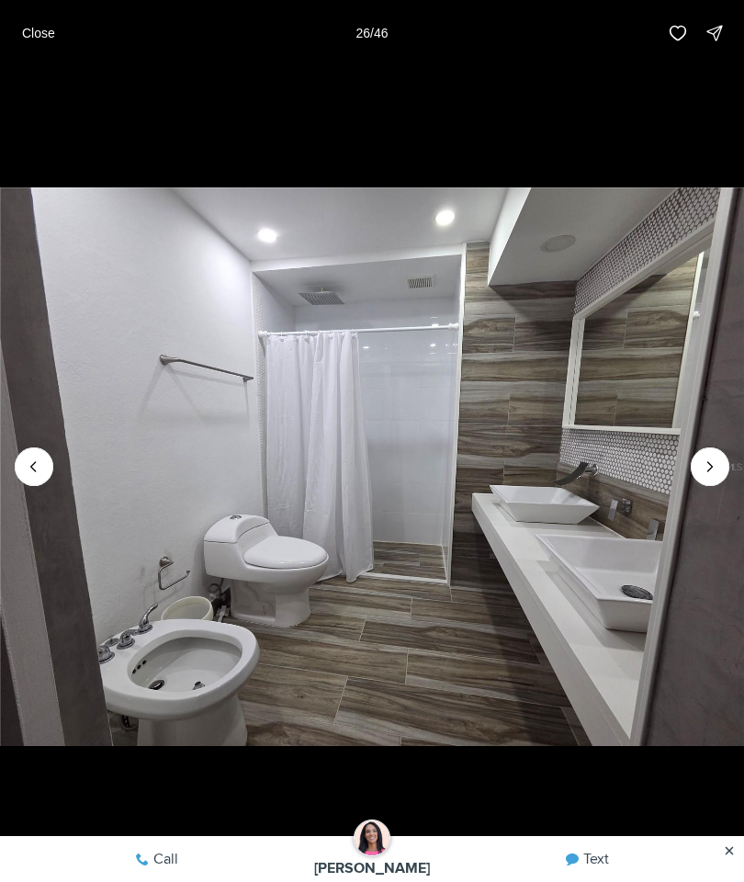
click at [713, 476] on icon "Next slide" at bounding box center [710, 467] width 18 height 18
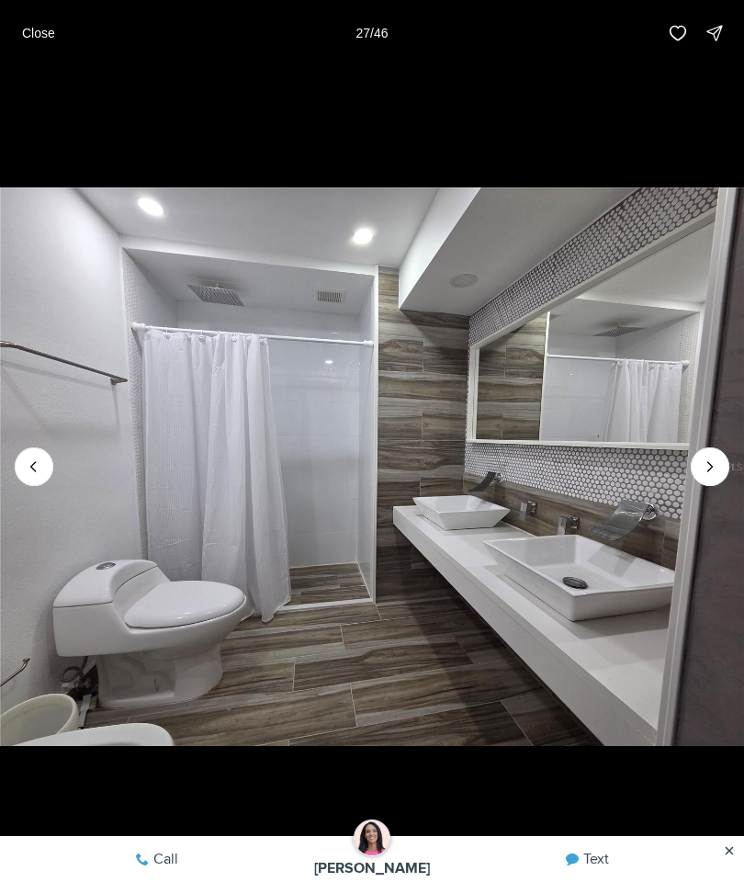
click at [712, 476] on icon "Next slide" at bounding box center [710, 467] width 18 height 18
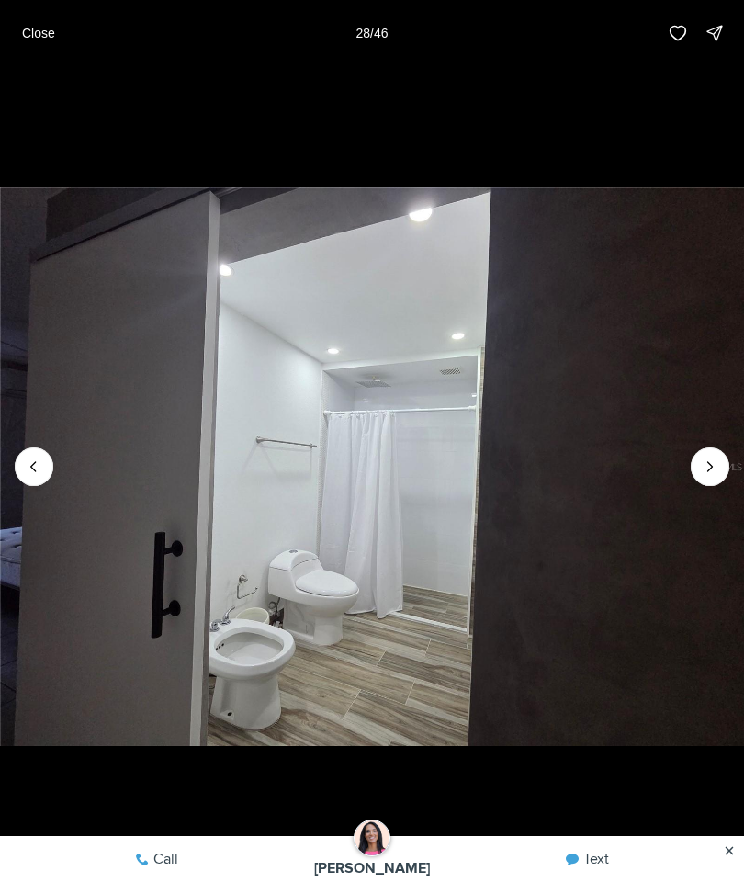
click at [708, 476] on icon "Next slide" at bounding box center [710, 467] width 18 height 18
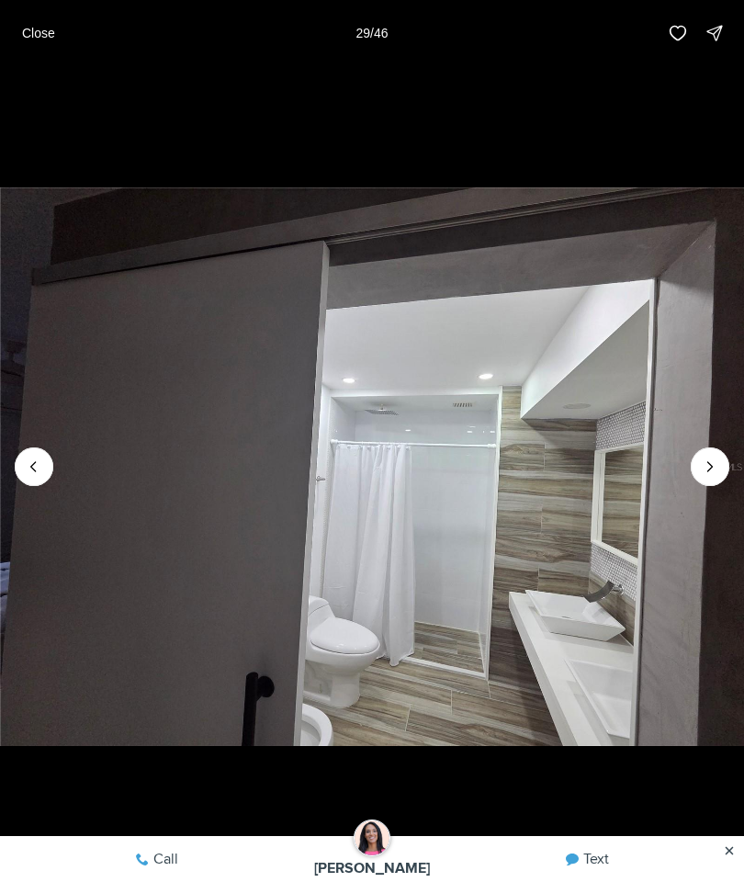
click at [713, 476] on icon "Next slide" at bounding box center [710, 467] width 18 height 18
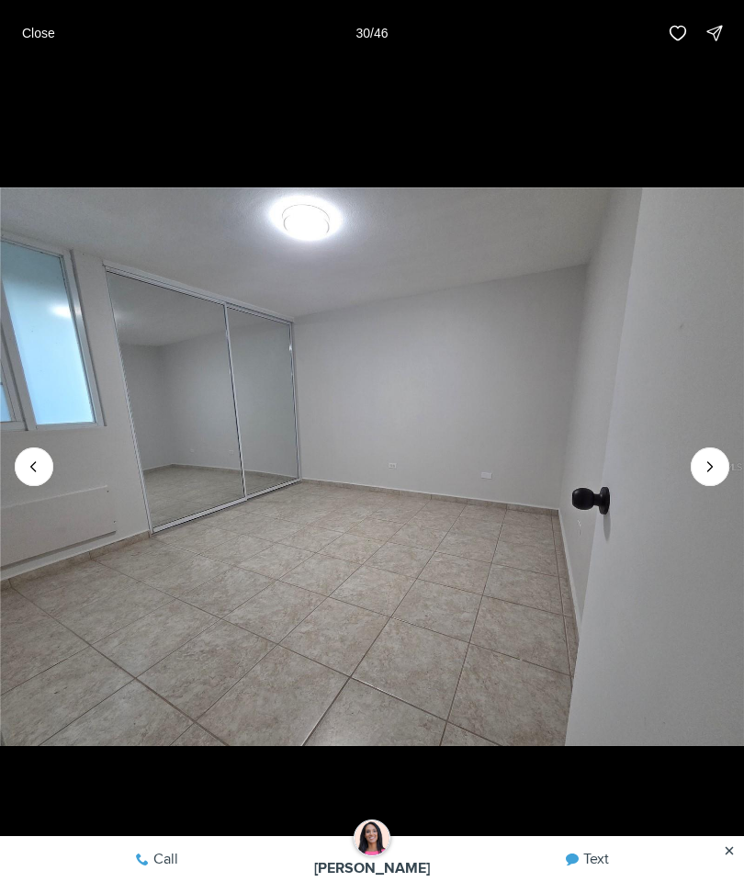
click at [713, 476] on icon "Next slide" at bounding box center [710, 467] width 18 height 18
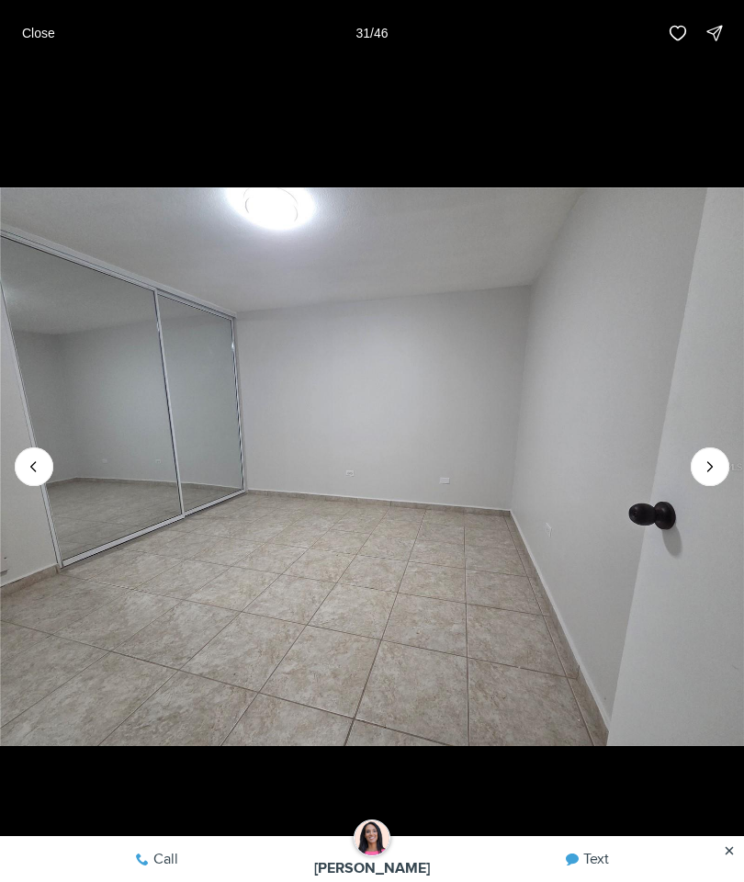
click at [710, 476] on icon "Next slide" at bounding box center [710, 467] width 18 height 18
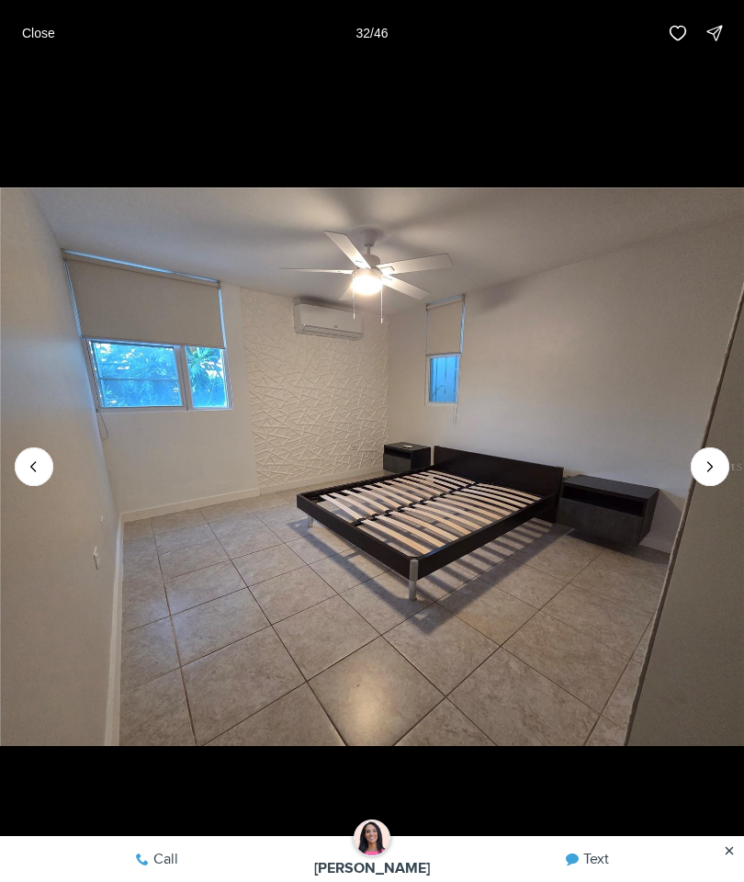
click at [713, 476] on icon "Next slide" at bounding box center [710, 467] width 18 height 18
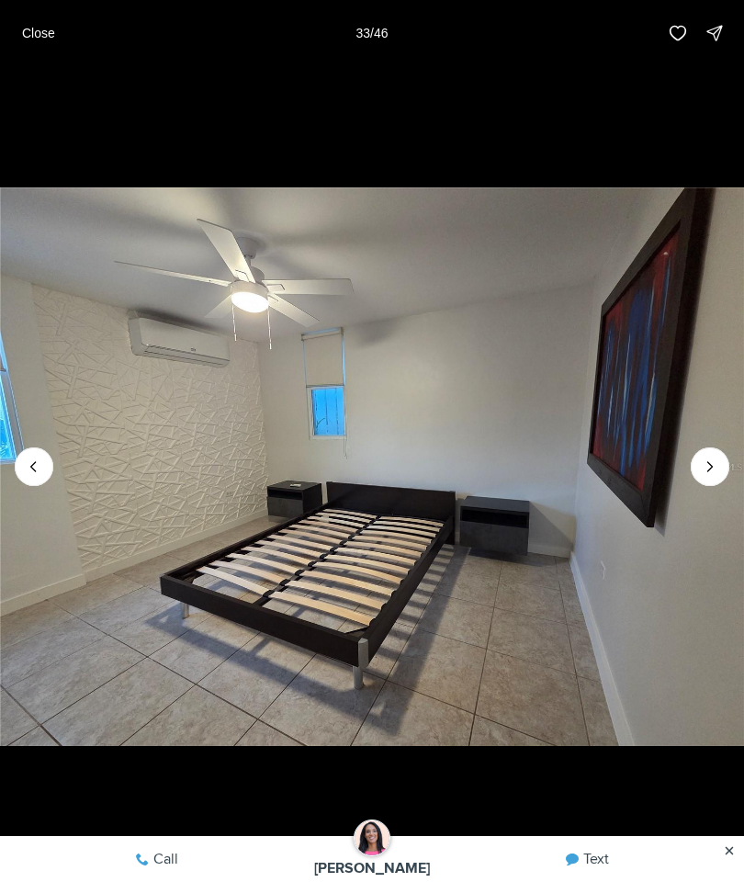
click at [712, 476] on icon "Next slide" at bounding box center [710, 467] width 18 height 18
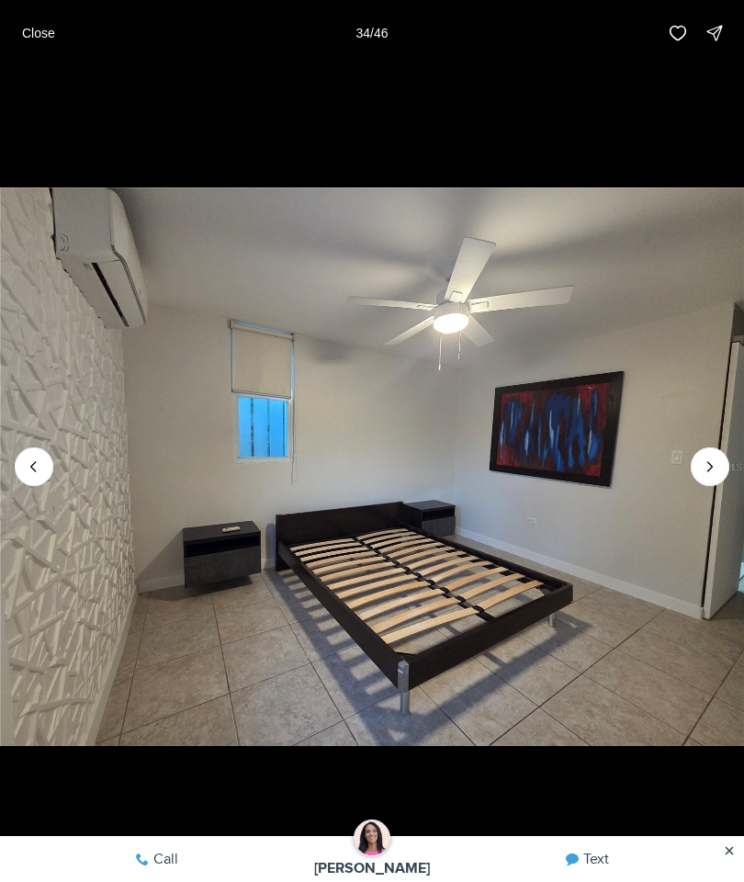
click at [713, 476] on icon "Next slide" at bounding box center [710, 467] width 18 height 18
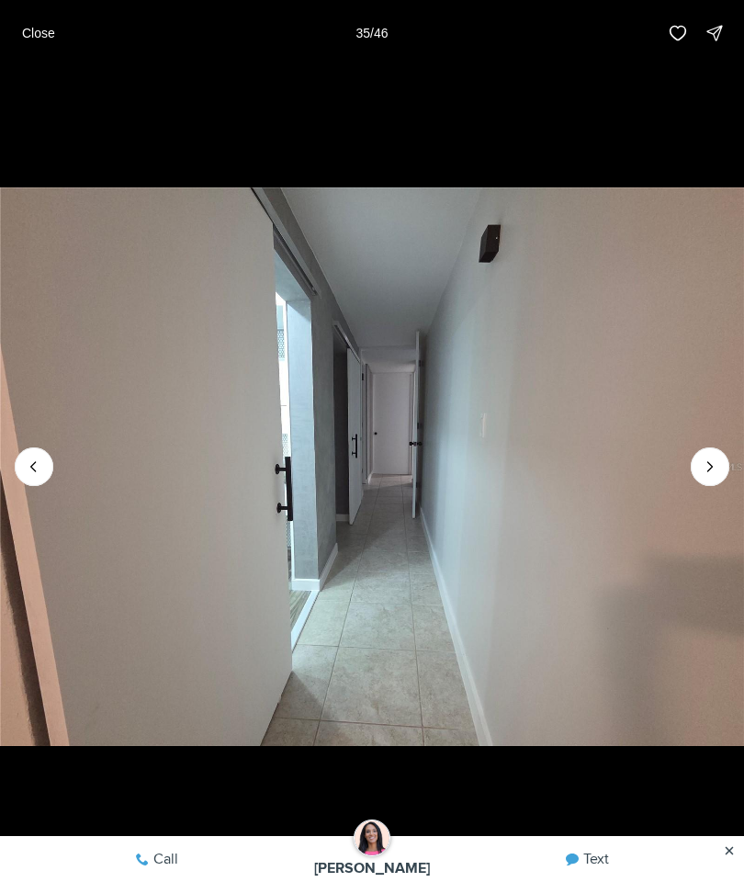
click at [711, 476] on icon "Next slide" at bounding box center [710, 467] width 18 height 18
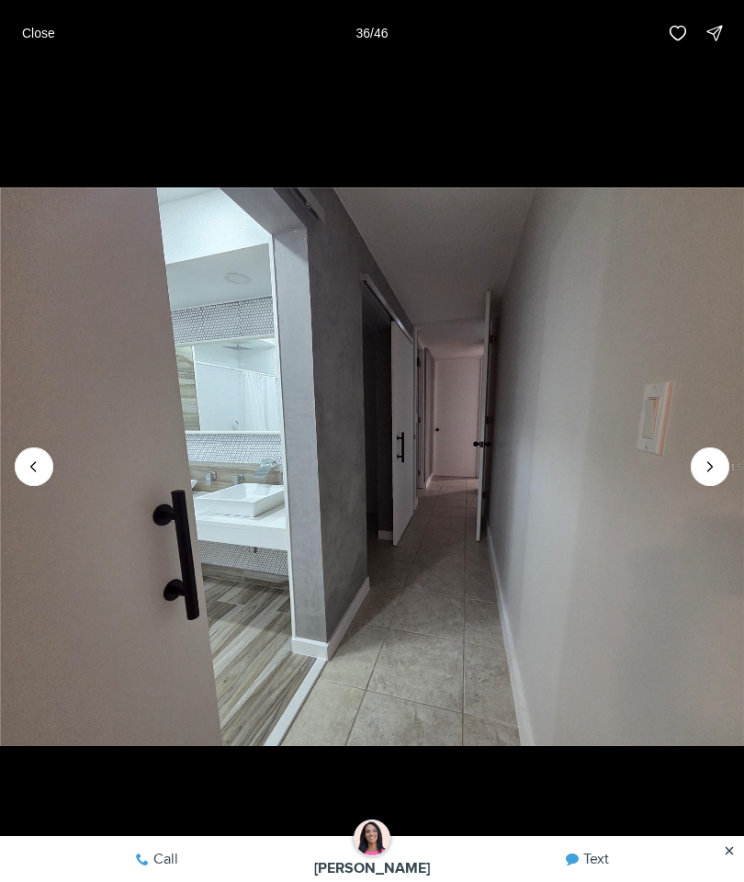
click at [710, 476] on icon "Next slide" at bounding box center [710, 467] width 18 height 18
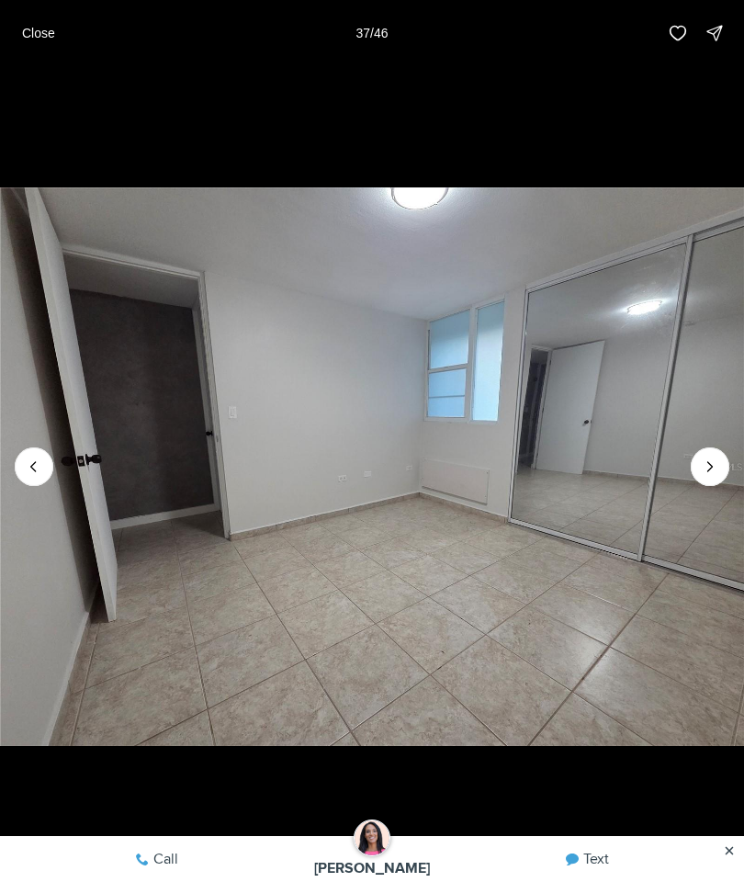
click at [709, 476] on icon "Next slide" at bounding box center [710, 467] width 18 height 18
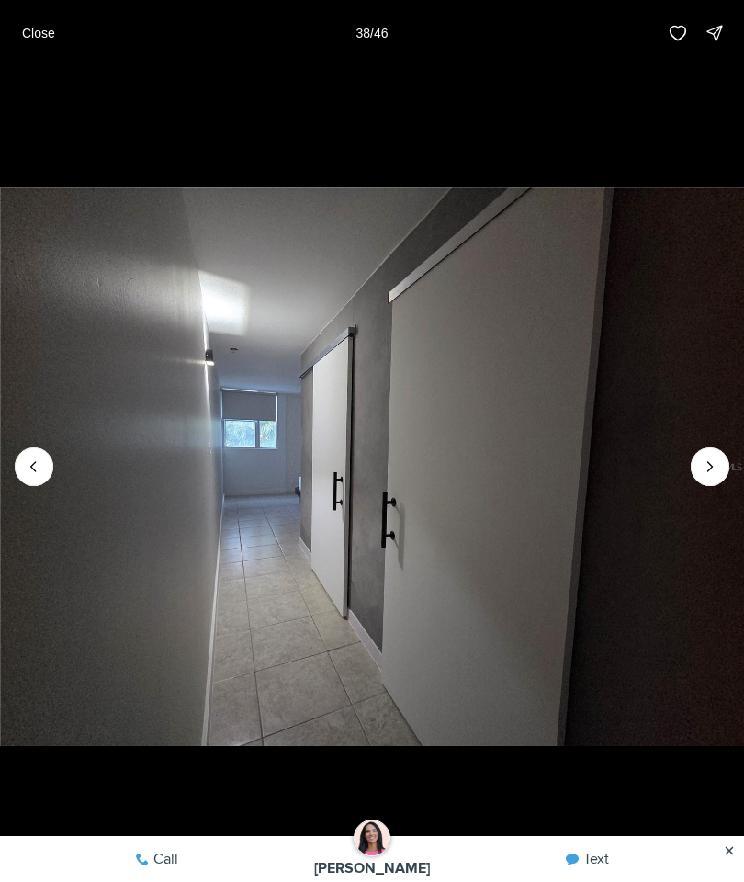
click at [711, 476] on icon "Next slide" at bounding box center [710, 467] width 18 height 18
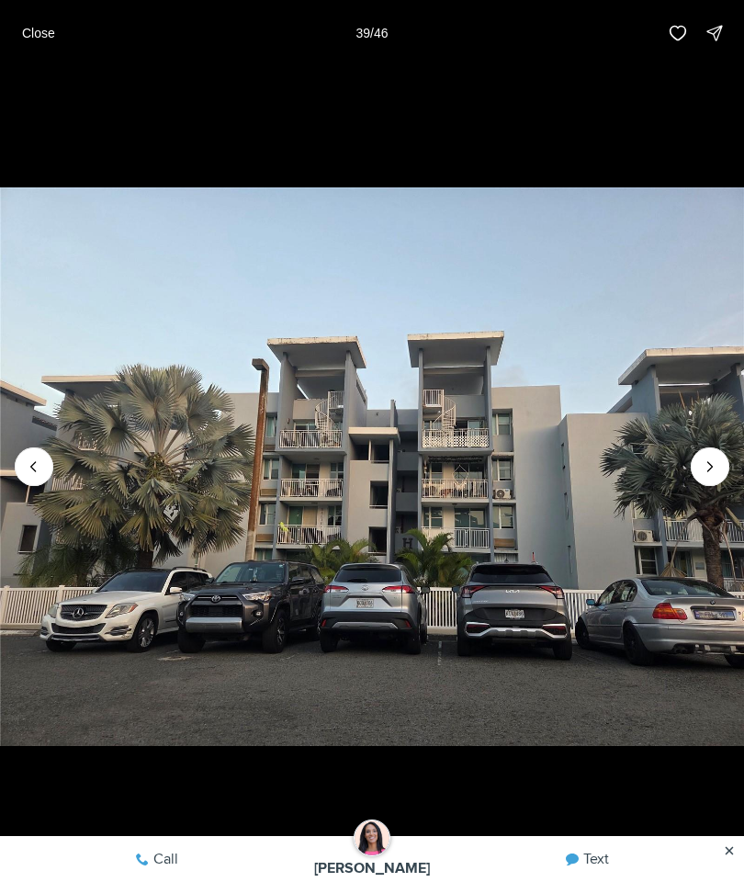
click at [711, 476] on icon "Next slide" at bounding box center [710, 467] width 18 height 18
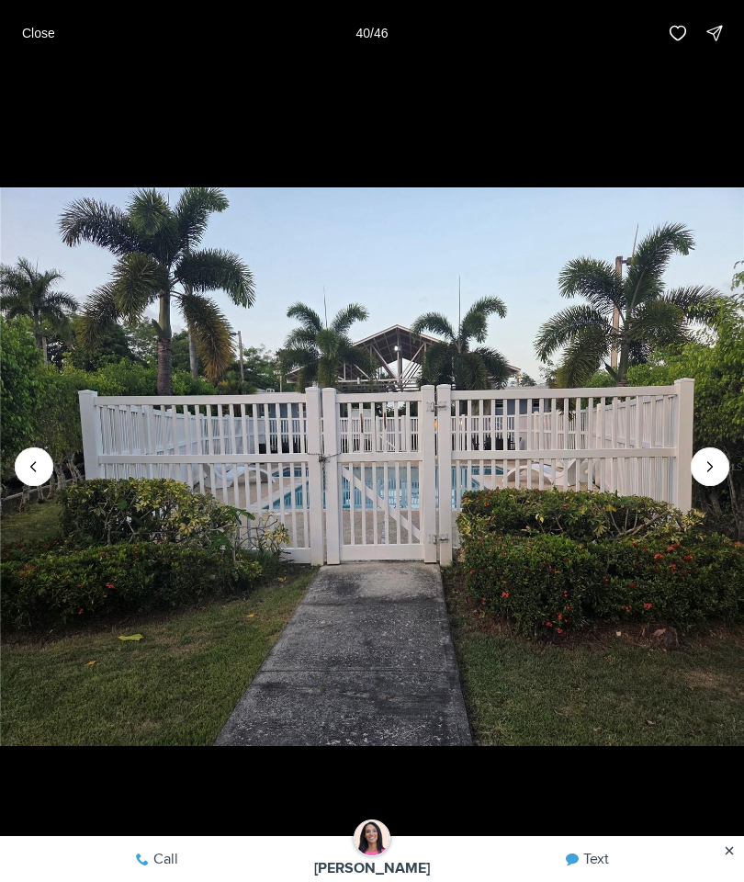
click at [52, 486] on button "Previous slide" at bounding box center [34, 467] width 39 height 39
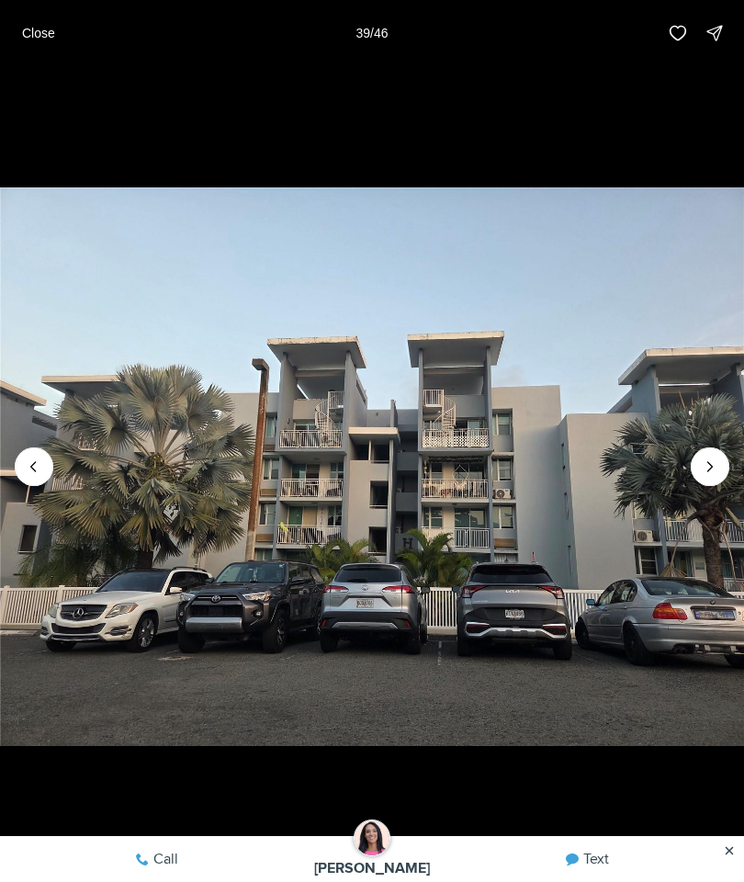
click at [713, 471] on icon "Next slide" at bounding box center [711, 466] width 5 height 9
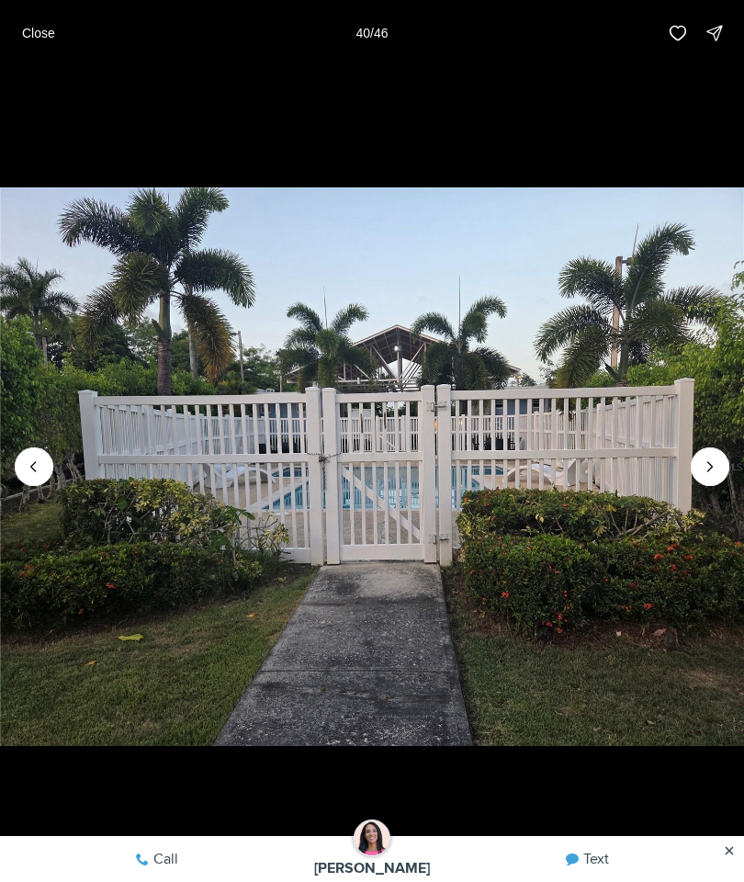
click at [701, 476] on icon "Next slide" at bounding box center [710, 467] width 18 height 18
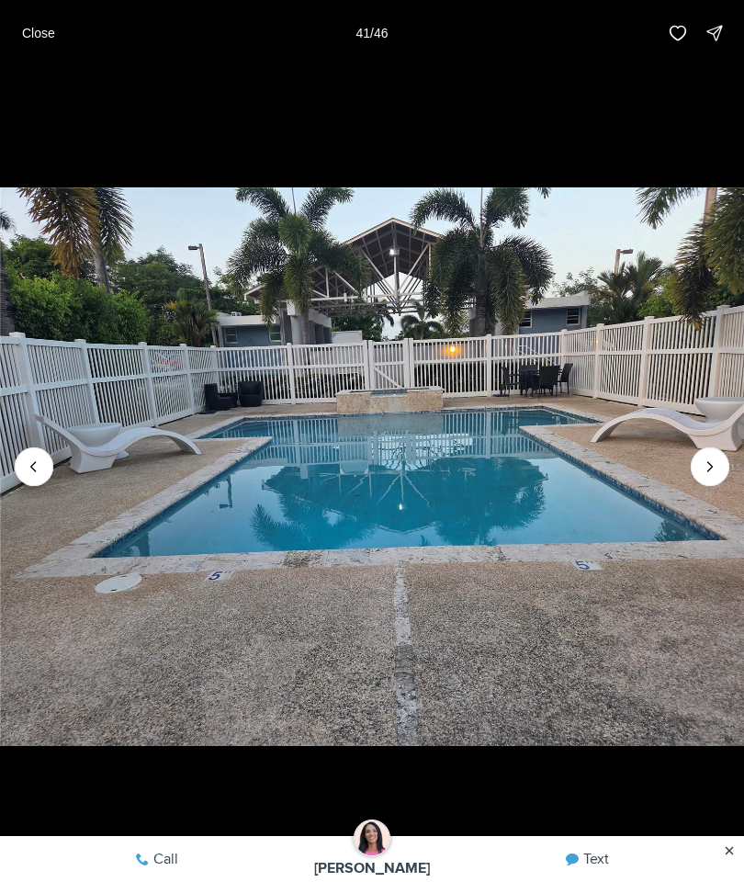
click at [706, 476] on icon "Next slide" at bounding box center [710, 467] width 18 height 18
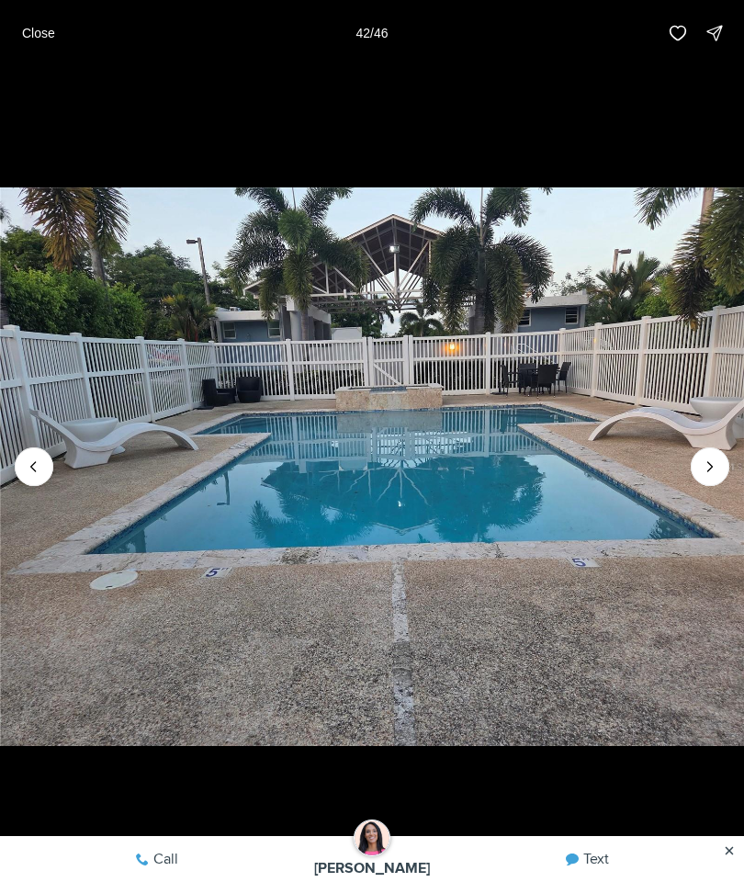
click at [704, 476] on icon "Next slide" at bounding box center [710, 467] width 18 height 18
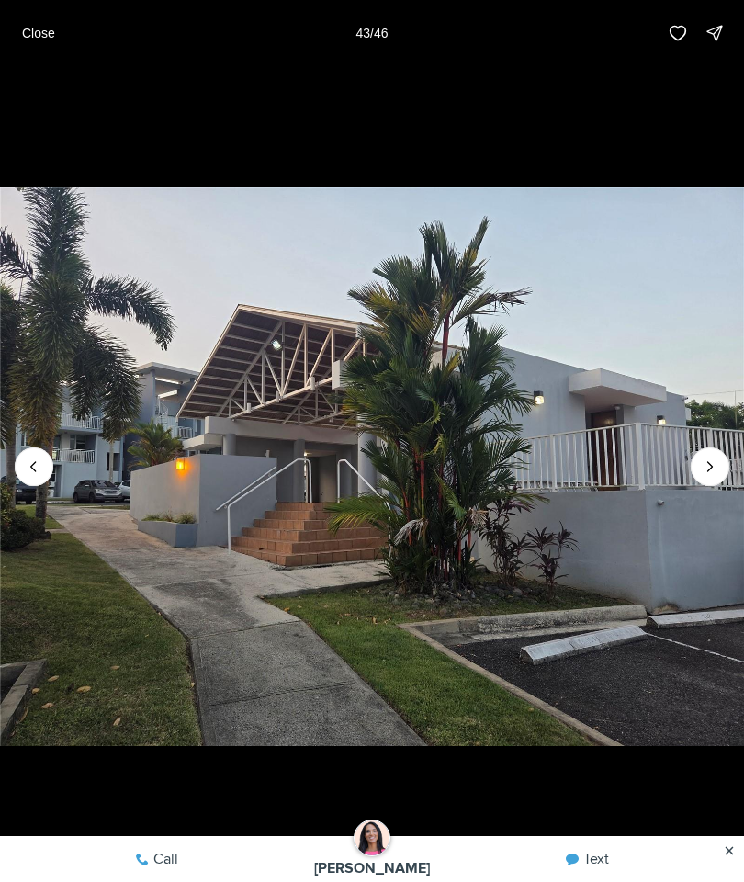
click at [702, 476] on icon "Next slide" at bounding box center [710, 467] width 18 height 18
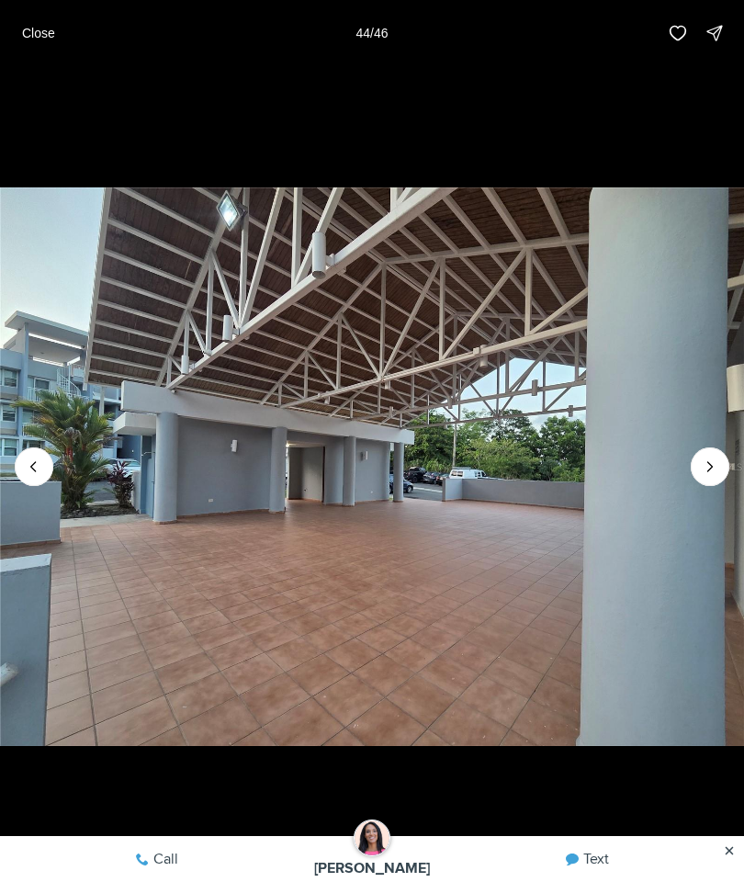
click at [706, 476] on icon "Next slide" at bounding box center [710, 467] width 18 height 18
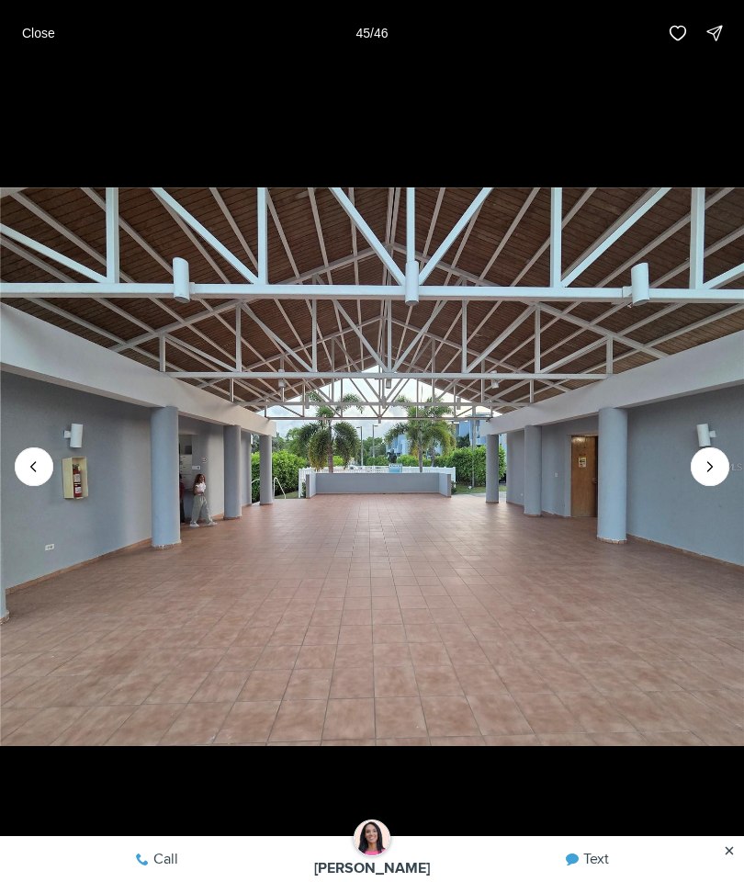
click at [703, 476] on icon "Next slide" at bounding box center [710, 467] width 18 height 18
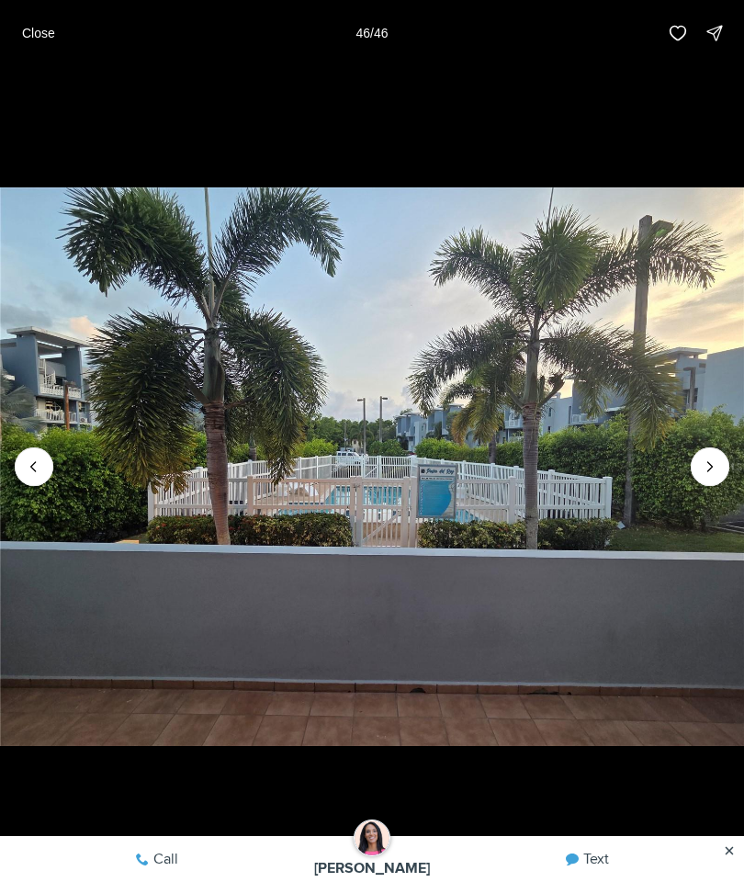
click at [703, 486] on div at bounding box center [710, 467] width 39 height 39
click at [689, 493] on img "46 of 46" at bounding box center [372, 467] width 744 height 618
click at [709, 486] on div at bounding box center [710, 467] width 39 height 39
click at [715, 486] on div at bounding box center [710, 467] width 39 height 39
click at [714, 486] on div at bounding box center [710, 467] width 39 height 39
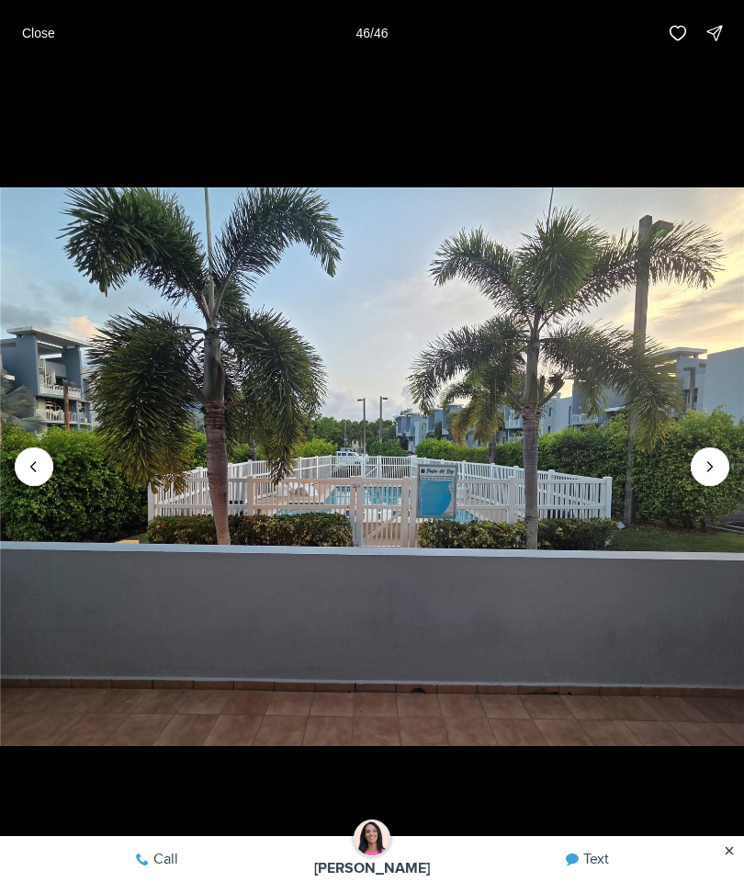
click at [717, 486] on div at bounding box center [710, 467] width 39 height 39
click at [34, 24] on button "Close" at bounding box center [38, 33] width 55 height 37
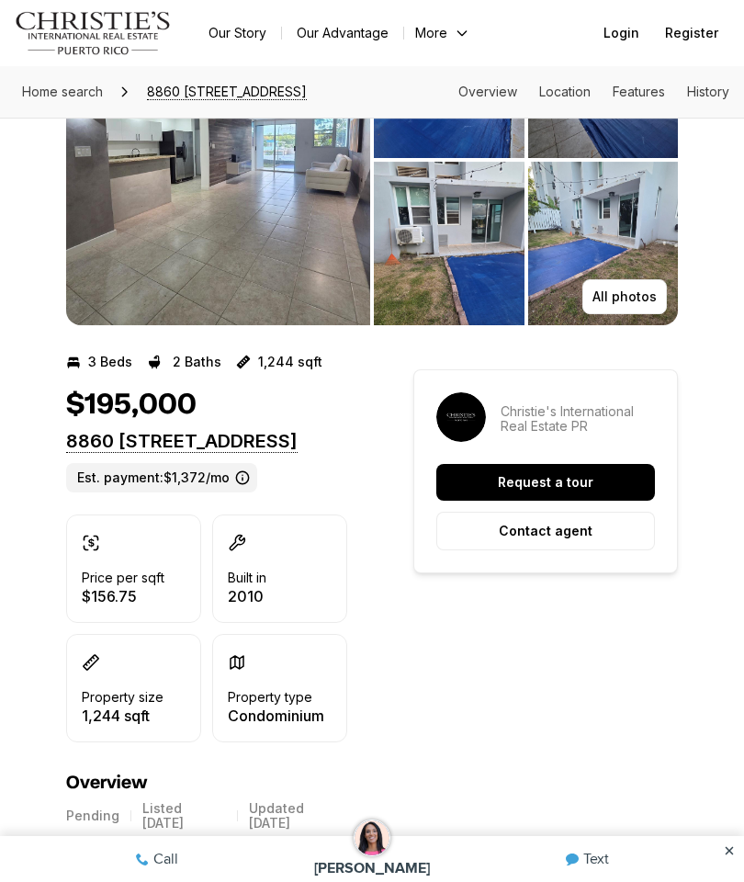
scroll to position [0, 0]
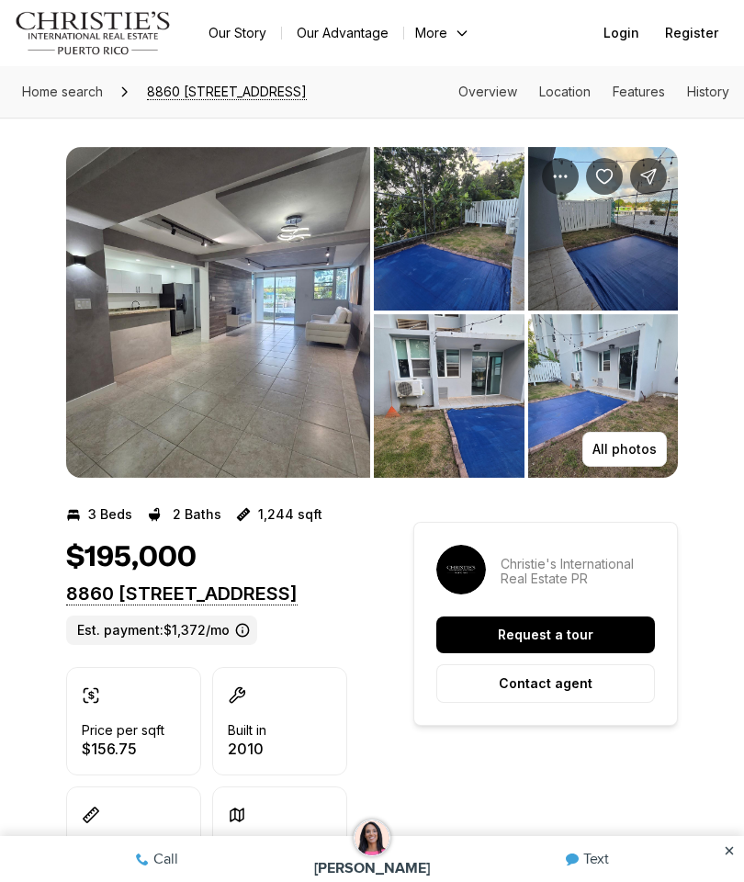
click at [467, 453] on img "View image gallery" at bounding box center [449, 396] width 151 height 164
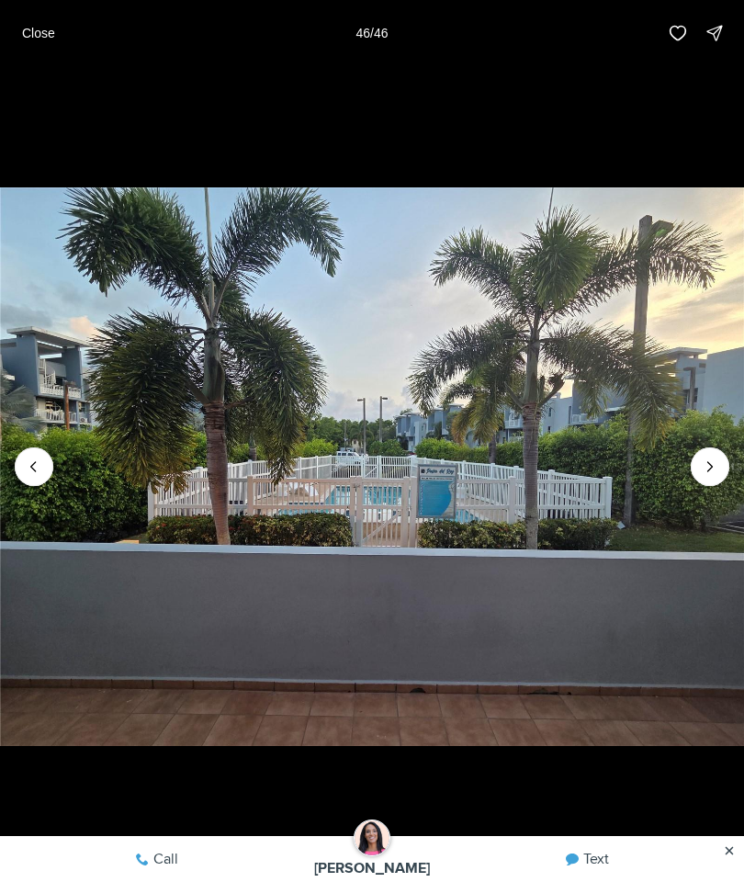
click at [28, 28] on p "Close" at bounding box center [38, 33] width 33 height 15
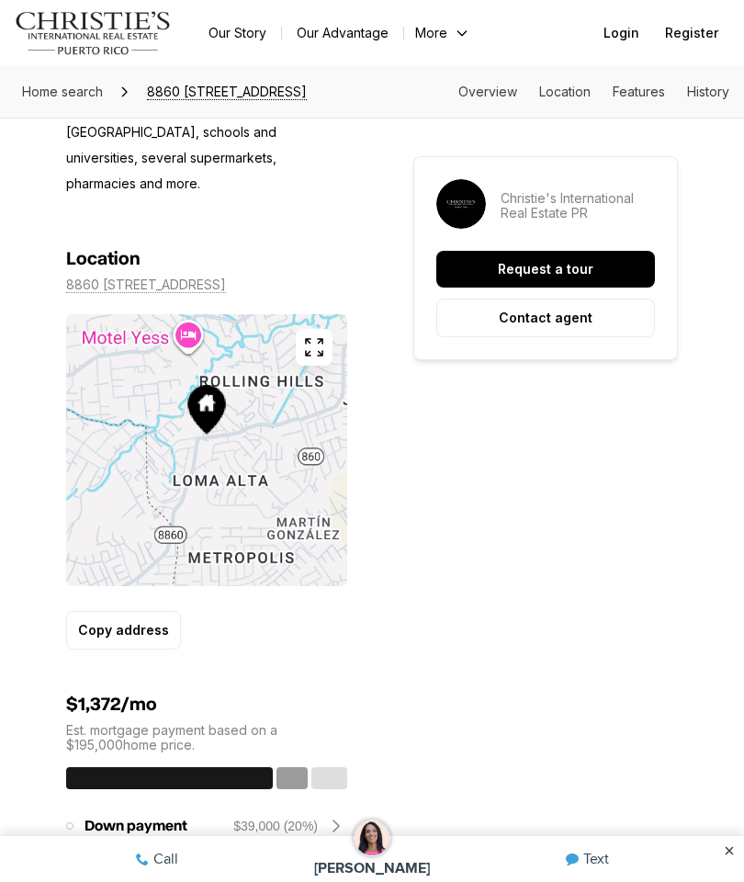
scroll to position [1171, 0]
